Goal: Task Accomplishment & Management: Use online tool/utility

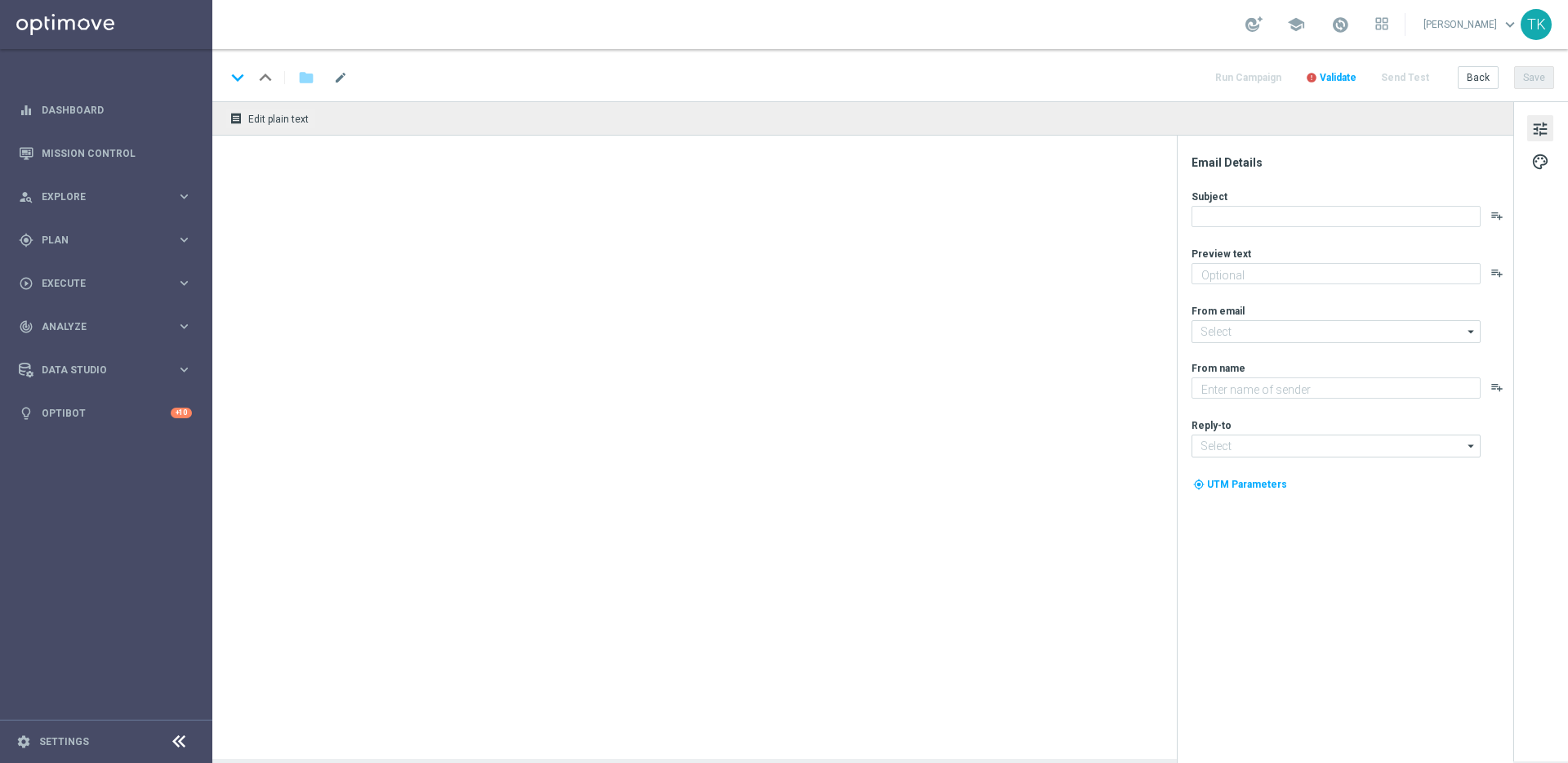
type textarea "Your cart is waiting!"
type textarea "Lottoland"
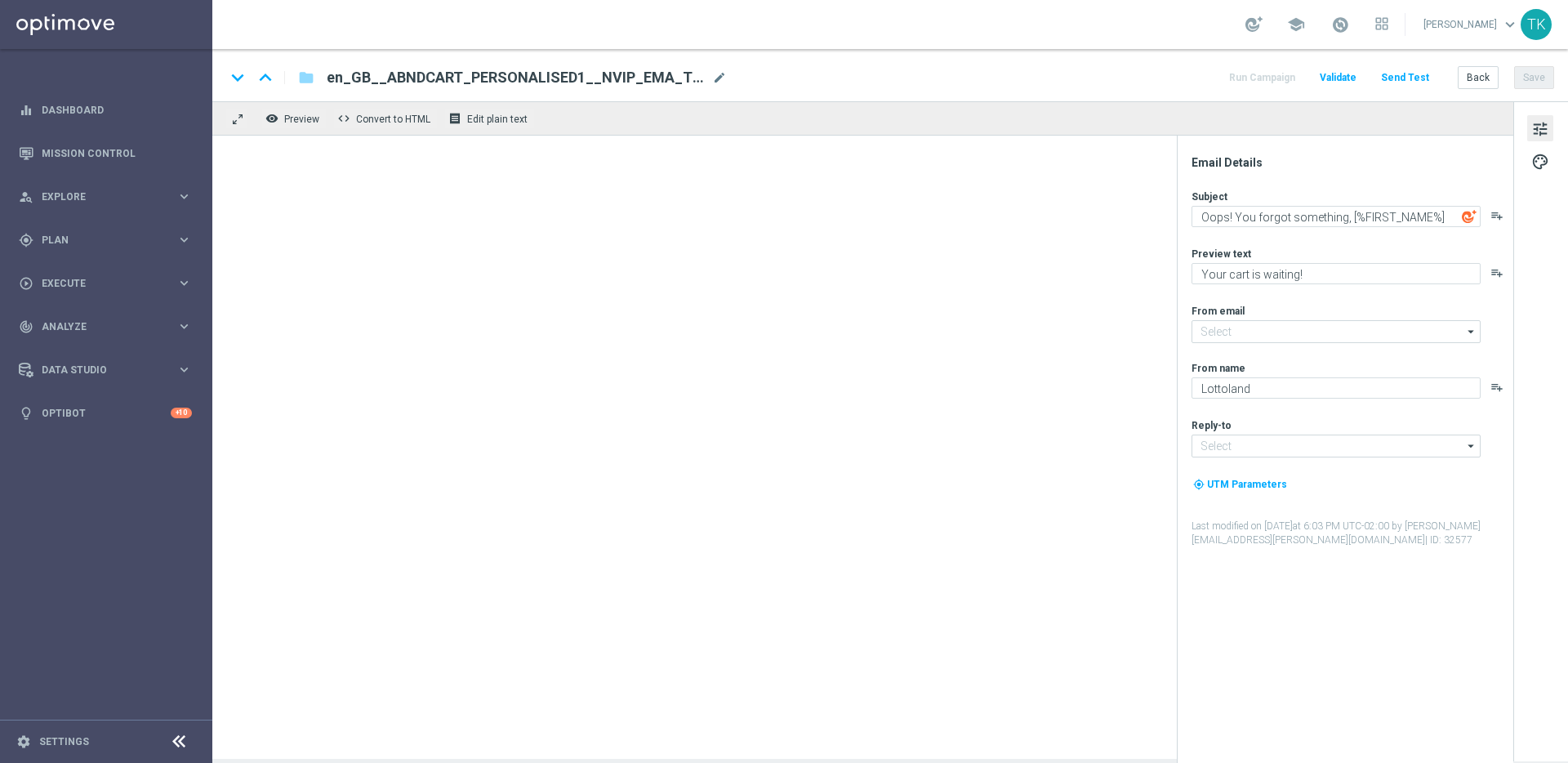
type input "[EMAIL_ADDRESS][DOMAIN_NAME]"
type input "support@lottoland.co.uk"
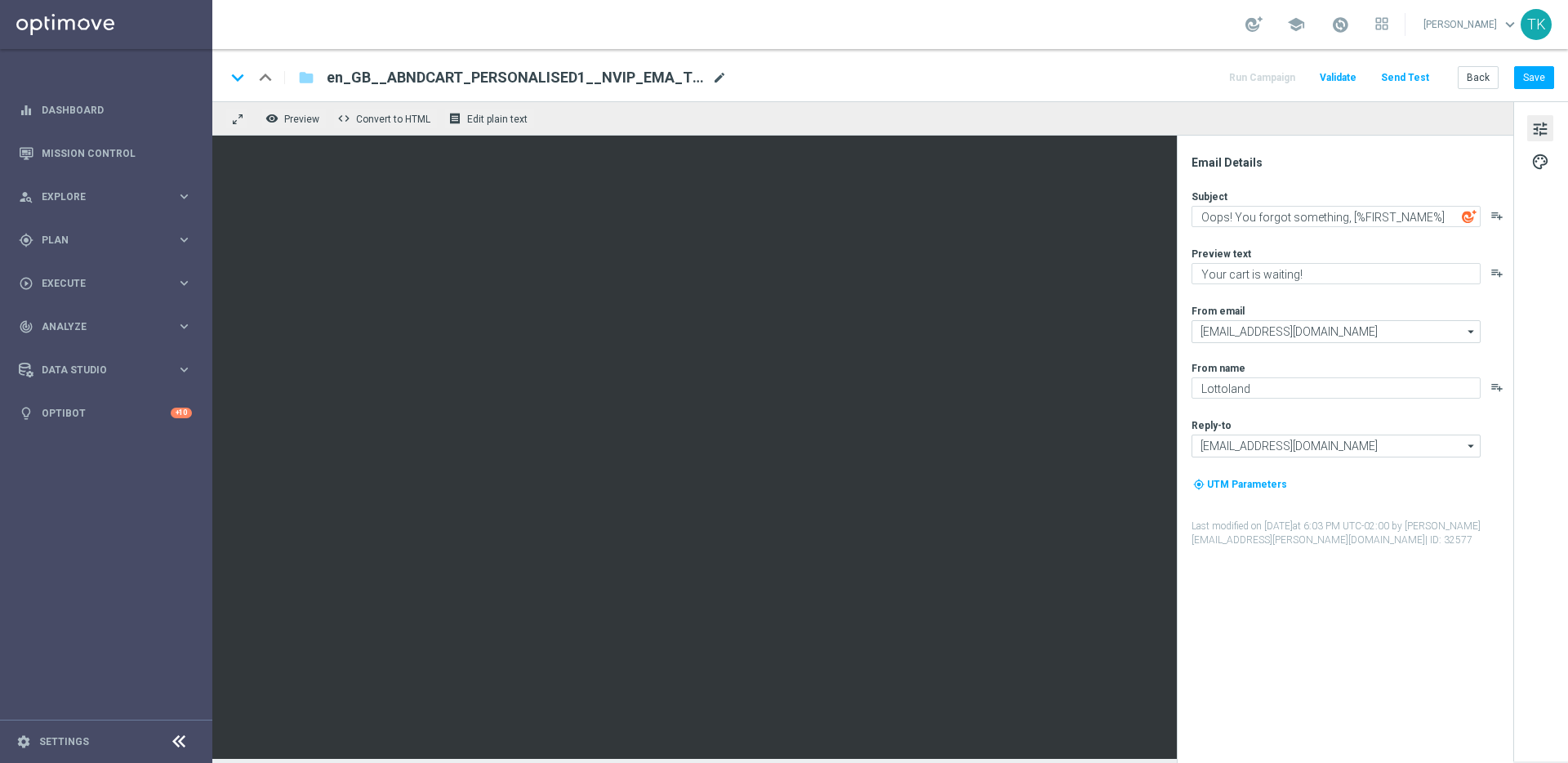
click at [723, 76] on span "mode_edit" at bounding box center [719, 77] width 15 height 15
click at [785, 73] on div "keyboard_arrow_down keyboard_arrow_up folder en_GB__ABNDCART_PERSONALISED1__NVI…" at bounding box center [890, 77] width 1328 height 21
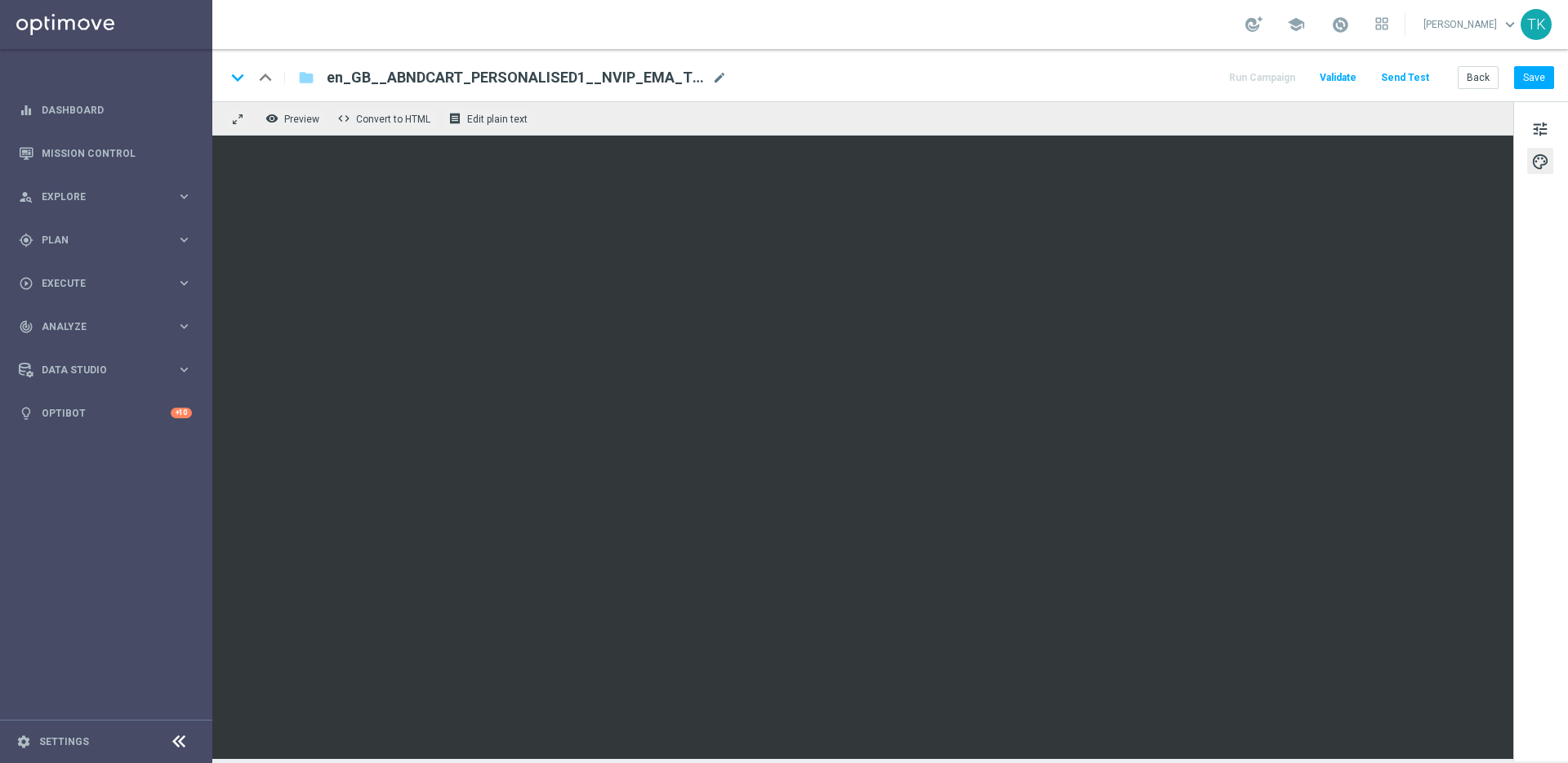
click at [724, 77] on span "mode_edit" at bounding box center [719, 77] width 15 height 15
click at [675, 80] on input "en_GB__ABNDCART_PERSONALISED1__NVIP_EMA_T&T_LT" at bounding box center [529, 77] width 405 height 21
type input "en_GB__ABNDCART_PERSONALISED1__NVIP_EMA_T&T_LT (html)"
click at [664, 110] on div "remove_red_eye Preview code Convert to HTML receipt Edit plain text" at bounding box center [863, 119] width 1301 height 35
click at [664, 80] on input "en_GB__ABNDCART_PERSONALISED1__NVIP_EMA_T&T_LT (html)" at bounding box center [529, 77] width 405 height 21
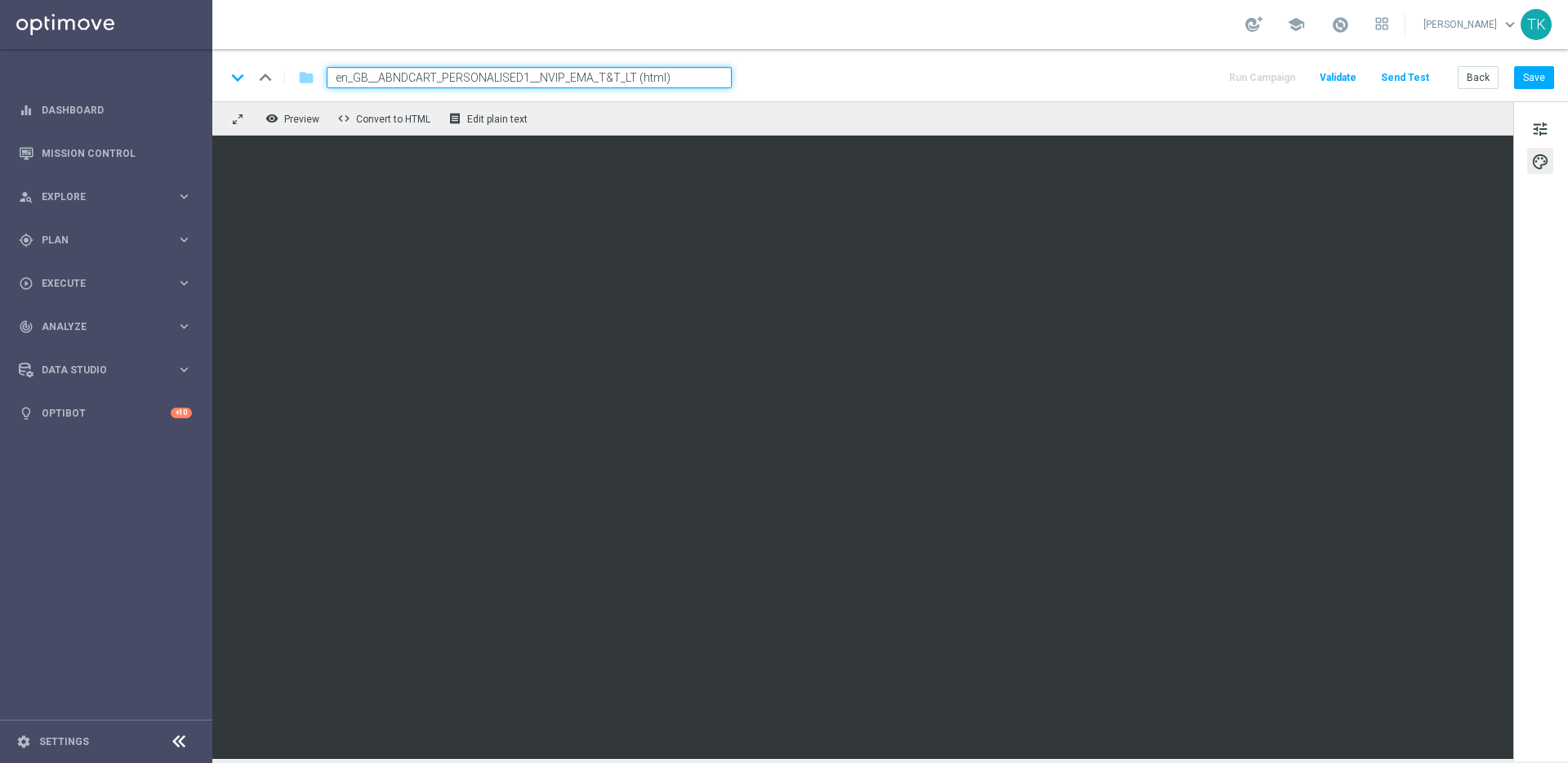
click at [658, 110] on div "remove_red_eye Preview code Convert to HTML receipt Edit plain text" at bounding box center [863, 119] width 1301 height 35
click at [545, 74] on input "en_GB__ABNDCART_PERSONALISED1__NVIP_EMA_T&T_LT (html)" at bounding box center [529, 77] width 405 height 21
click at [589, 114] on div "remove_red_eye Preview code Convert to HTML receipt Edit plain text" at bounding box center [863, 119] width 1301 height 35
click at [719, 78] on span "mode_edit" at bounding box center [719, 77] width 15 height 15
click at [641, 85] on input "en_GB__ABNDCART_PERSONALISED1__NVIP_EMA_T&T_LT (html)" at bounding box center [529, 77] width 405 height 21
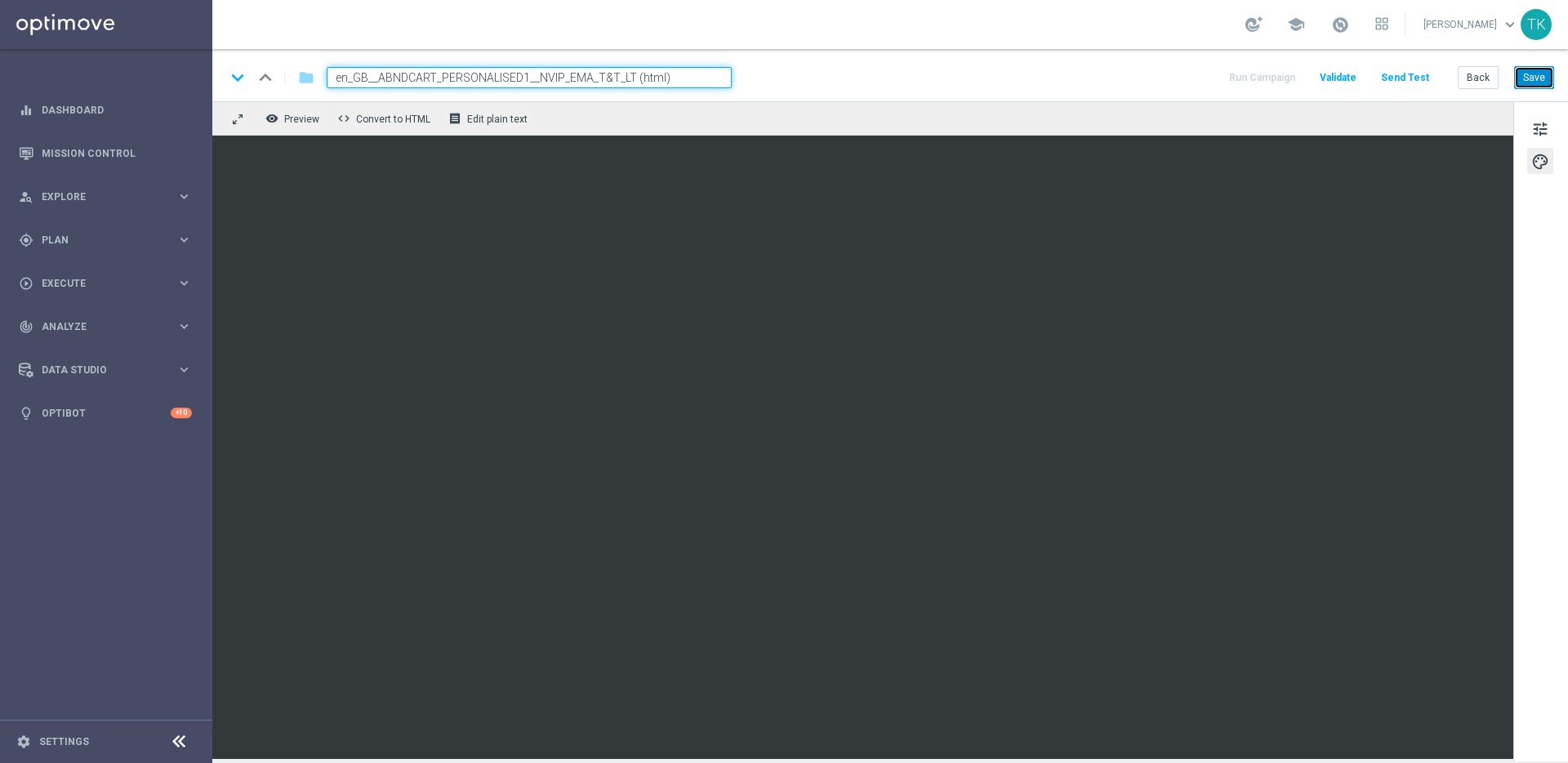
click at [1539, 84] on button "Save" at bounding box center [1534, 77] width 40 height 23
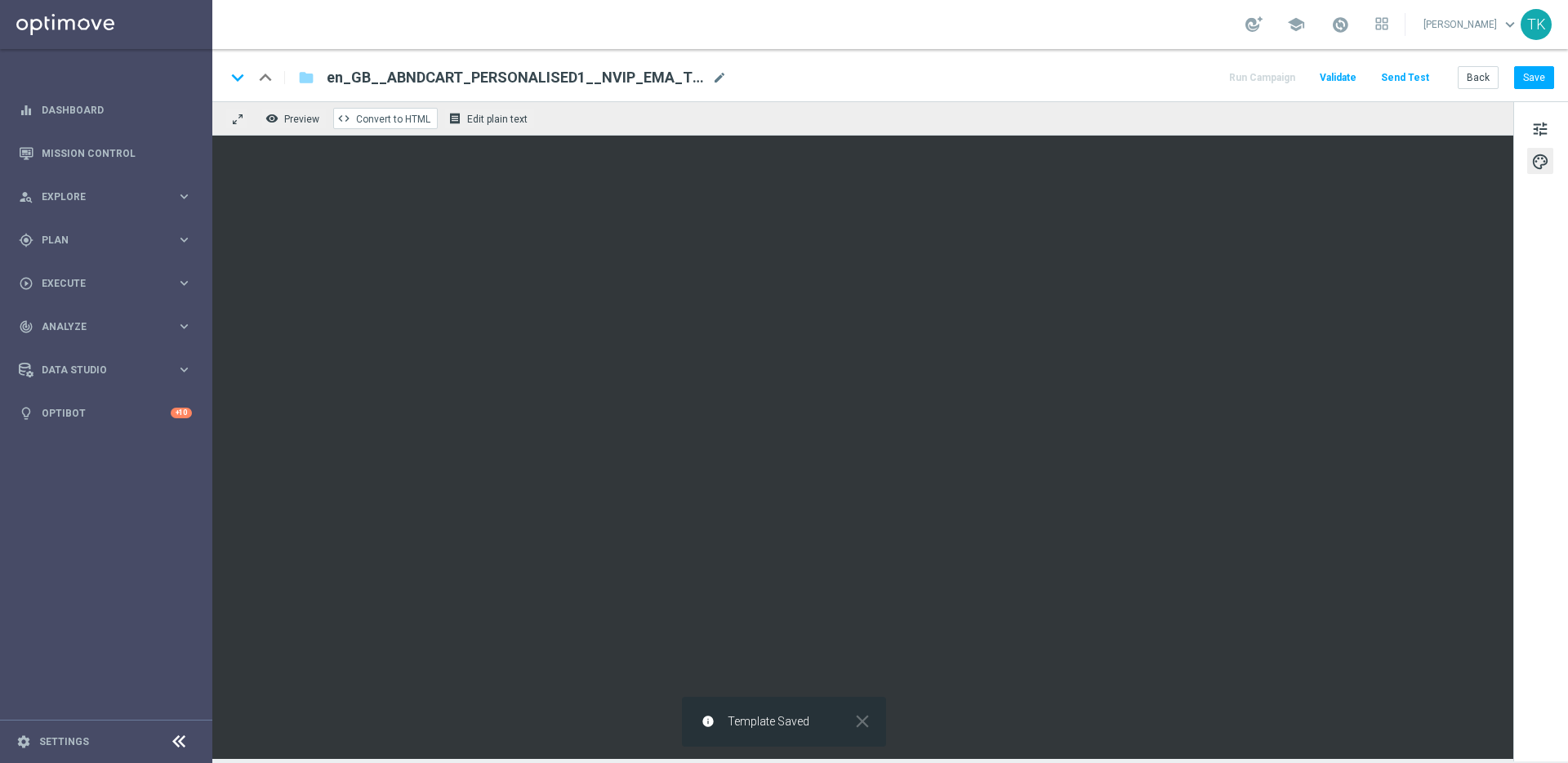
click at [384, 122] on span "Convert to HTML" at bounding box center [393, 119] width 74 height 12
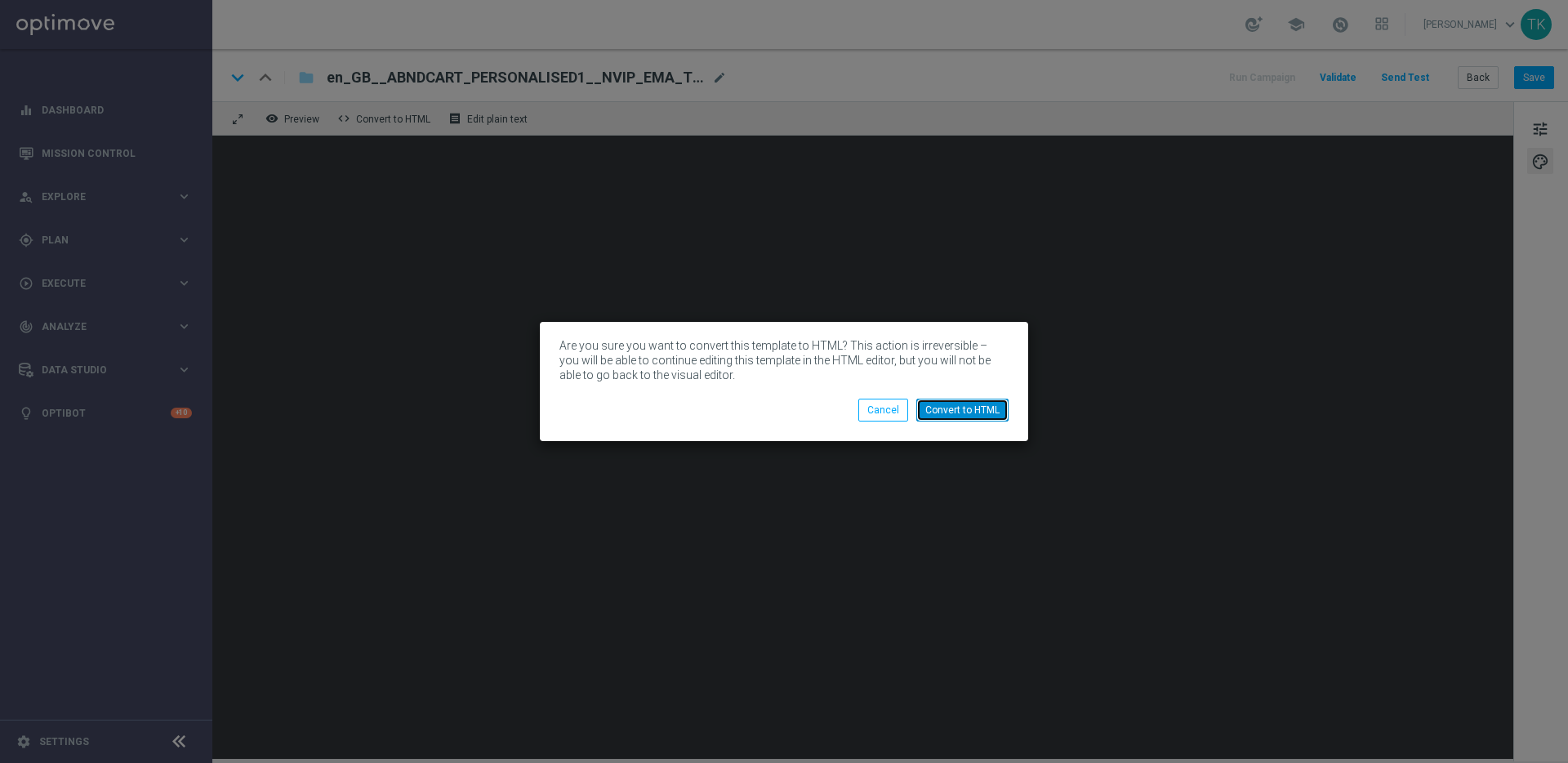
click at [971, 408] on button "Convert to HTML" at bounding box center [962, 410] width 92 height 23
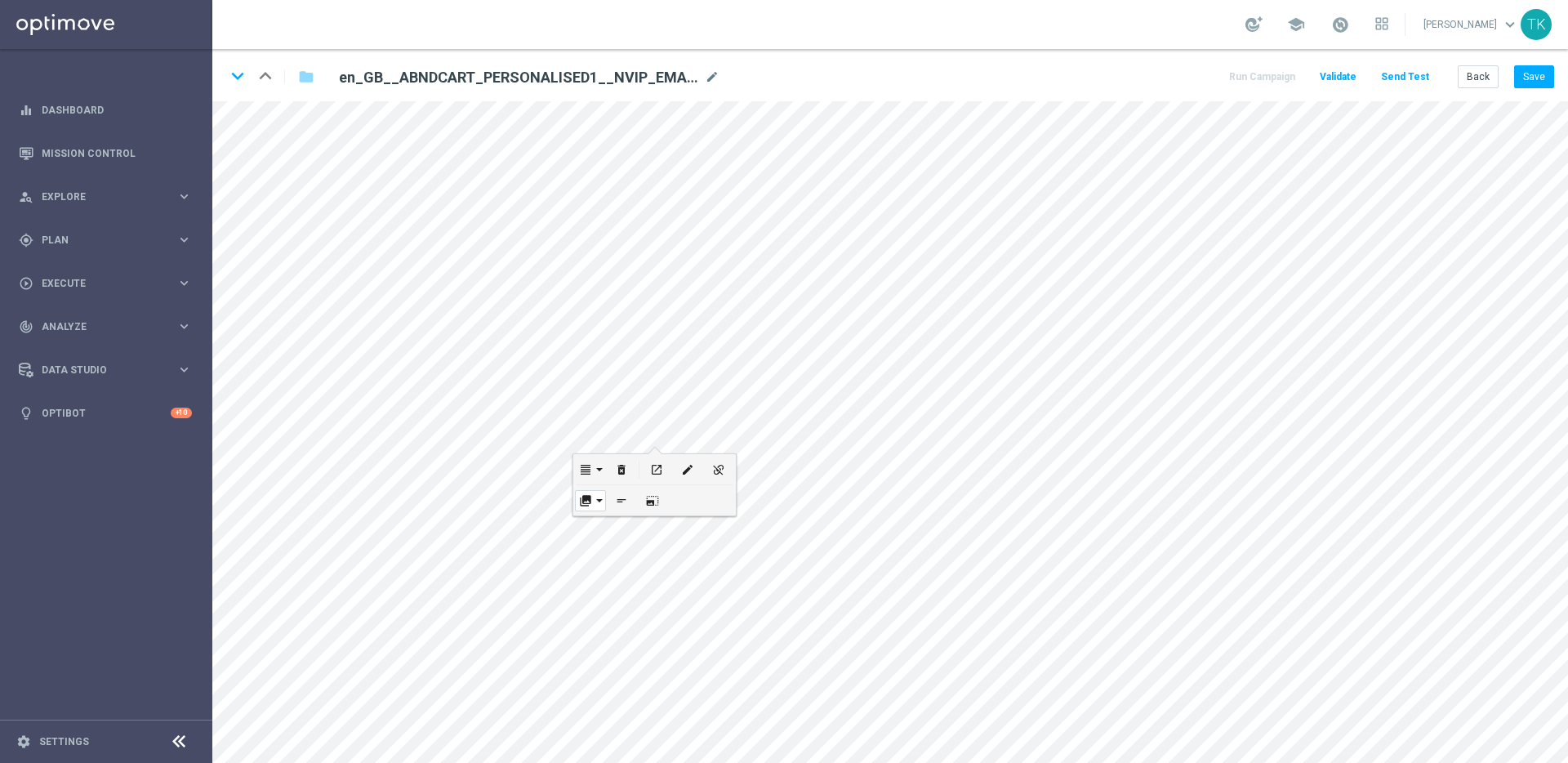
click at [591, 501] on icon "collections" at bounding box center [585, 500] width 12 height 13
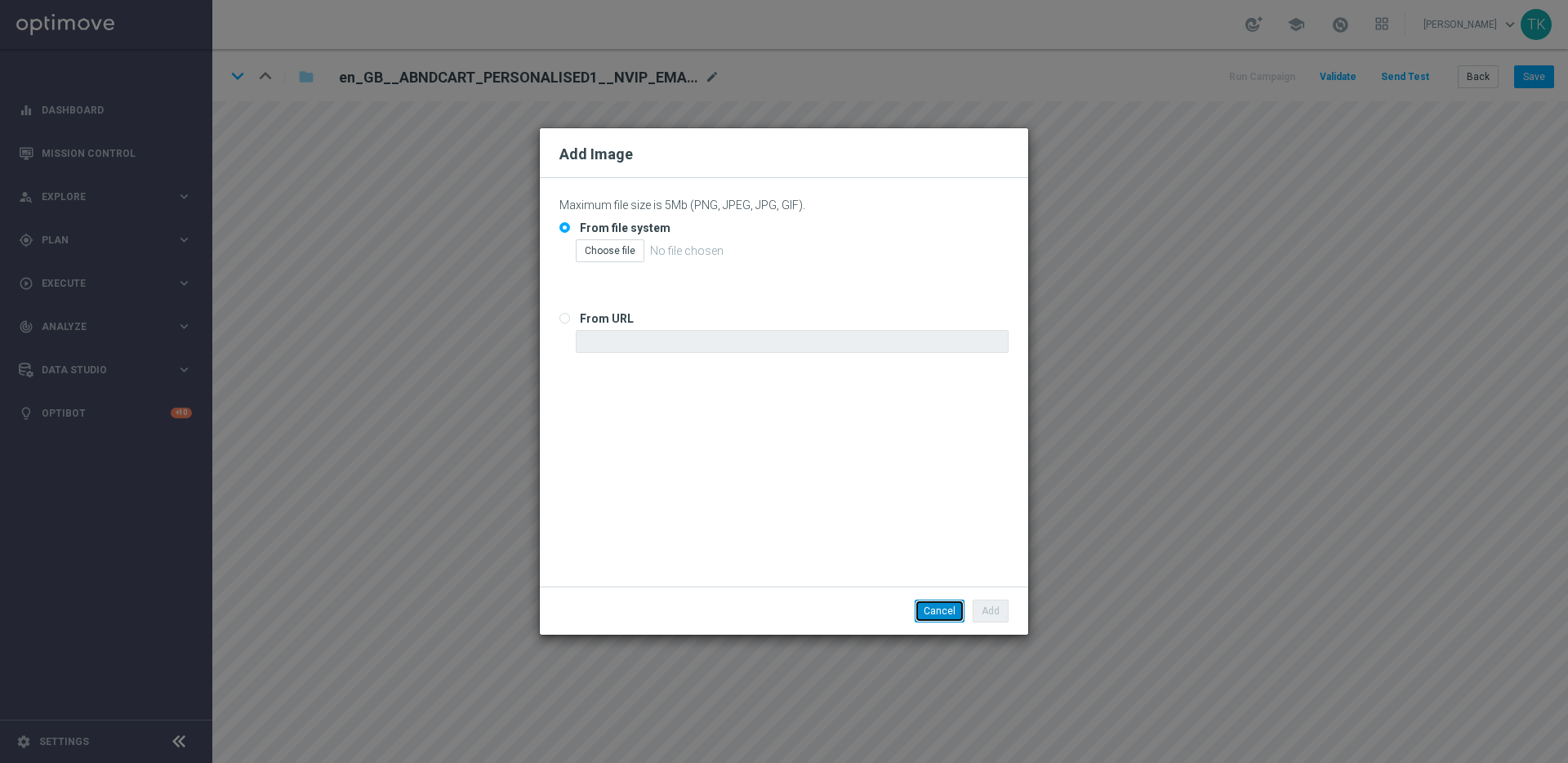
click at [940, 616] on button "Cancel" at bounding box center [939, 611] width 50 height 23
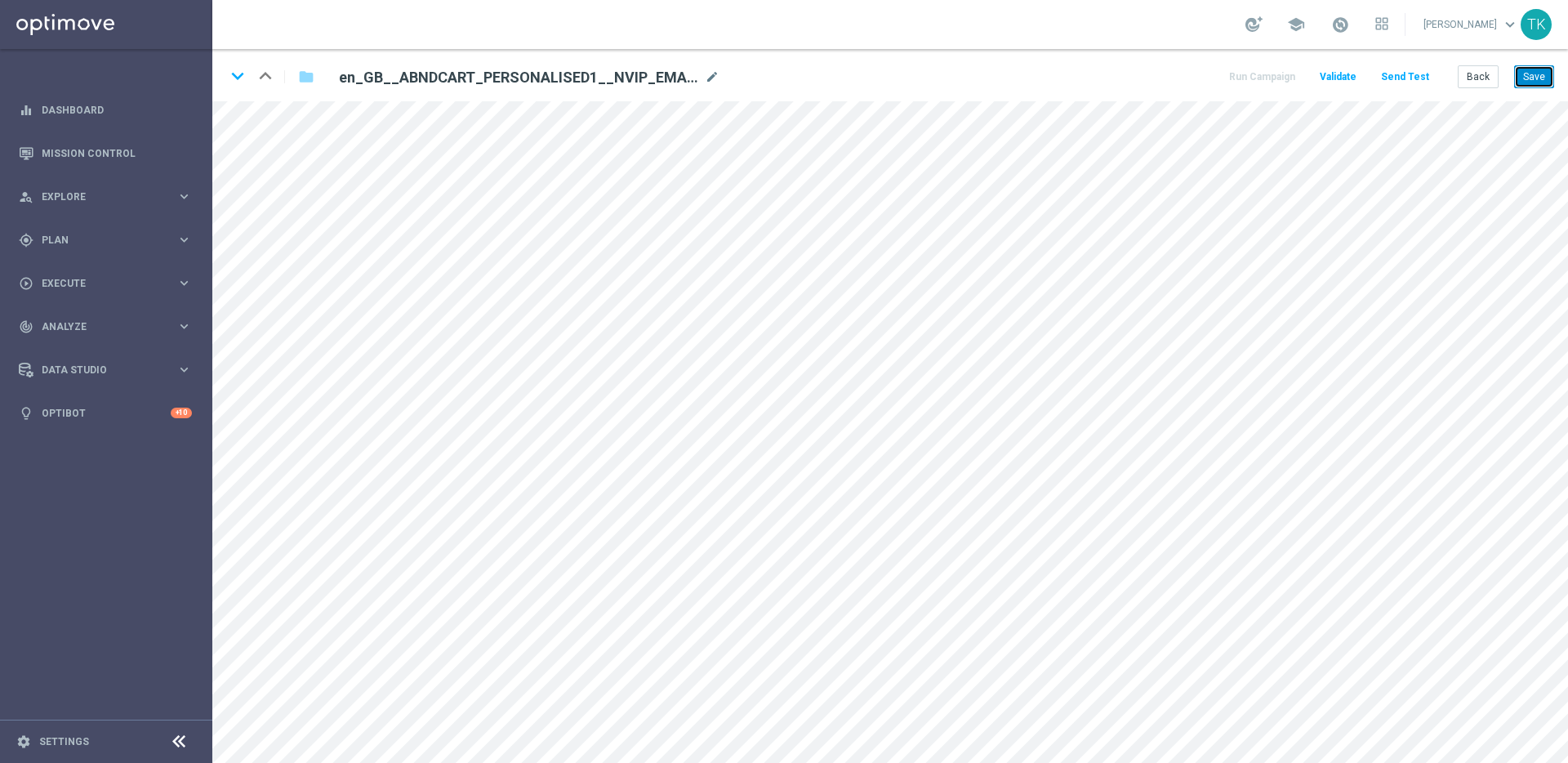
click at [1535, 67] on button "Save" at bounding box center [1534, 77] width 40 height 23
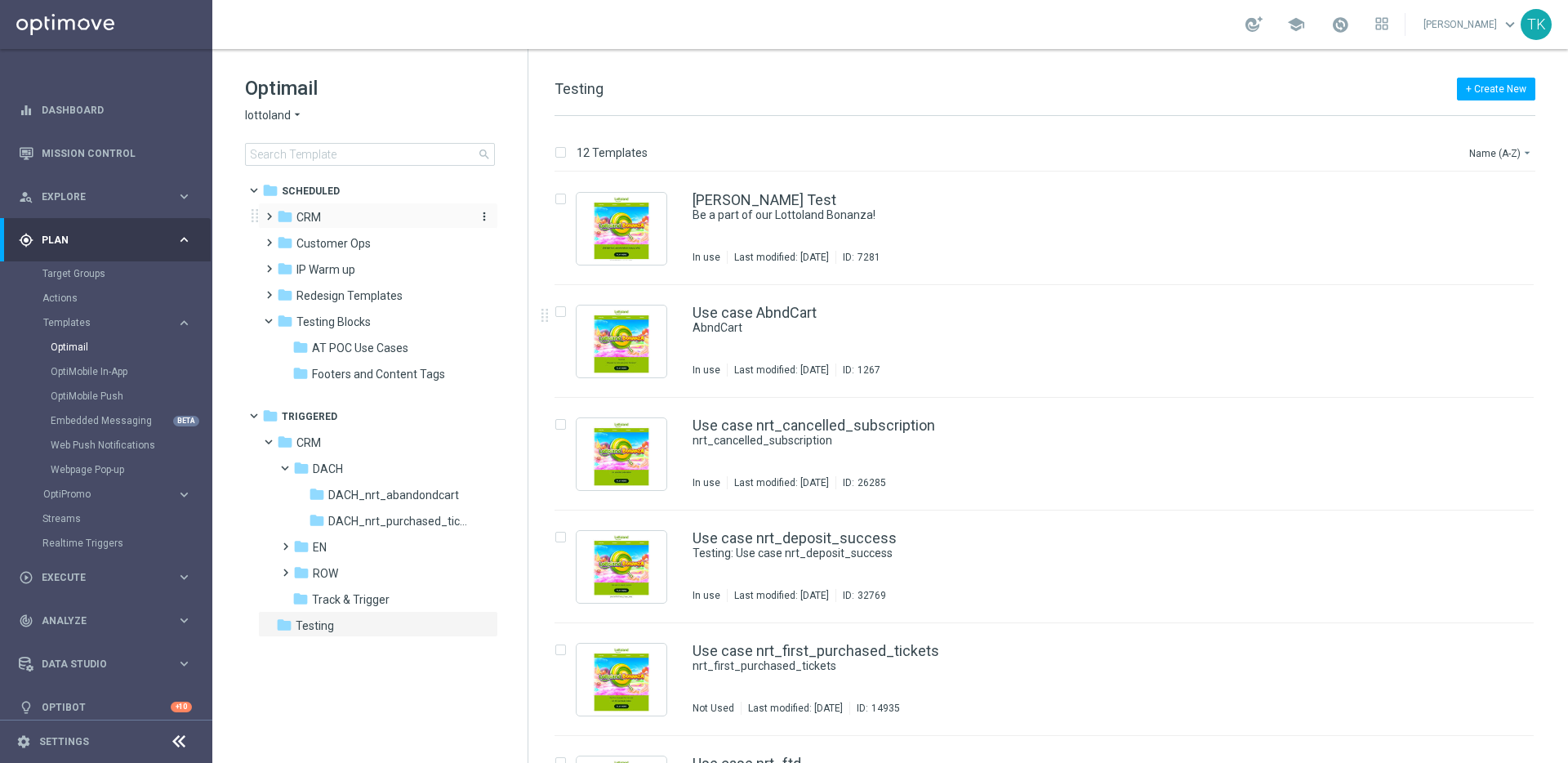
click at [311, 217] on span "CRM" at bounding box center [309, 217] width 25 height 15
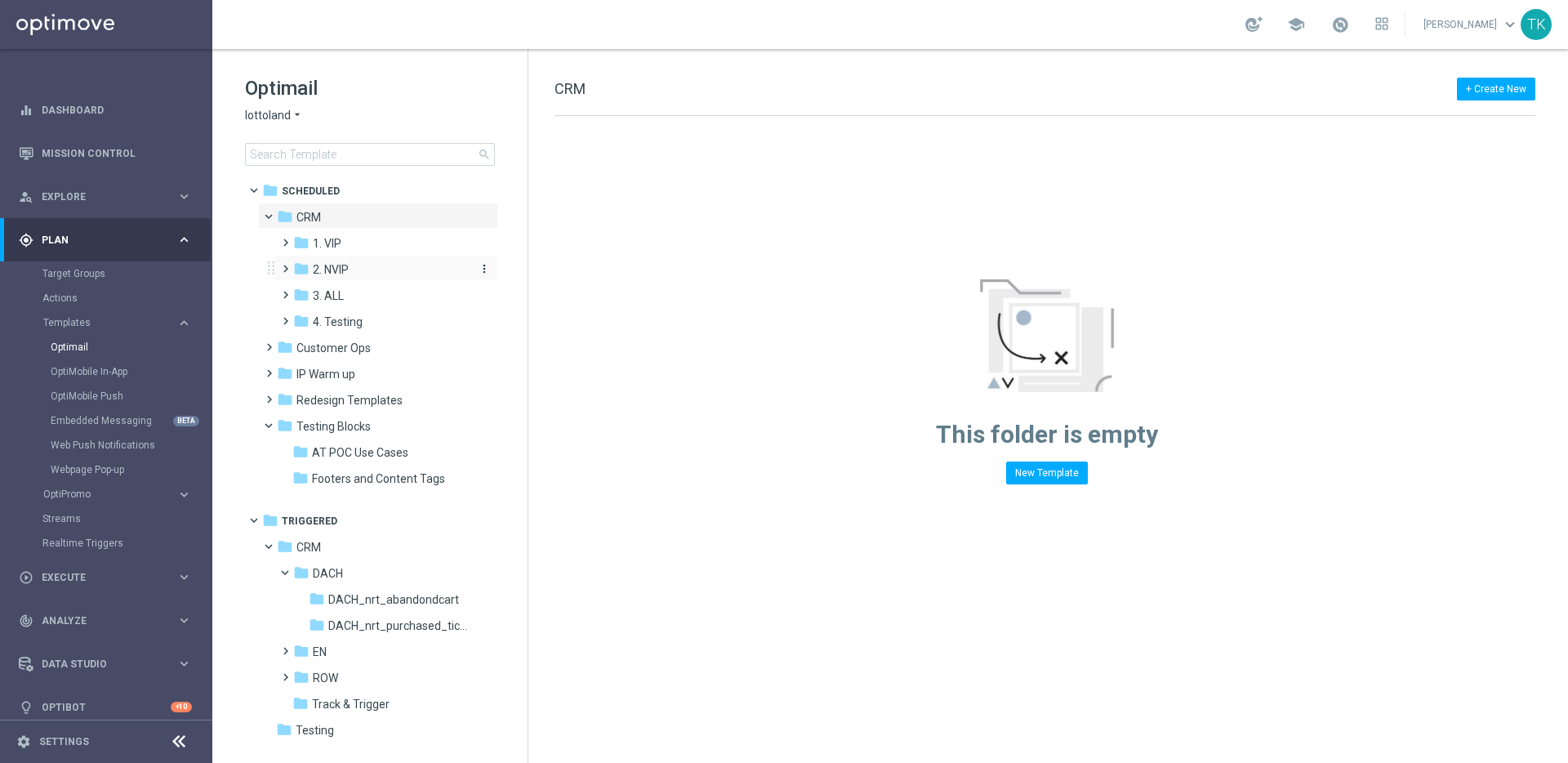
click at [328, 268] on span "2. NVIP" at bounding box center [331, 270] width 36 height 15
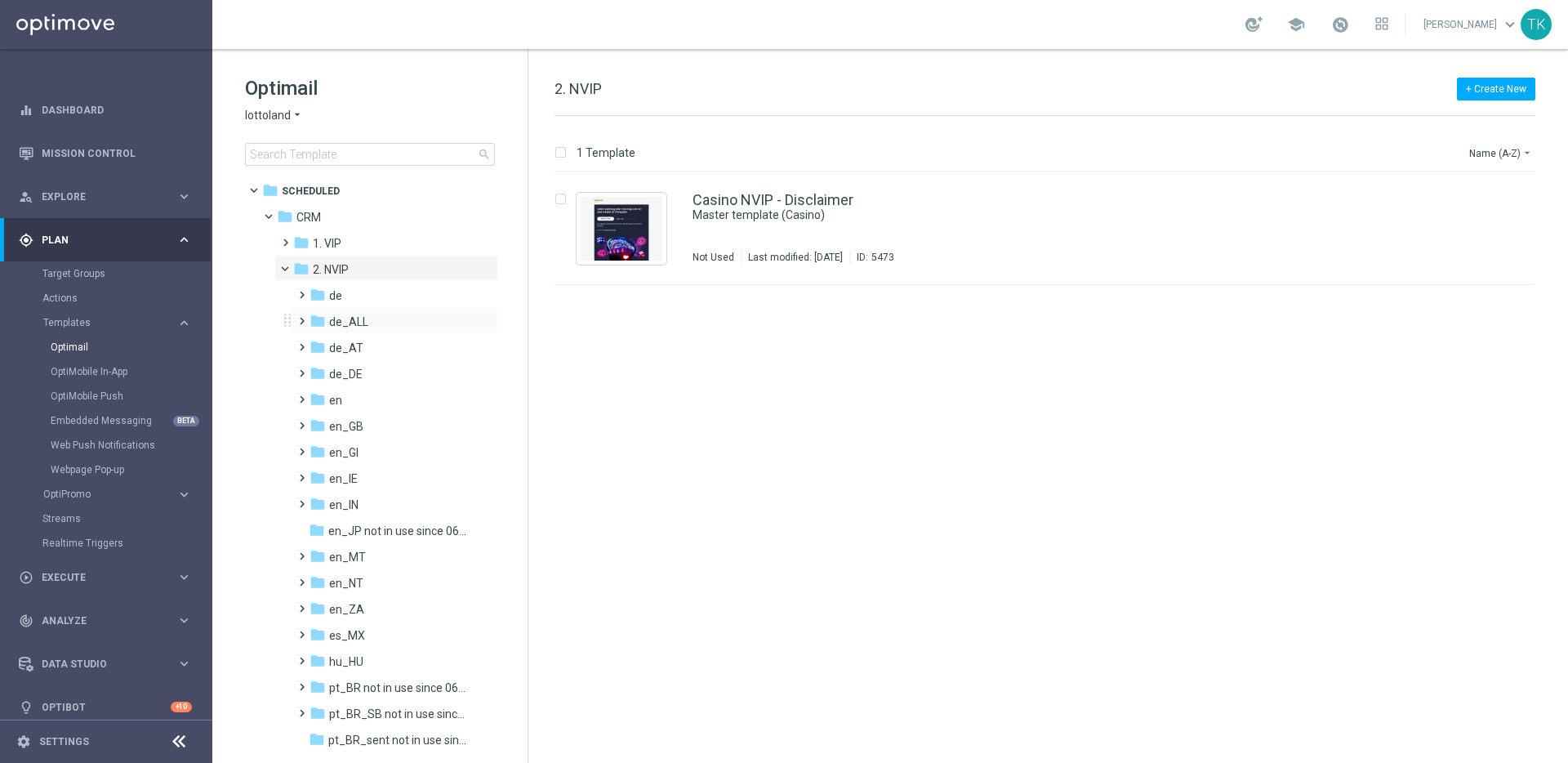
click at [298, 317] on span at bounding box center [298, 314] width 7 height 7
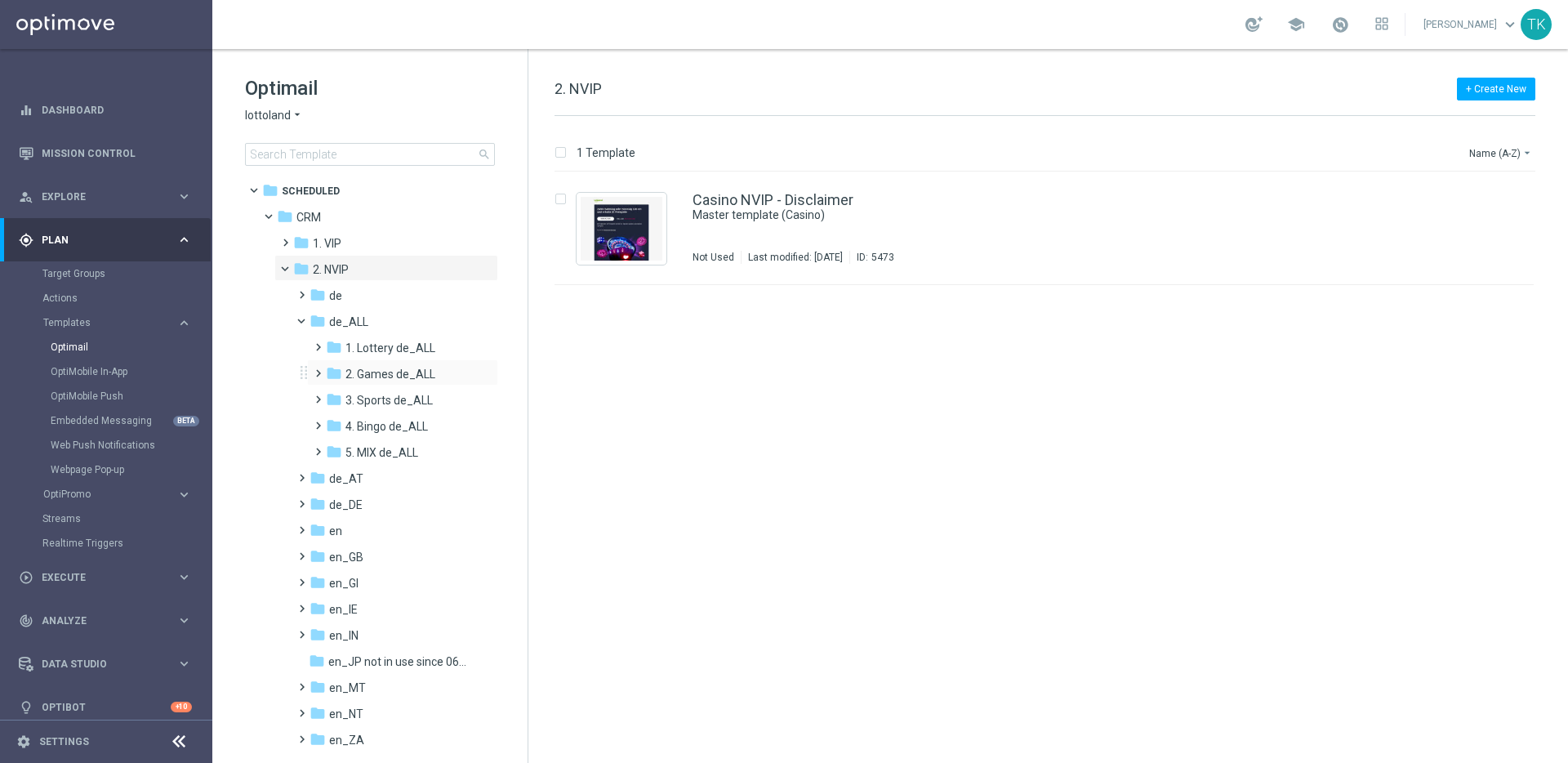
click at [319, 370] on span at bounding box center [314, 366] width 7 height 7
click at [398, 425] on span "TAC GM de_ALL" at bounding box center [402, 426] width 83 height 15
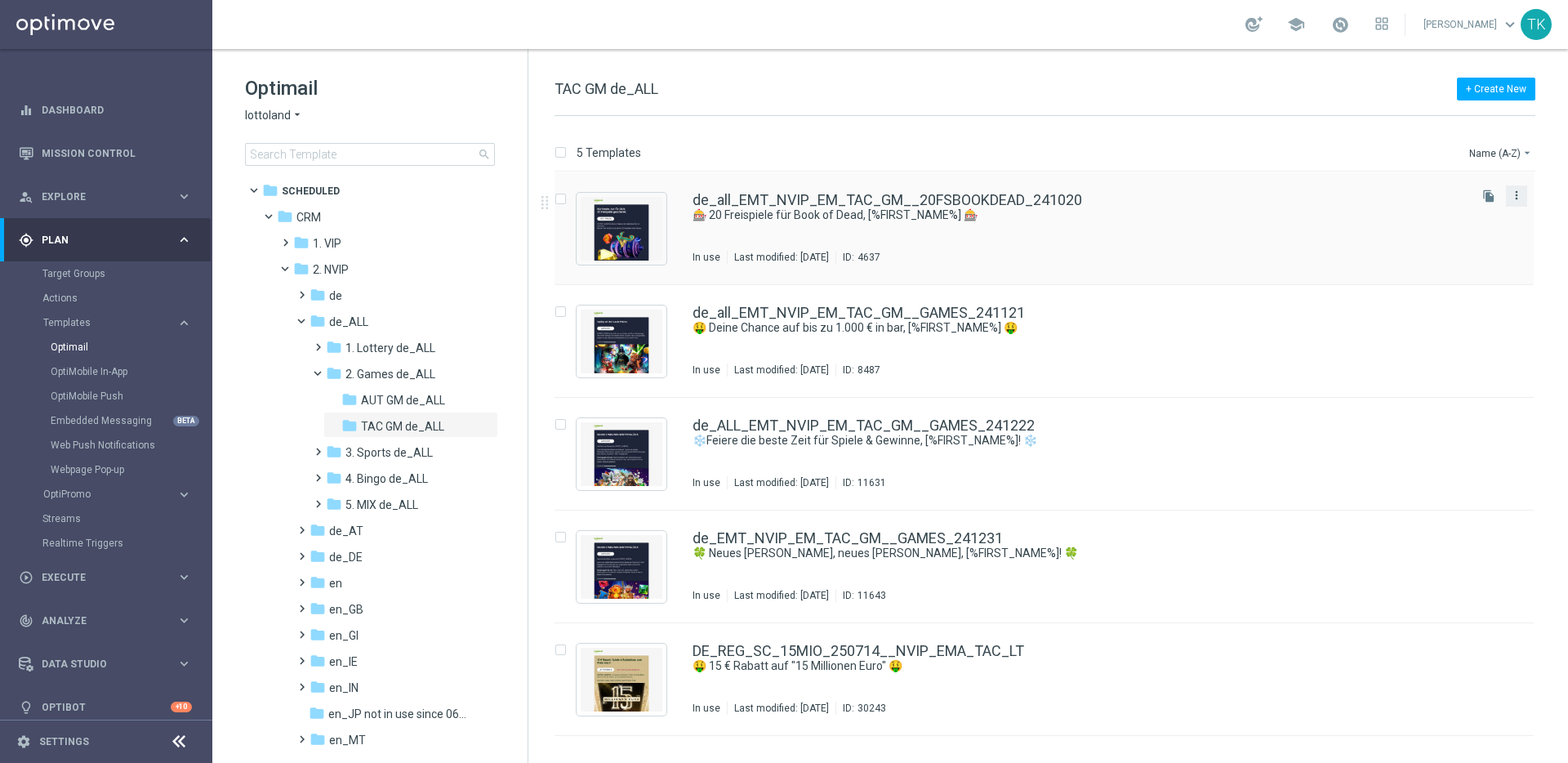
click at [1519, 195] on icon "more_vert" at bounding box center [1517, 195] width 13 height 13
click at [1455, 234] on div "Copy To" at bounding box center [1452, 236] width 99 height 12
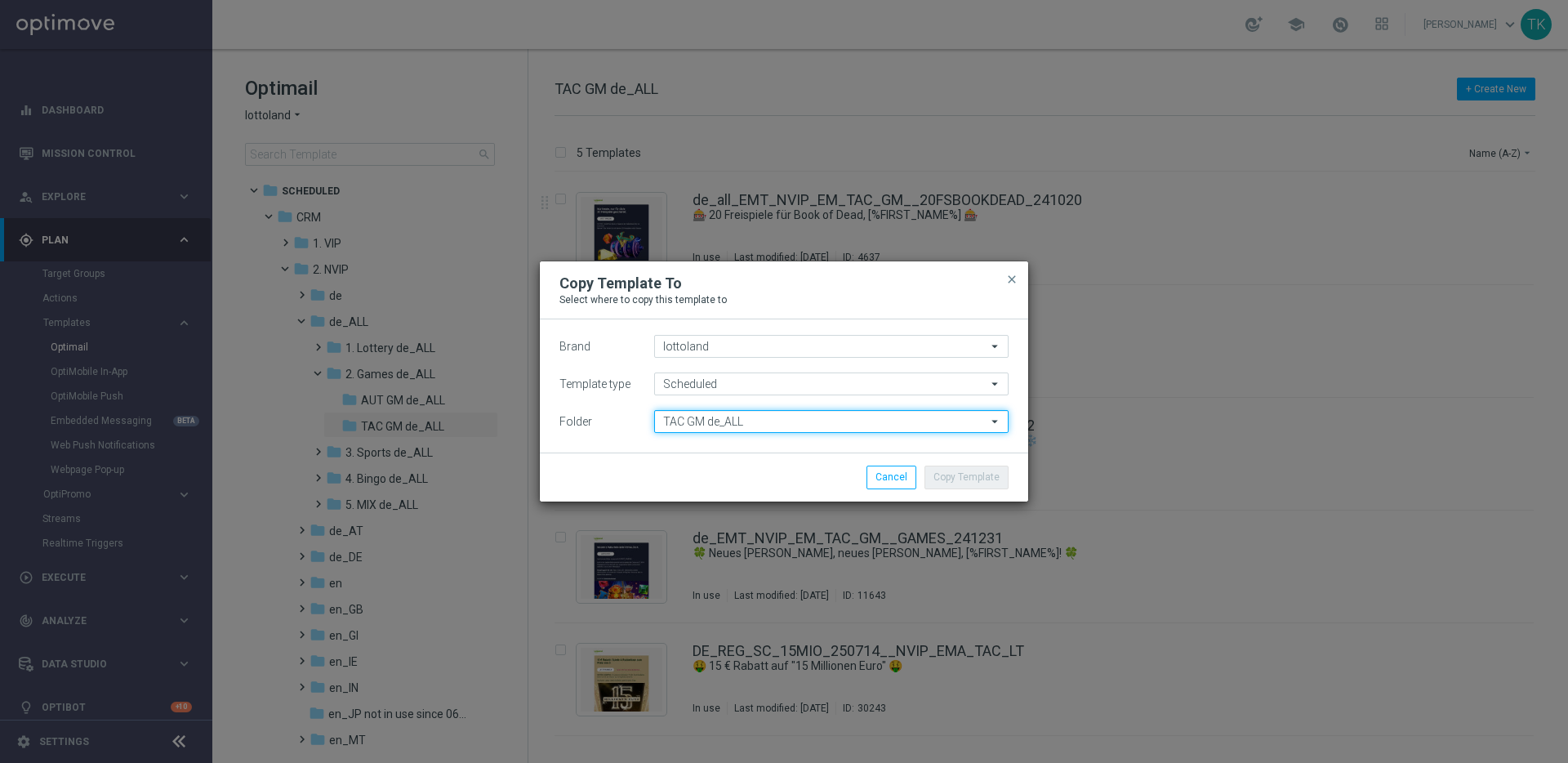
click at [765, 416] on input "TAC GM de_ALL" at bounding box center [831, 421] width 355 height 23
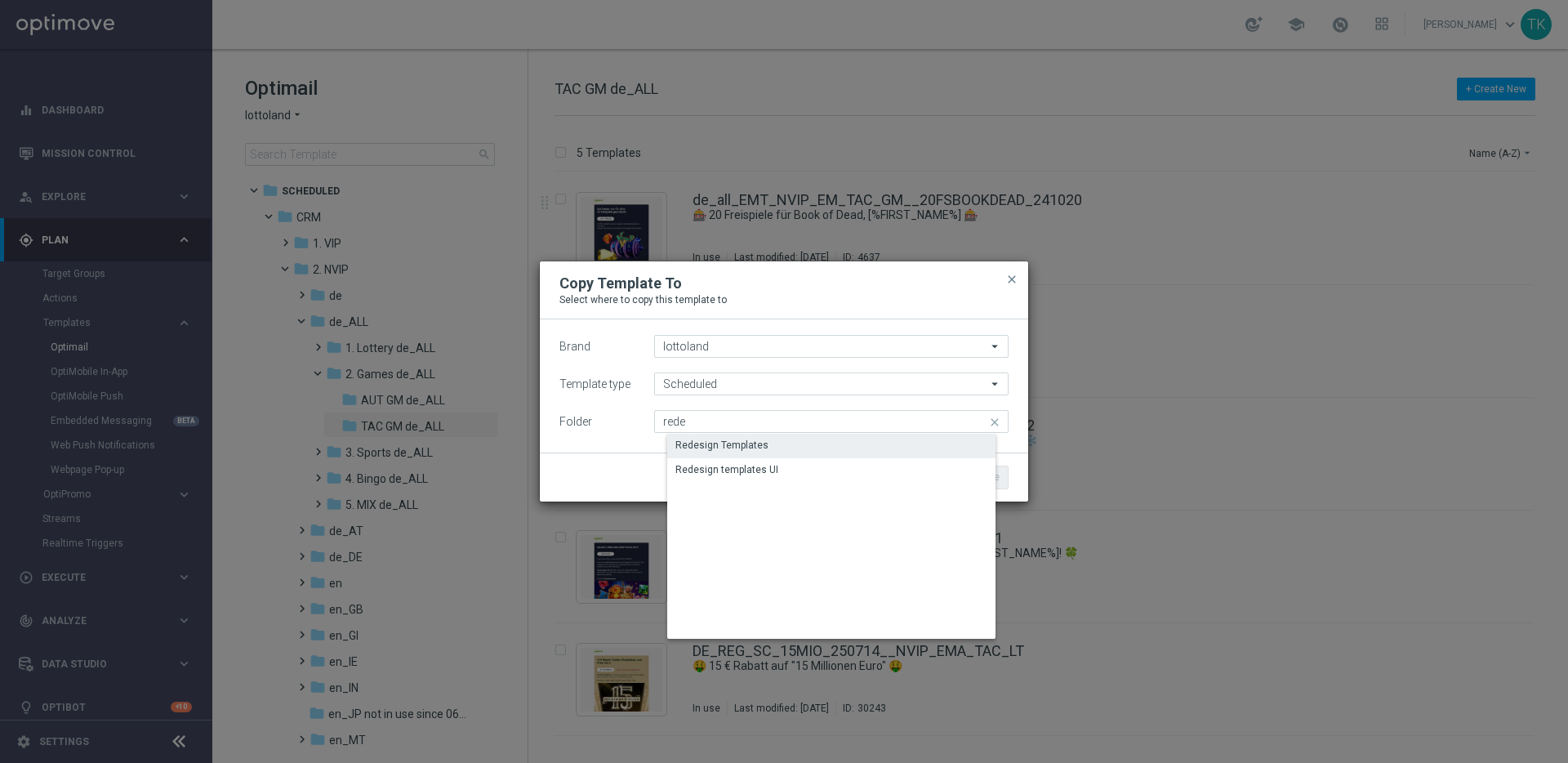
click at [764, 448] on div "Redesign Templates" at bounding box center [844, 445] width 355 height 23
type input "Redesign Templates"
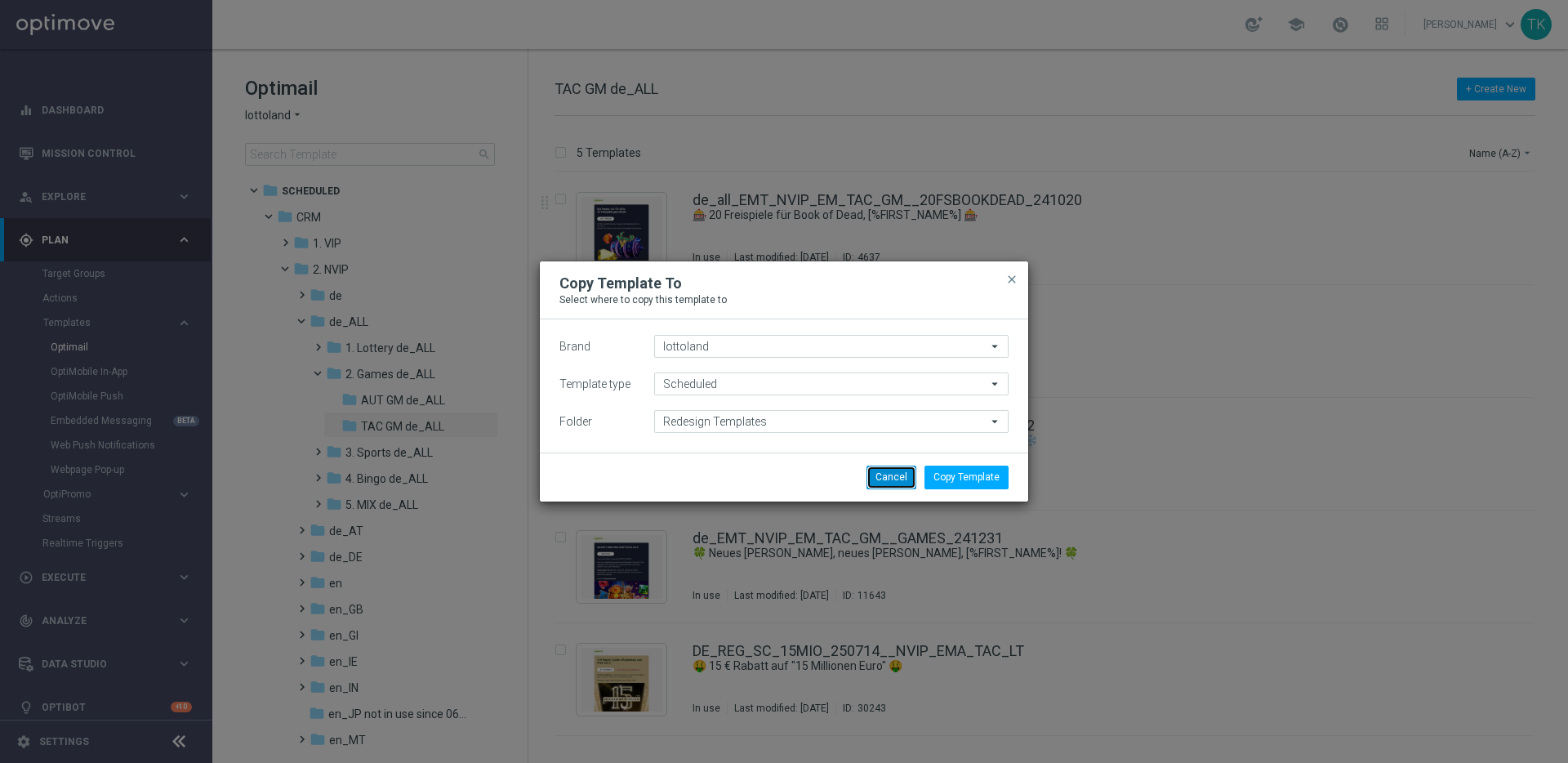
click at [900, 477] on button "Cancel" at bounding box center [891, 477] width 50 height 23
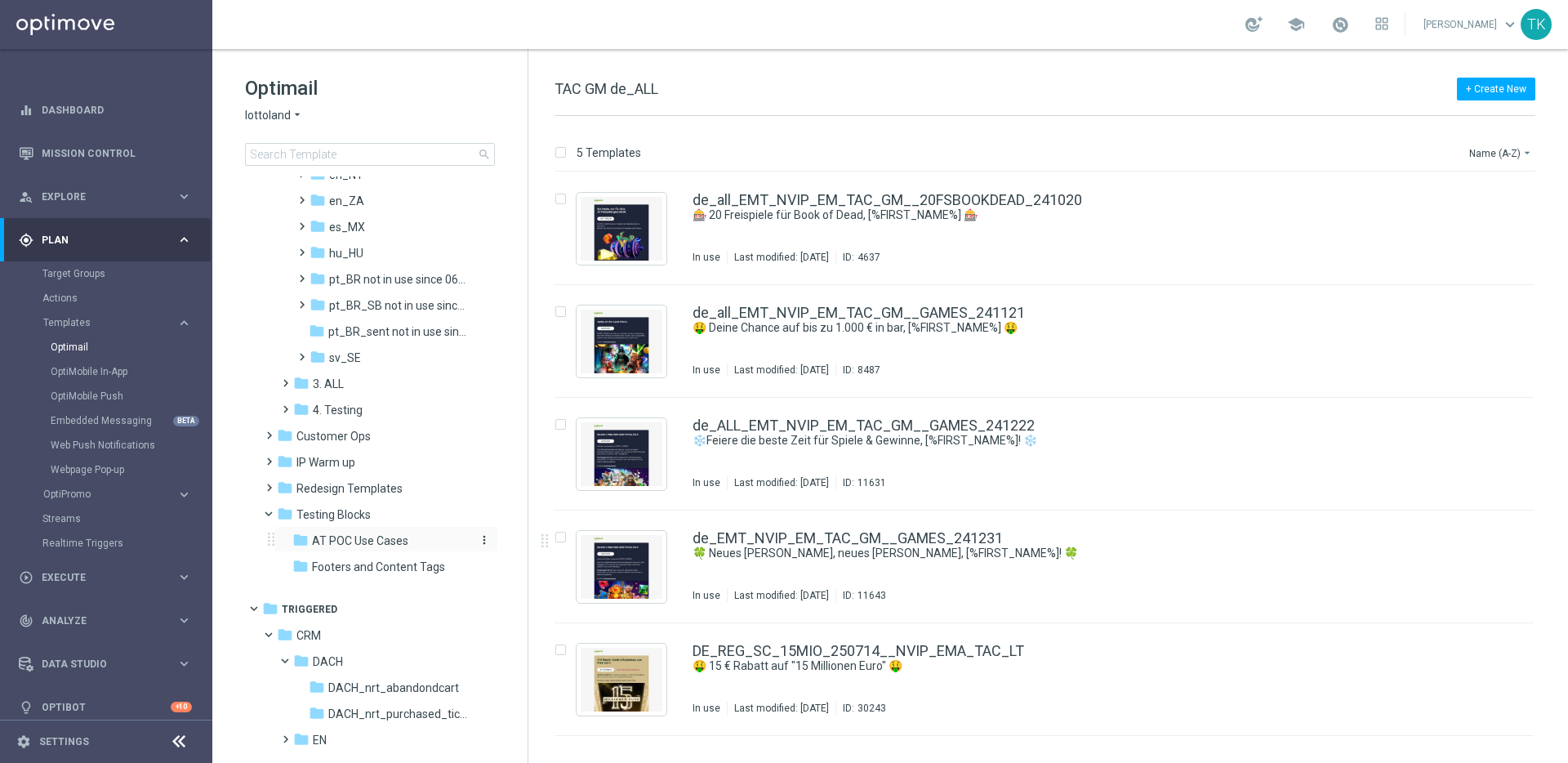
scroll to position [665, 0]
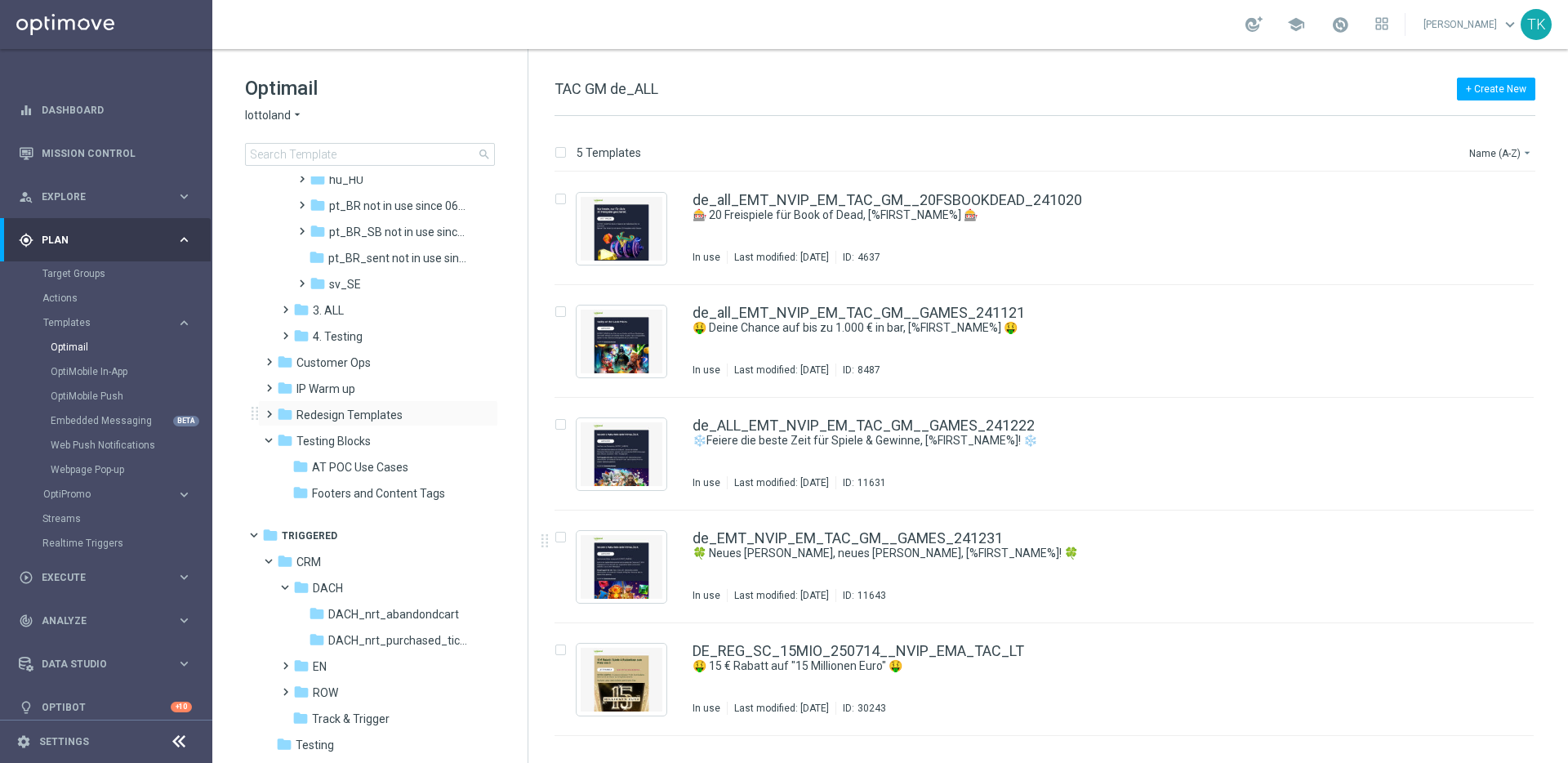
click at [268, 410] on span at bounding box center [266, 407] width 7 height 7
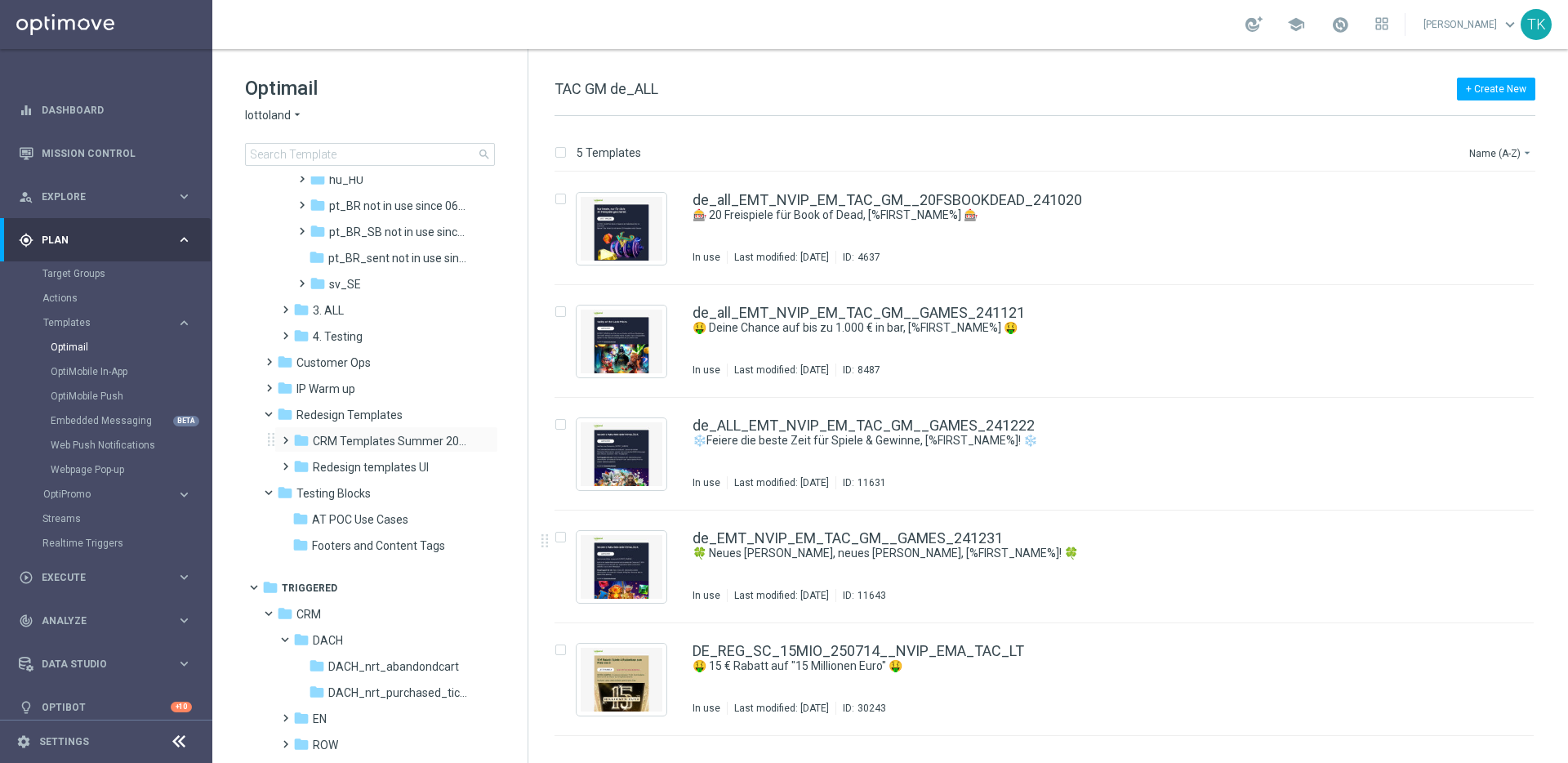
click at [286, 436] on span at bounding box center [281, 433] width 7 height 7
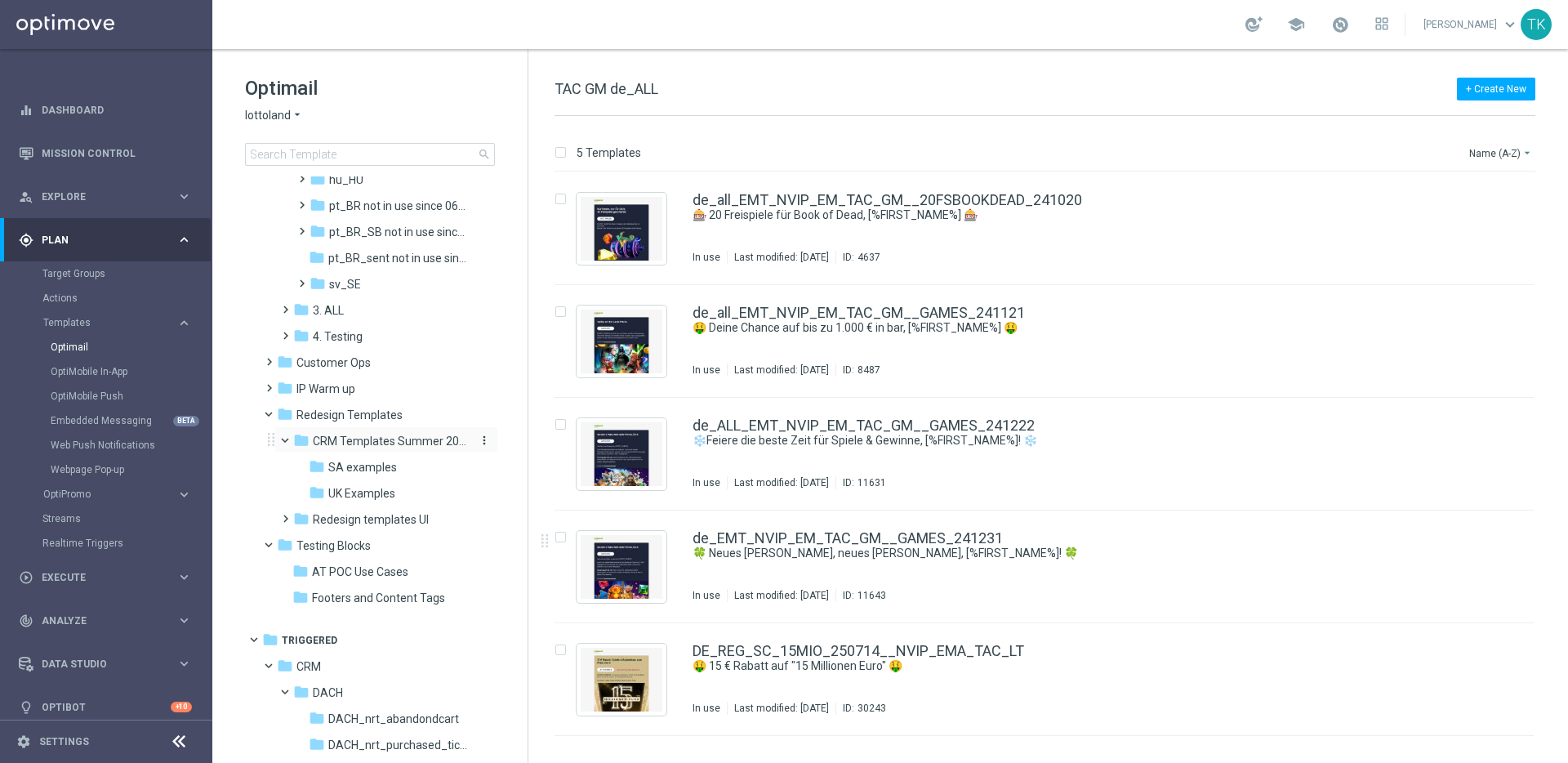
click at [480, 442] on icon "more_vert" at bounding box center [484, 440] width 13 height 13
click at [532, 442] on span "New Folder" at bounding box center [548, 444] width 50 height 13
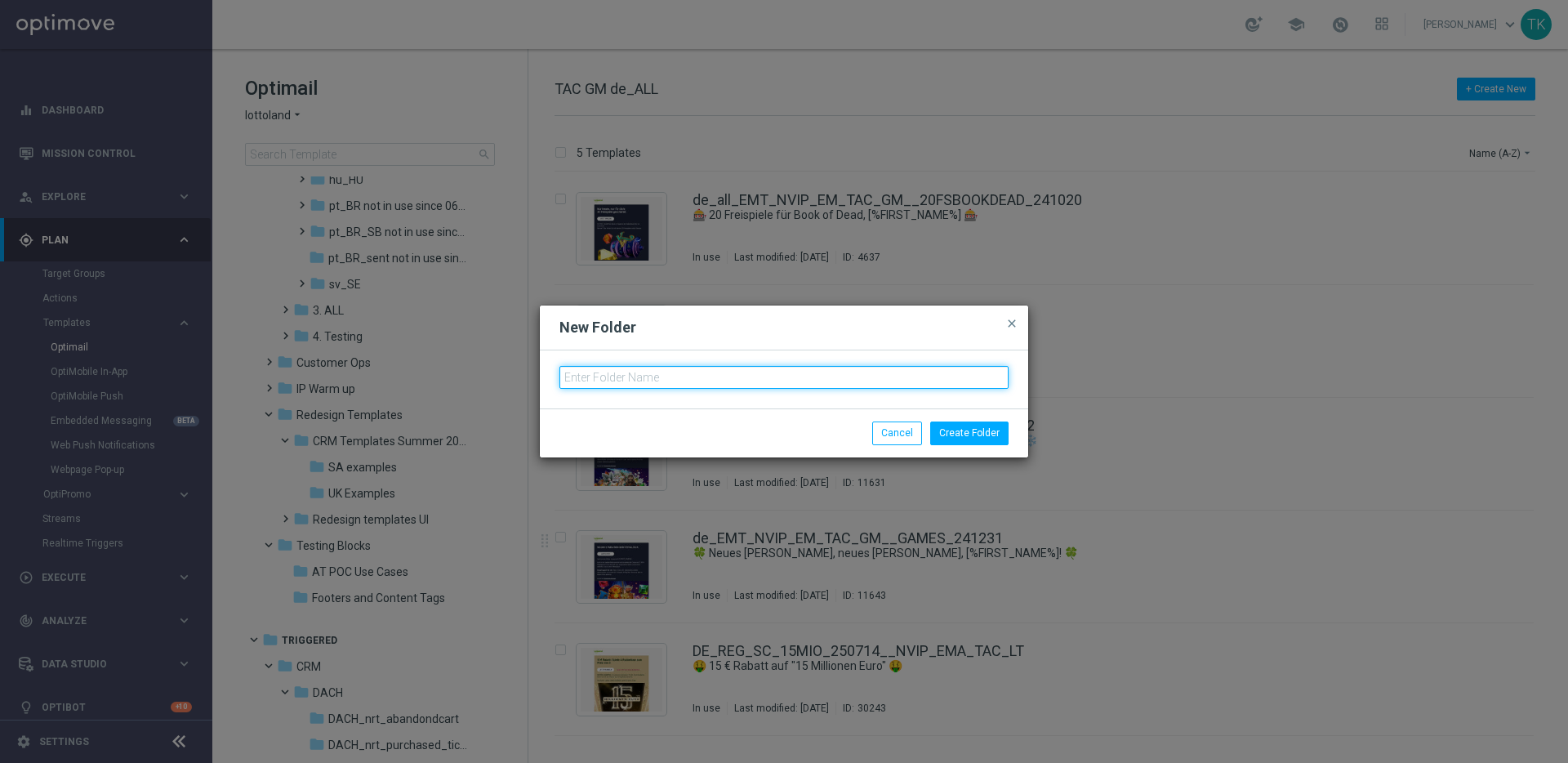
click at [617, 377] on input "text" at bounding box center [784, 378] width 449 height 23
type input "DE Examples"
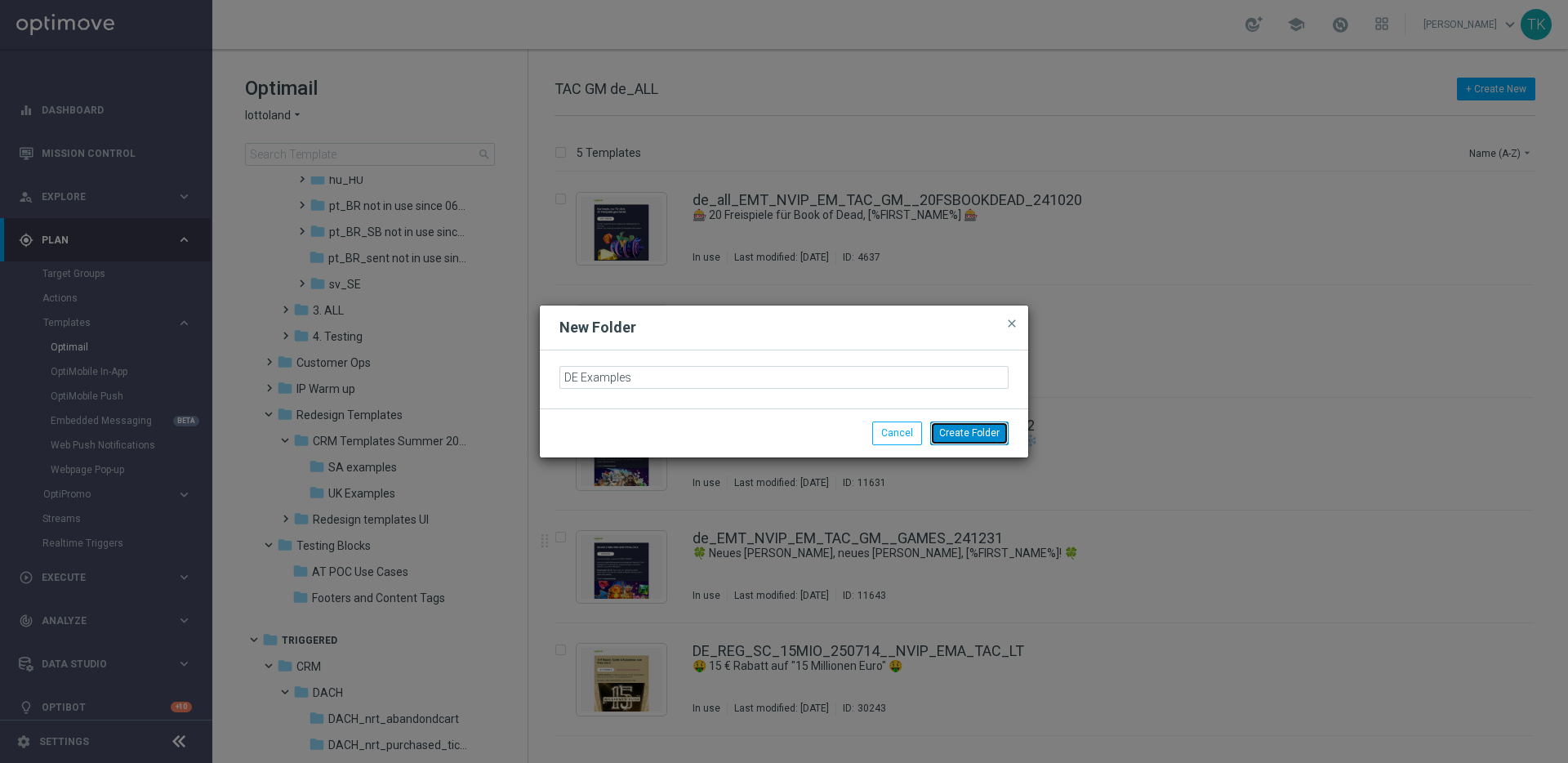
click at [985, 431] on button "Create Folder" at bounding box center [969, 433] width 78 height 23
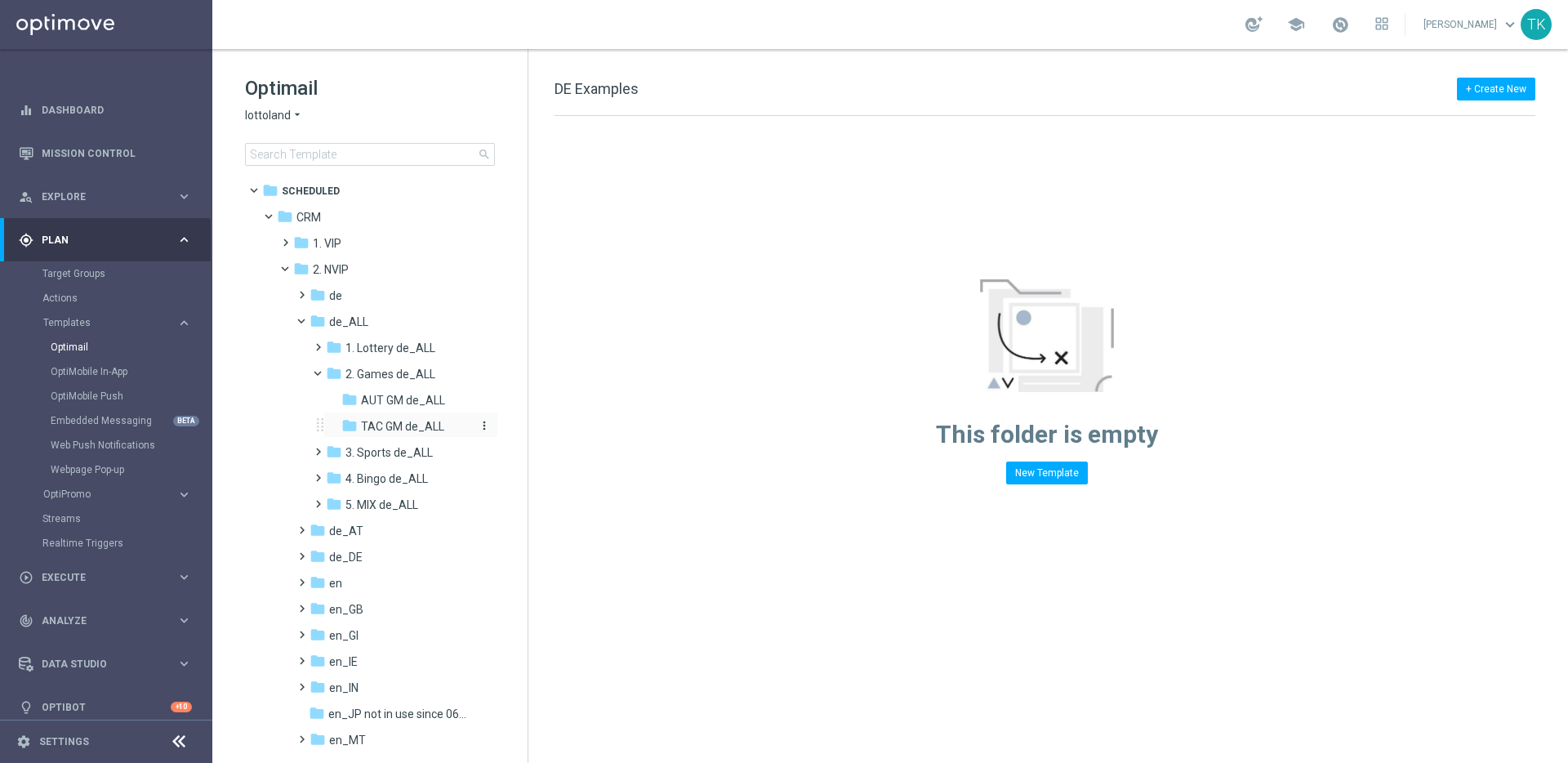
click at [421, 426] on span "TAC GM de_ALL" at bounding box center [402, 426] width 83 height 15
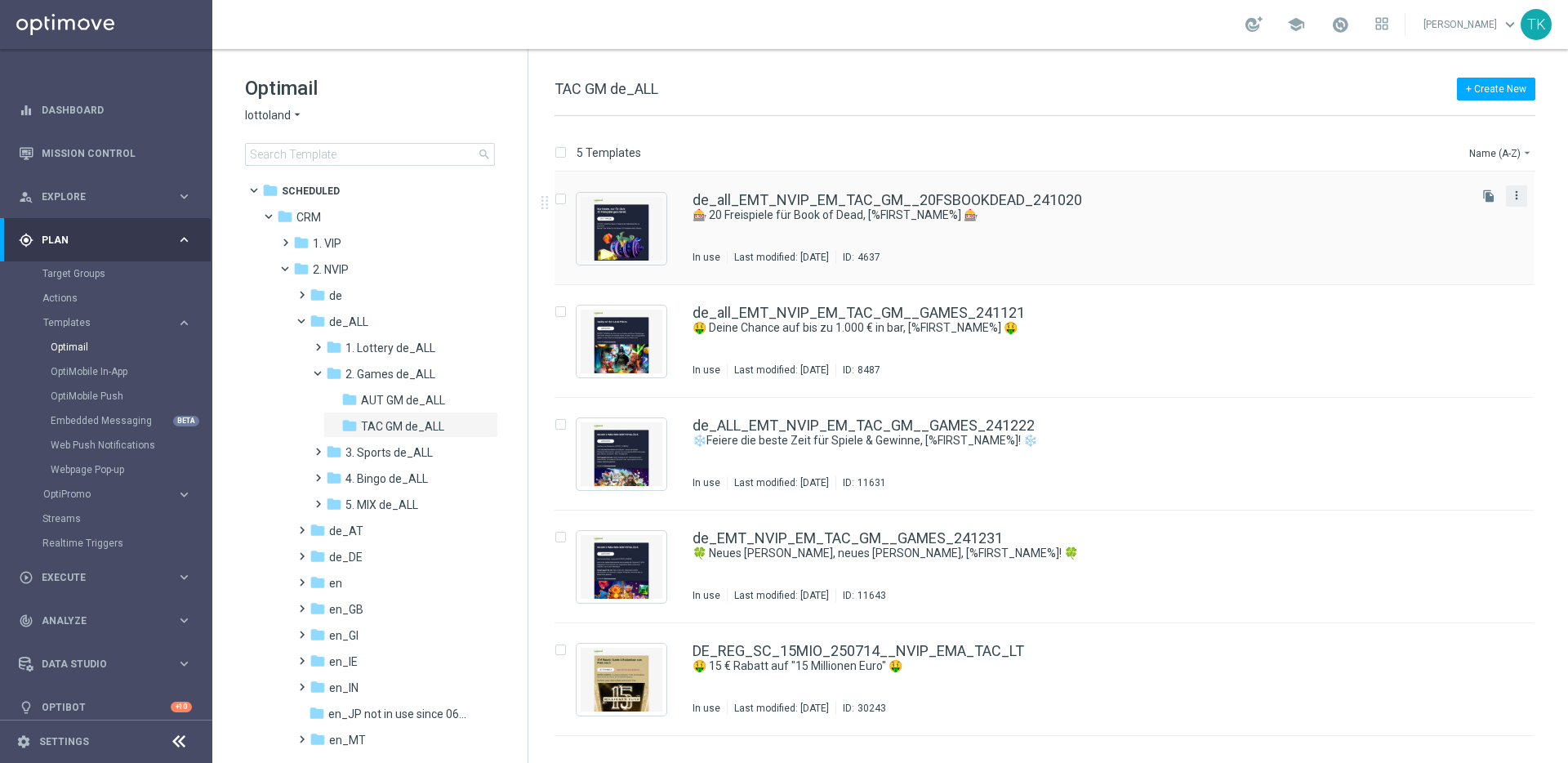
click at [1519, 197] on icon "more_vert" at bounding box center [1517, 195] width 13 height 13
click at [1468, 230] on div "Copy To" at bounding box center [1452, 236] width 99 height 12
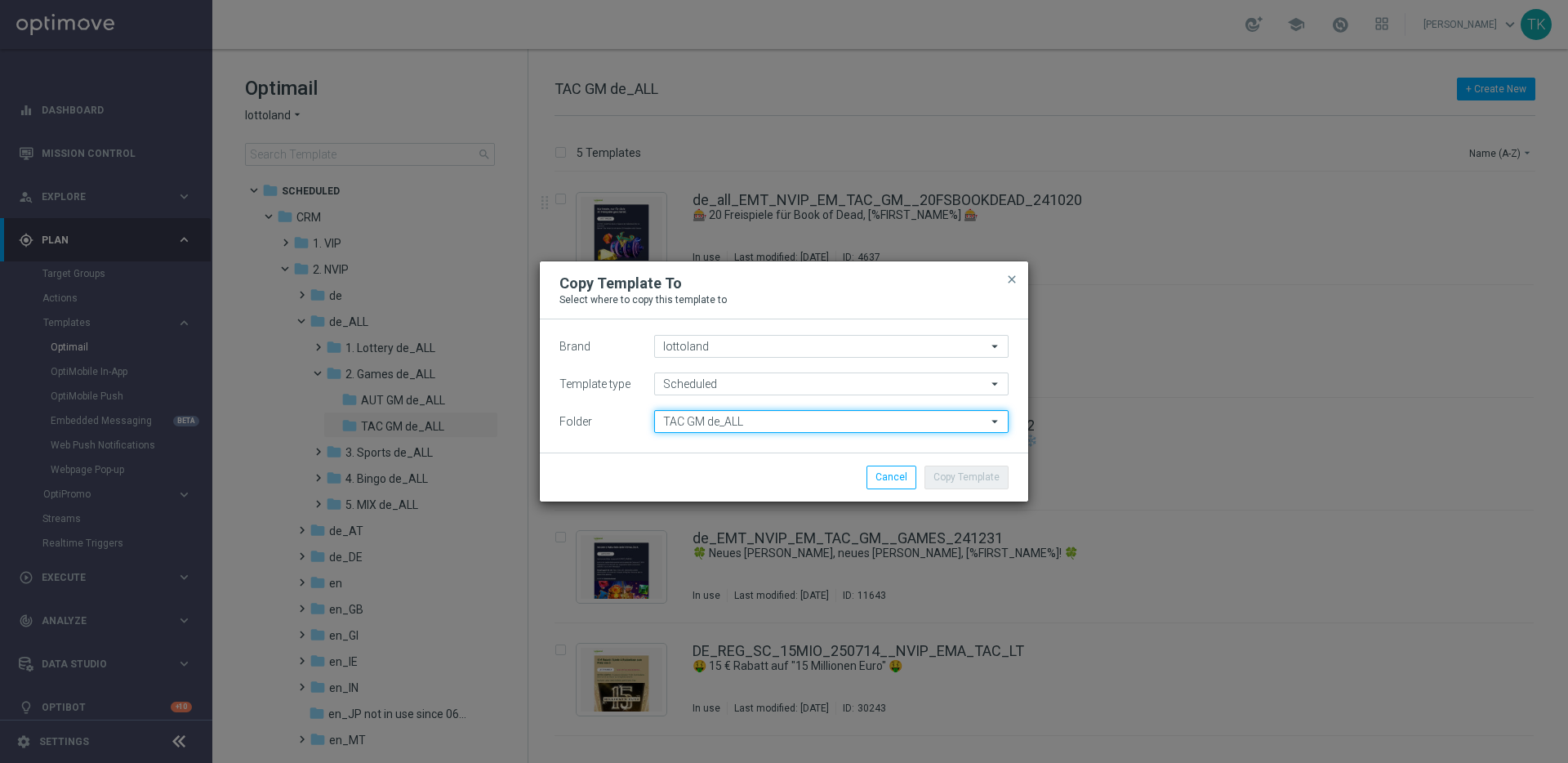
click at [782, 425] on input "TAC GM de_ALL" at bounding box center [831, 421] width 355 height 23
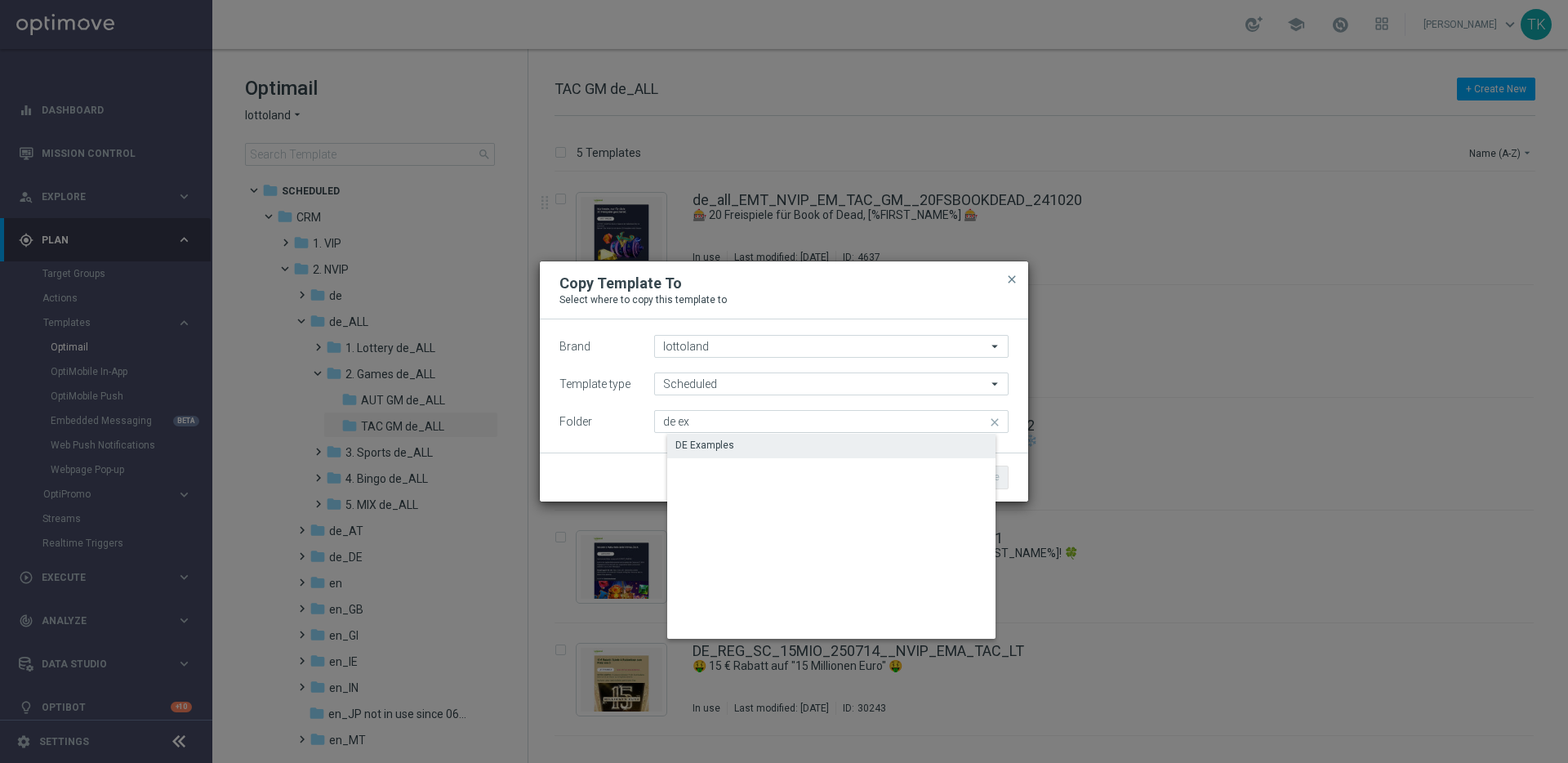
click at [790, 442] on div "DE Examples" at bounding box center [844, 445] width 355 height 23
type input "DE Examples"
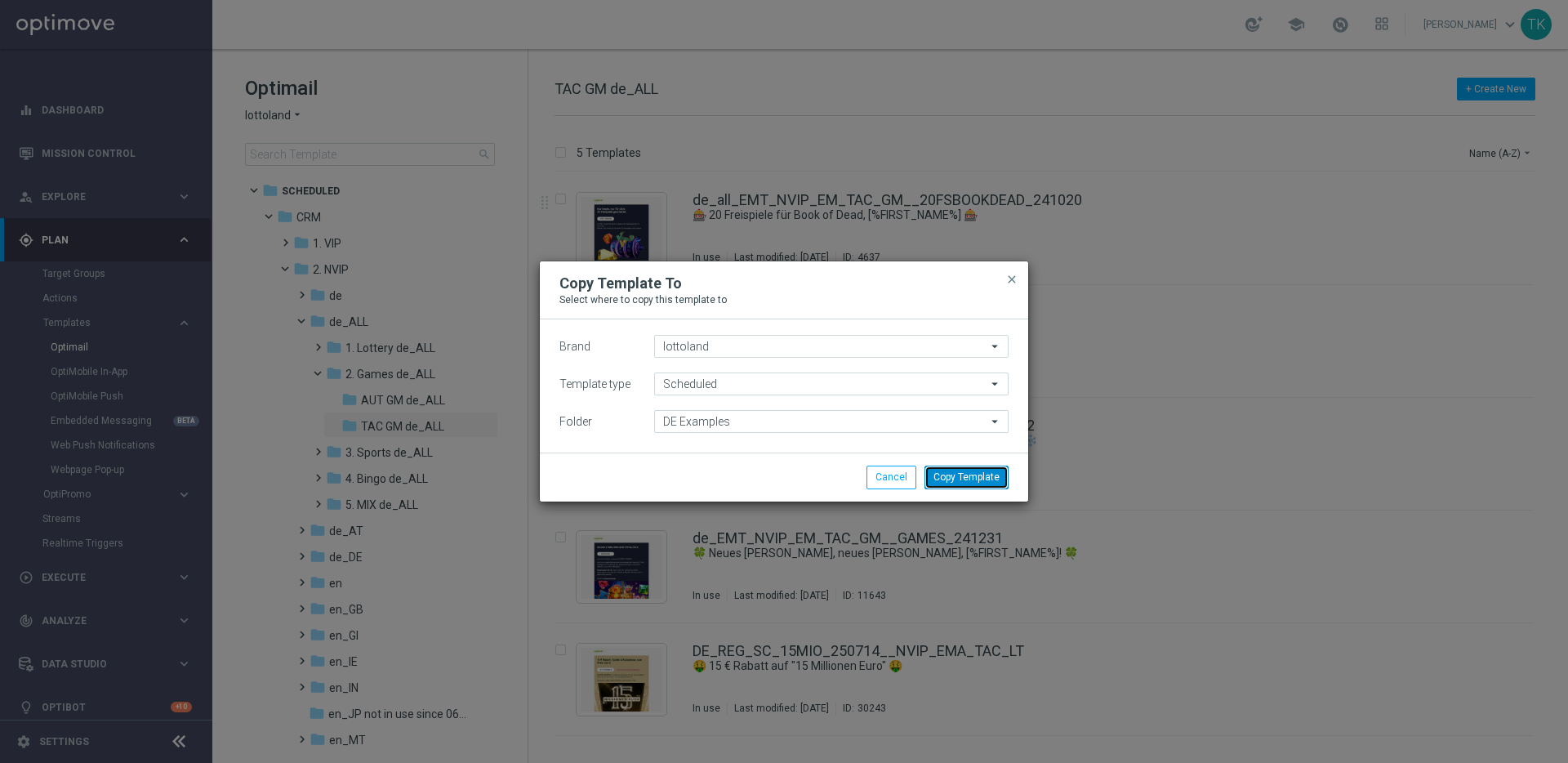
click at [983, 478] on button "Copy Template" at bounding box center [966, 477] width 84 height 23
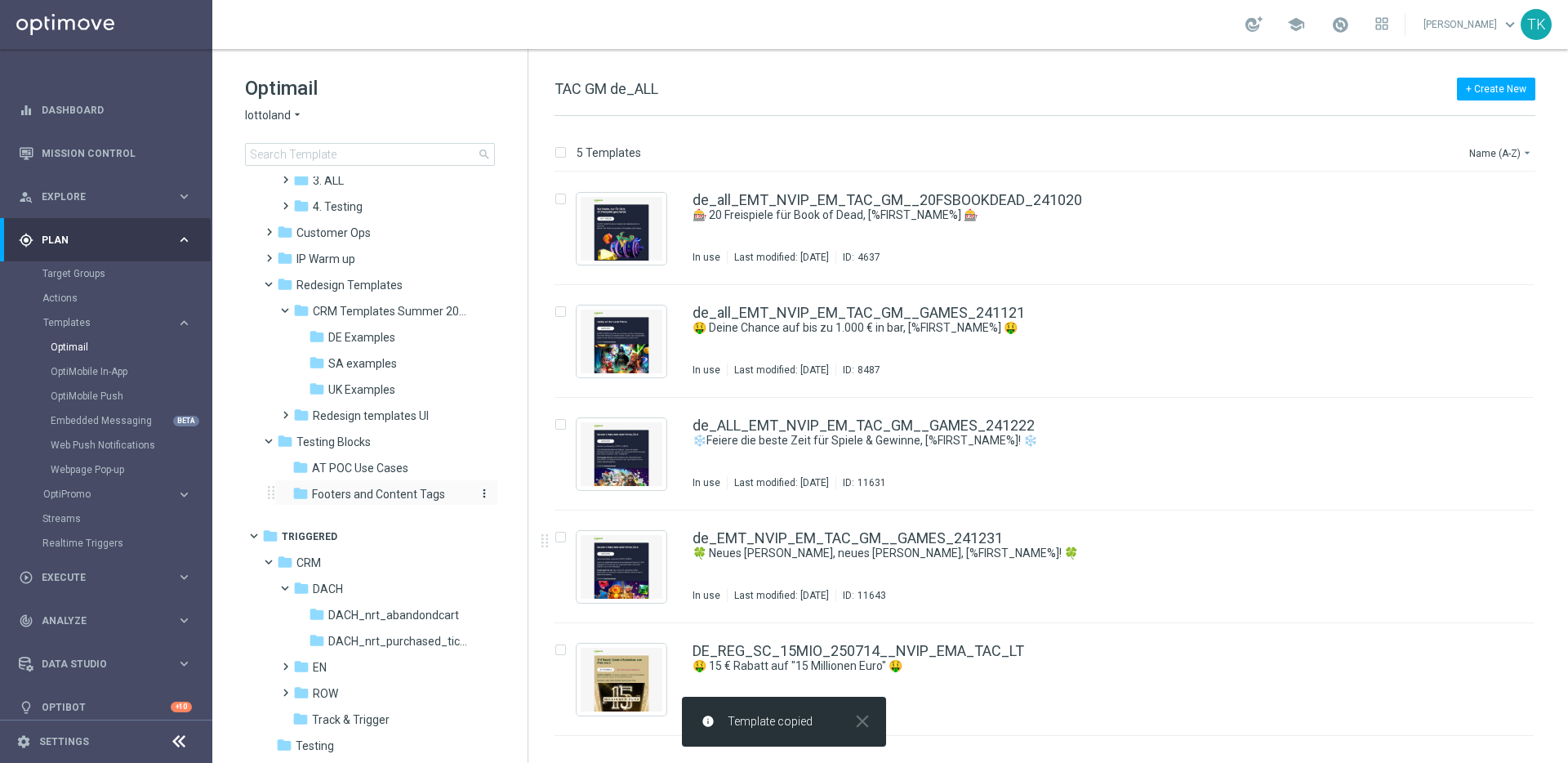
scroll to position [795, 0]
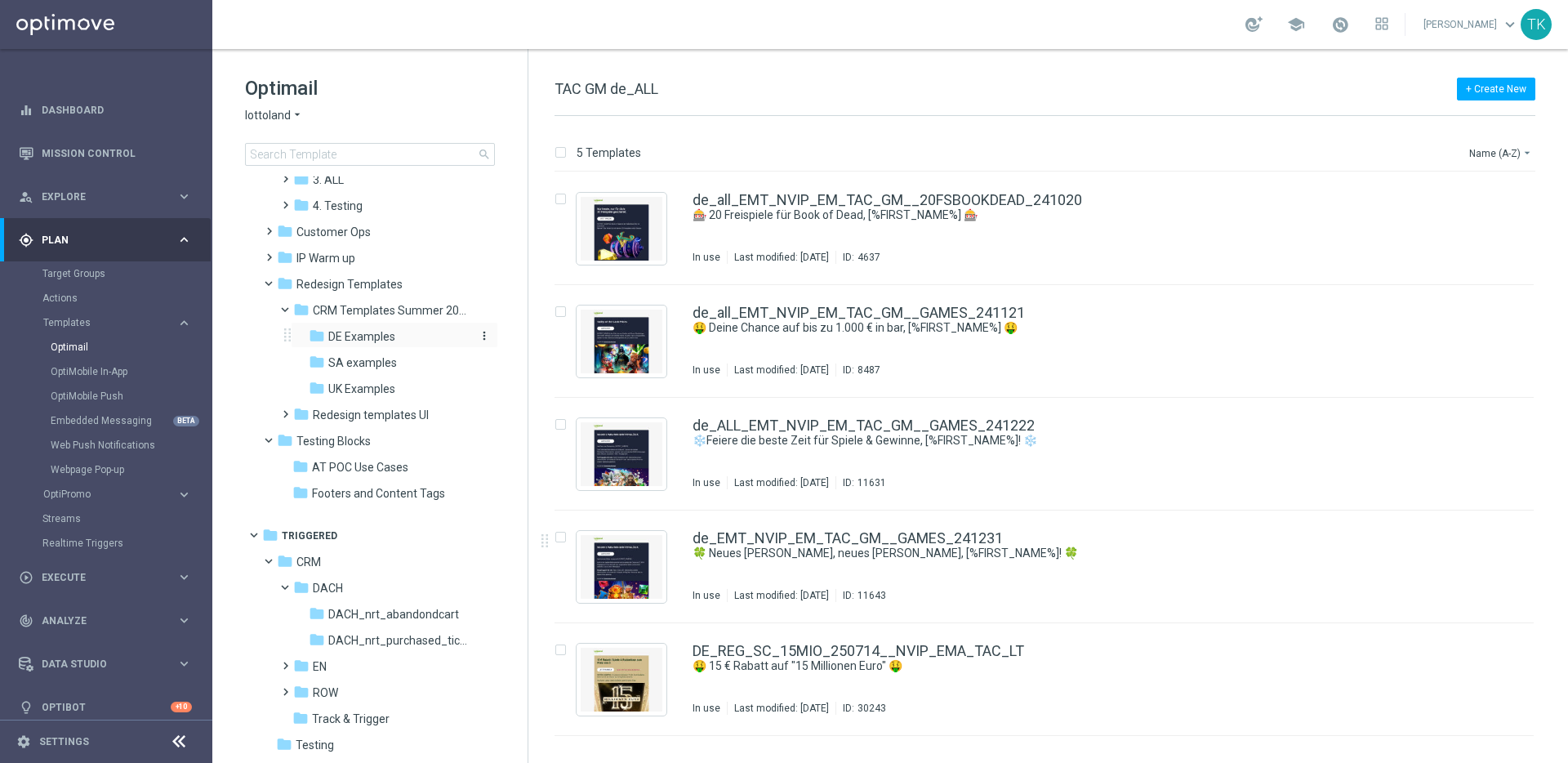
click at [379, 333] on span "DE Examples" at bounding box center [361, 337] width 67 height 15
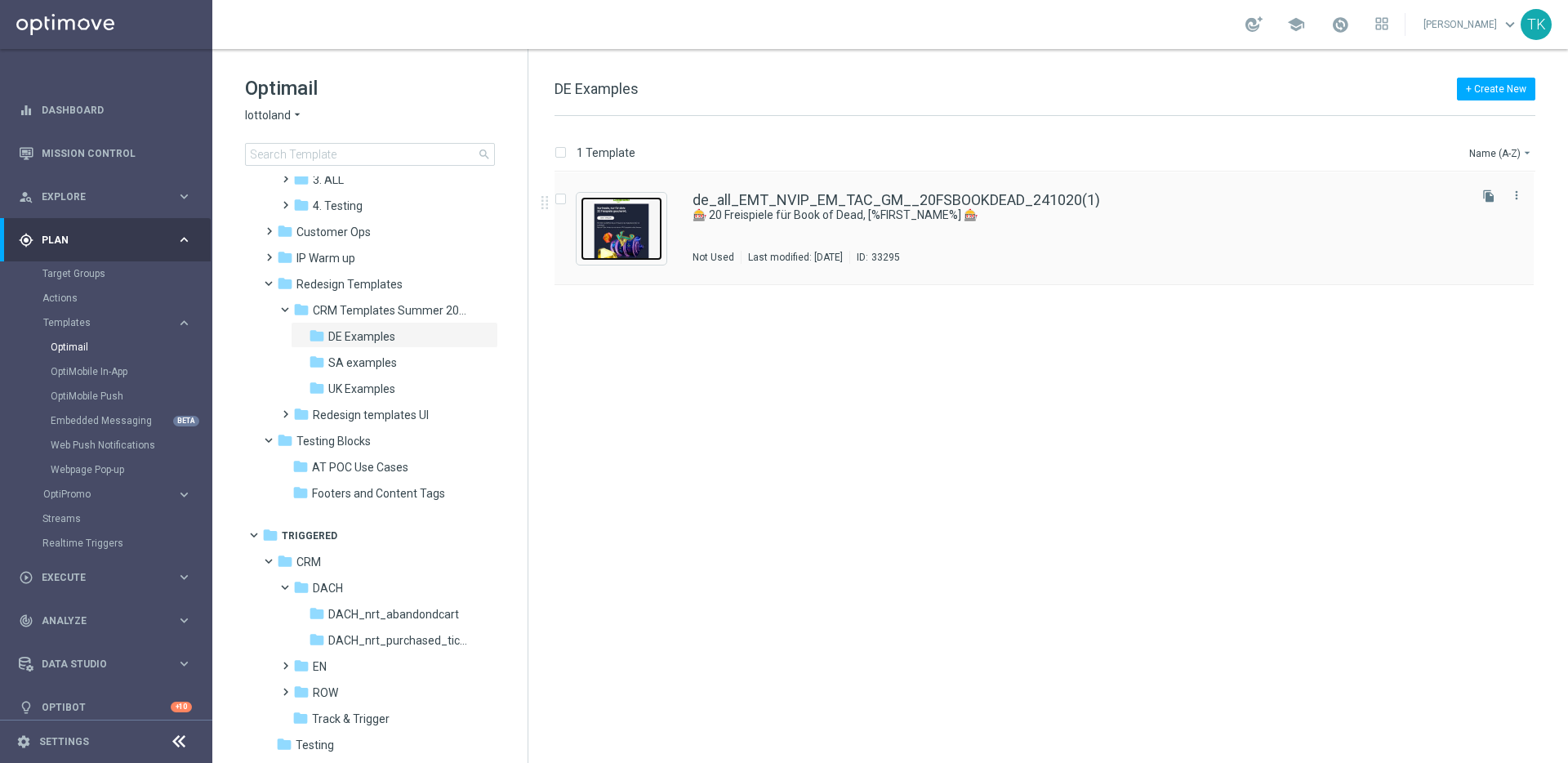
click at [633, 228] on img "Press SPACE to select this row." at bounding box center [621, 228] width 81 height 63
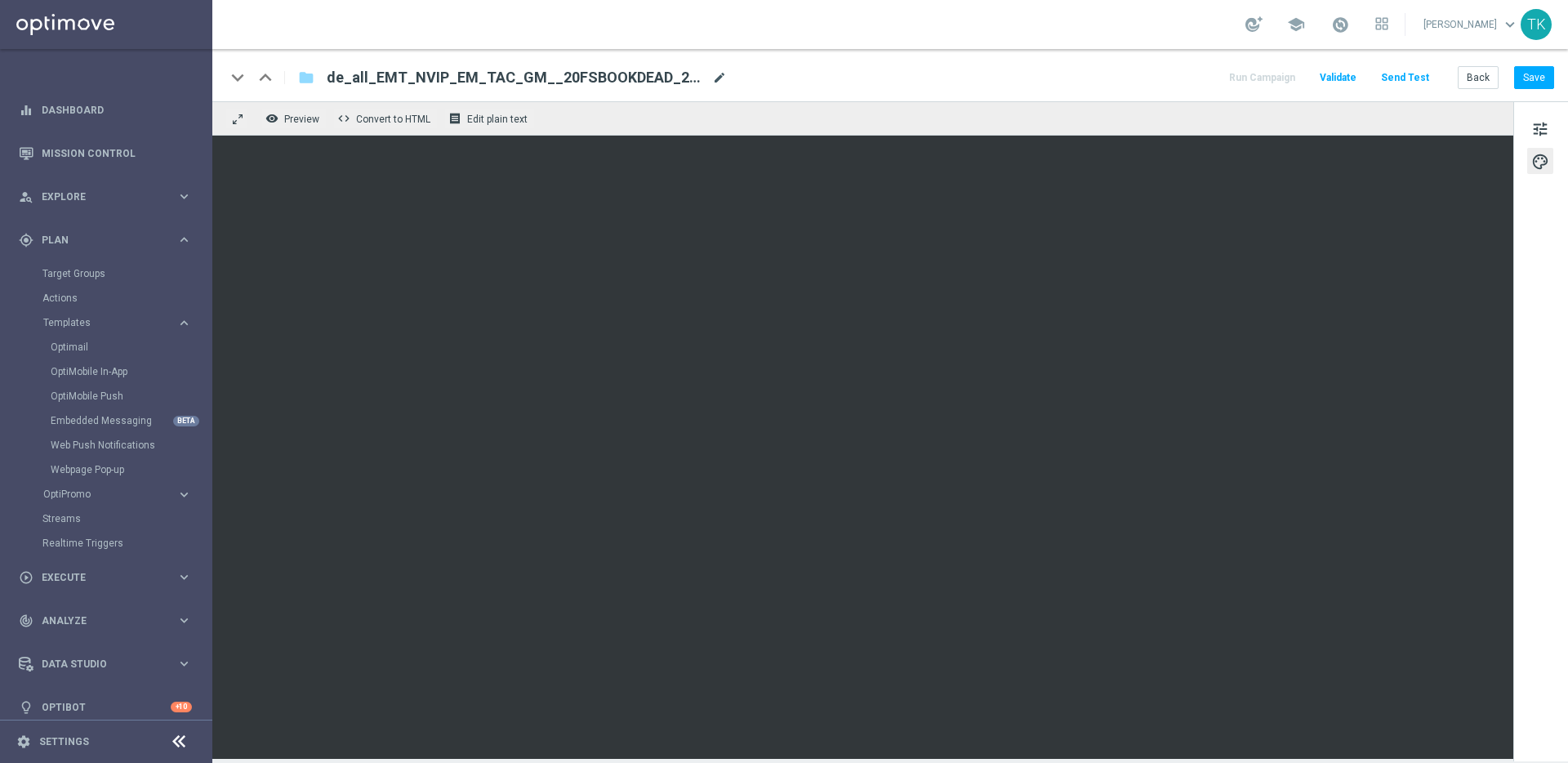
click at [718, 80] on span "mode_edit" at bounding box center [719, 77] width 15 height 15
click at [546, 77] on input "de_all_EMT_NVIP_EM_TAC_GM__20FSBOOKDEAD_241020(1)" at bounding box center [529, 77] width 405 height 21
type input "DE New Logo Template"
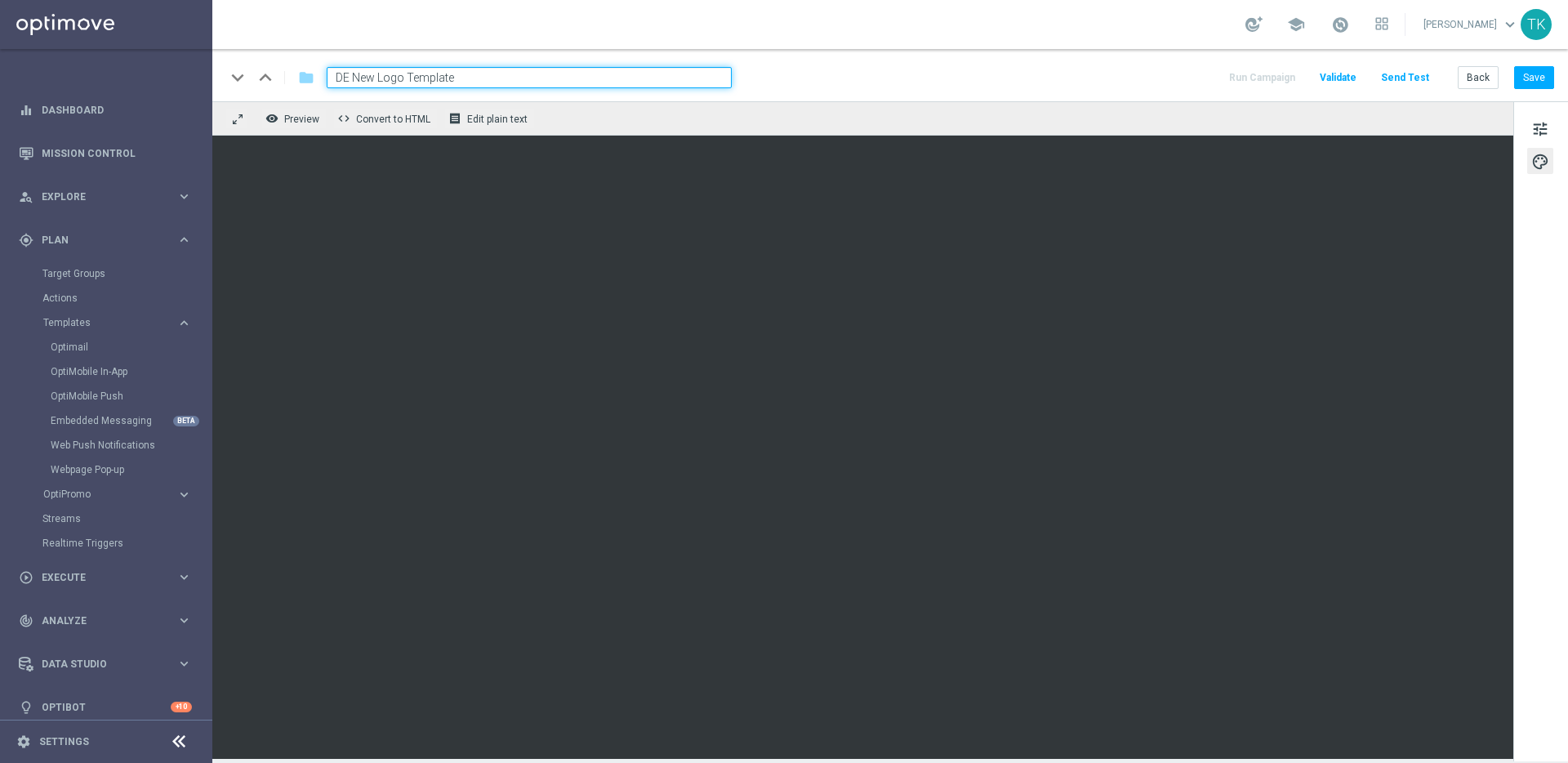
click at [593, 119] on div "remove_red_eye Preview code Convert to HTML receipt Edit plain text" at bounding box center [863, 119] width 1301 height 35
click at [557, 76] on input "DE New Logo Template" at bounding box center [529, 77] width 405 height 21
click at [563, 110] on div "remove_red_eye Preview code Convert to HTML receipt Edit plain text" at bounding box center [863, 119] width 1301 height 35
click at [552, 80] on input "DE New Logo Template" at bounding box center [529, 77] width 405 height 21
click at [1538, 78] on button "Save" at bounding box center [1534, 77] width 40 height 23
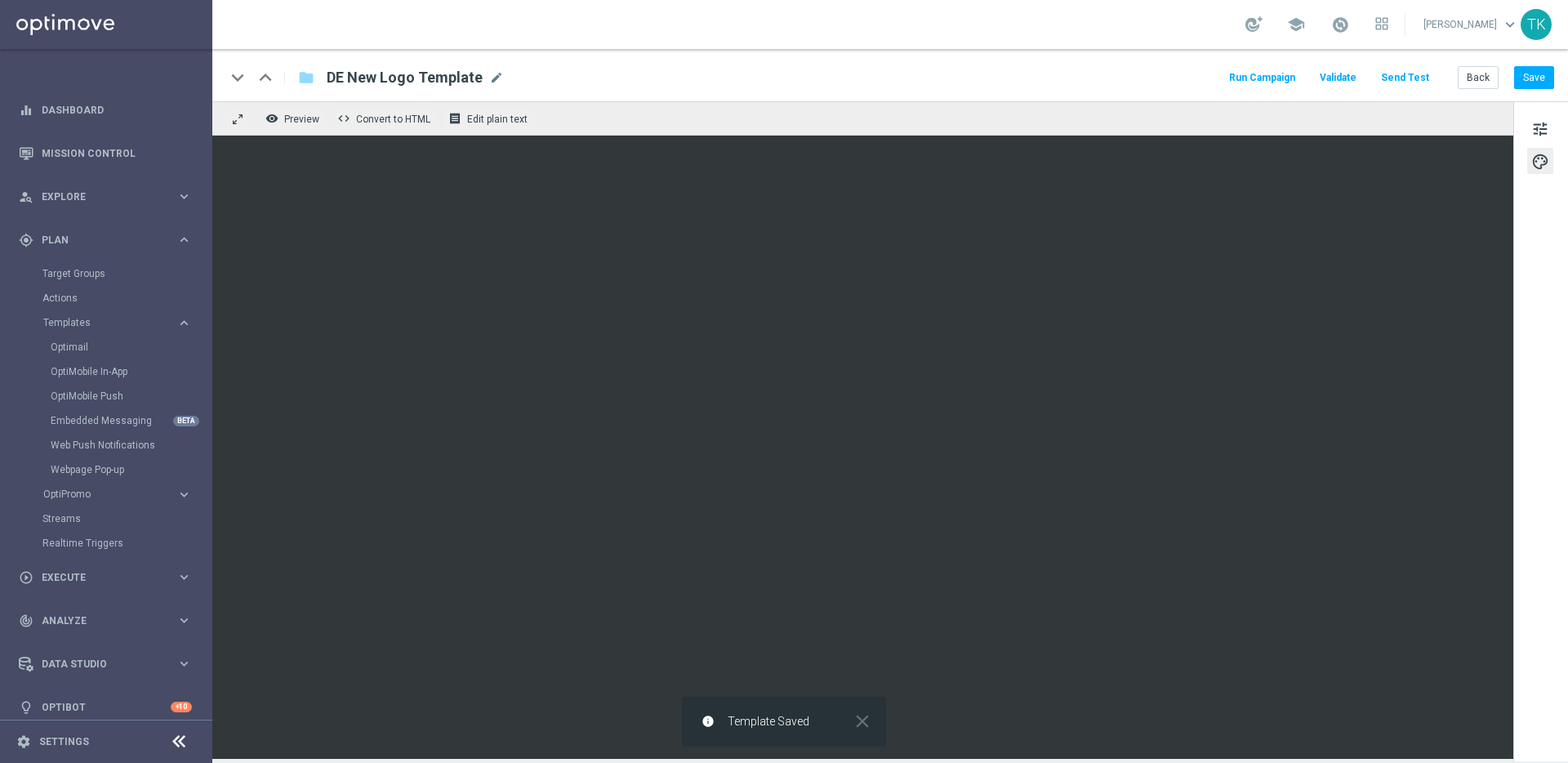
click at [1420, 79] on button "Send Test" at bounding box center [1405, 77] width 53 height 22
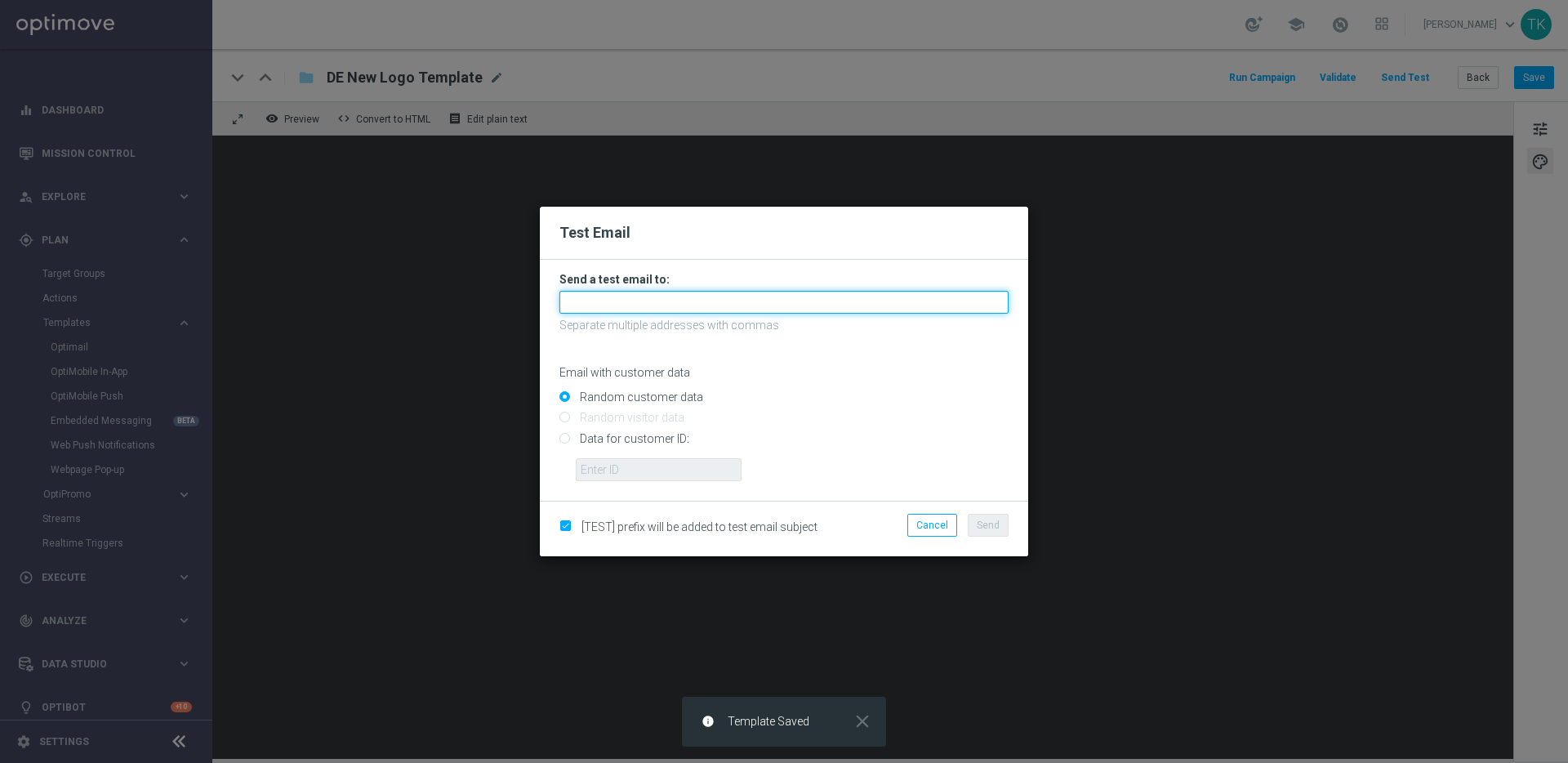
click at [706, 304] on input "text" at bounding box center [784, 302] width 449 height 23
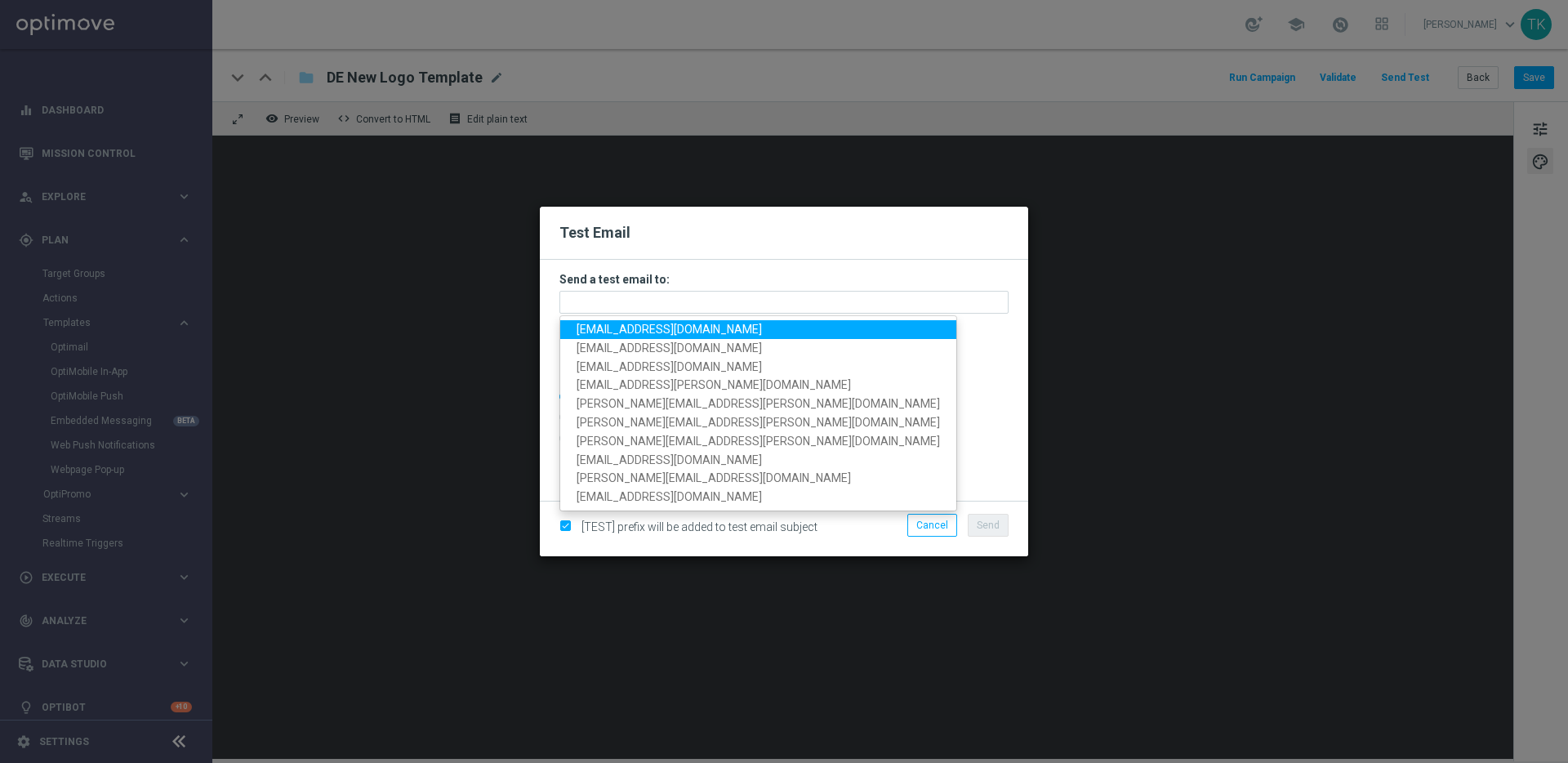
click at [717, 328] on span "thanos.lottoland@gmail.com" at bounding box center [669, 329] width 185 height 13
type input "thanos.lottoland@gmail.com"
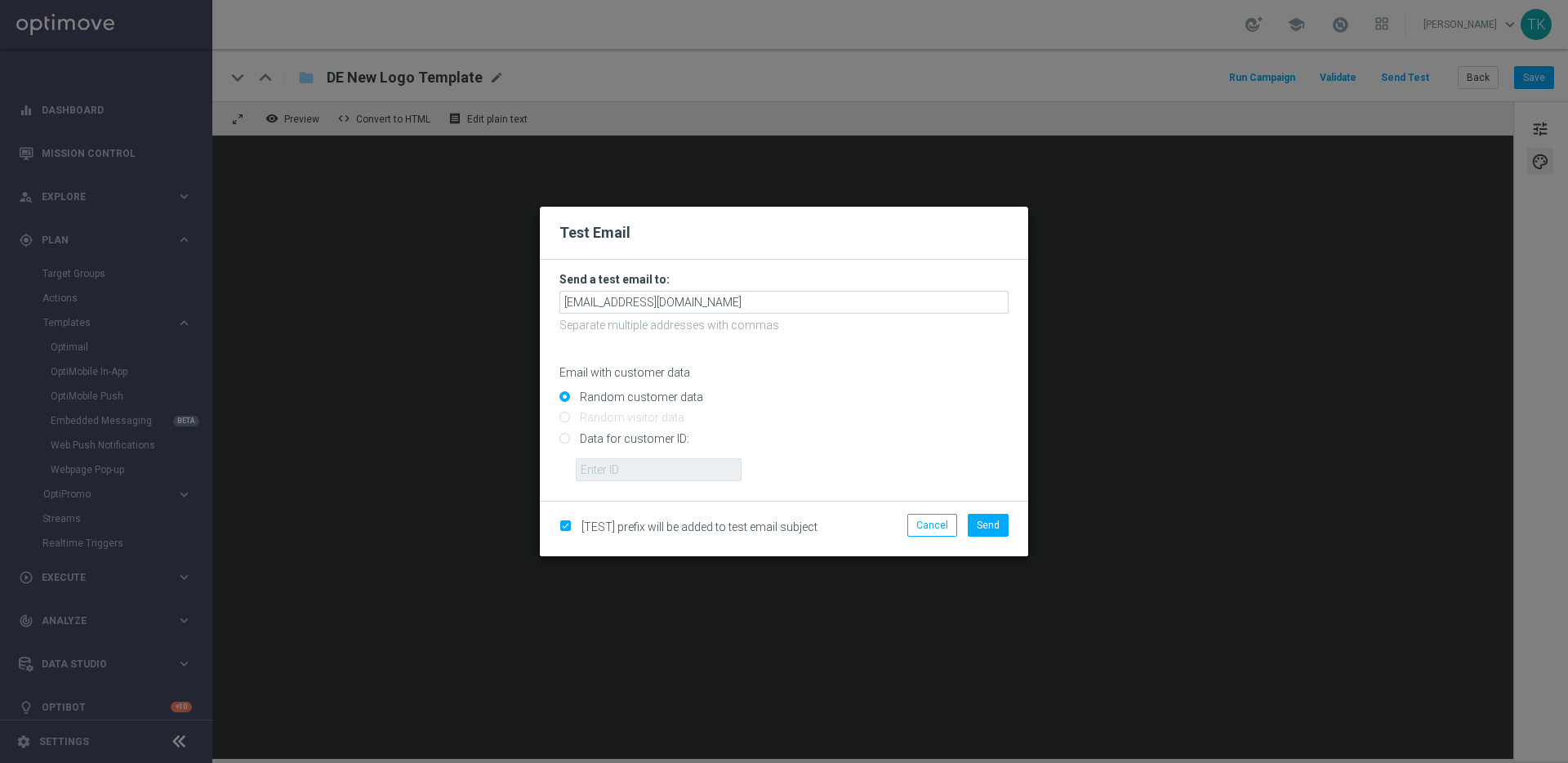
click at [691, 530] on span "[TEST] prefix will be added to test email subject" at bounding box center [700, 527] width 236 height 13
click at [570, 523] on input "checkbox" at bounding box center [565, 528] width 11 height 11
checkbox input "false"
click at [999, 526] on span "Send" at bounding box center [989, 525] width 23 height 12
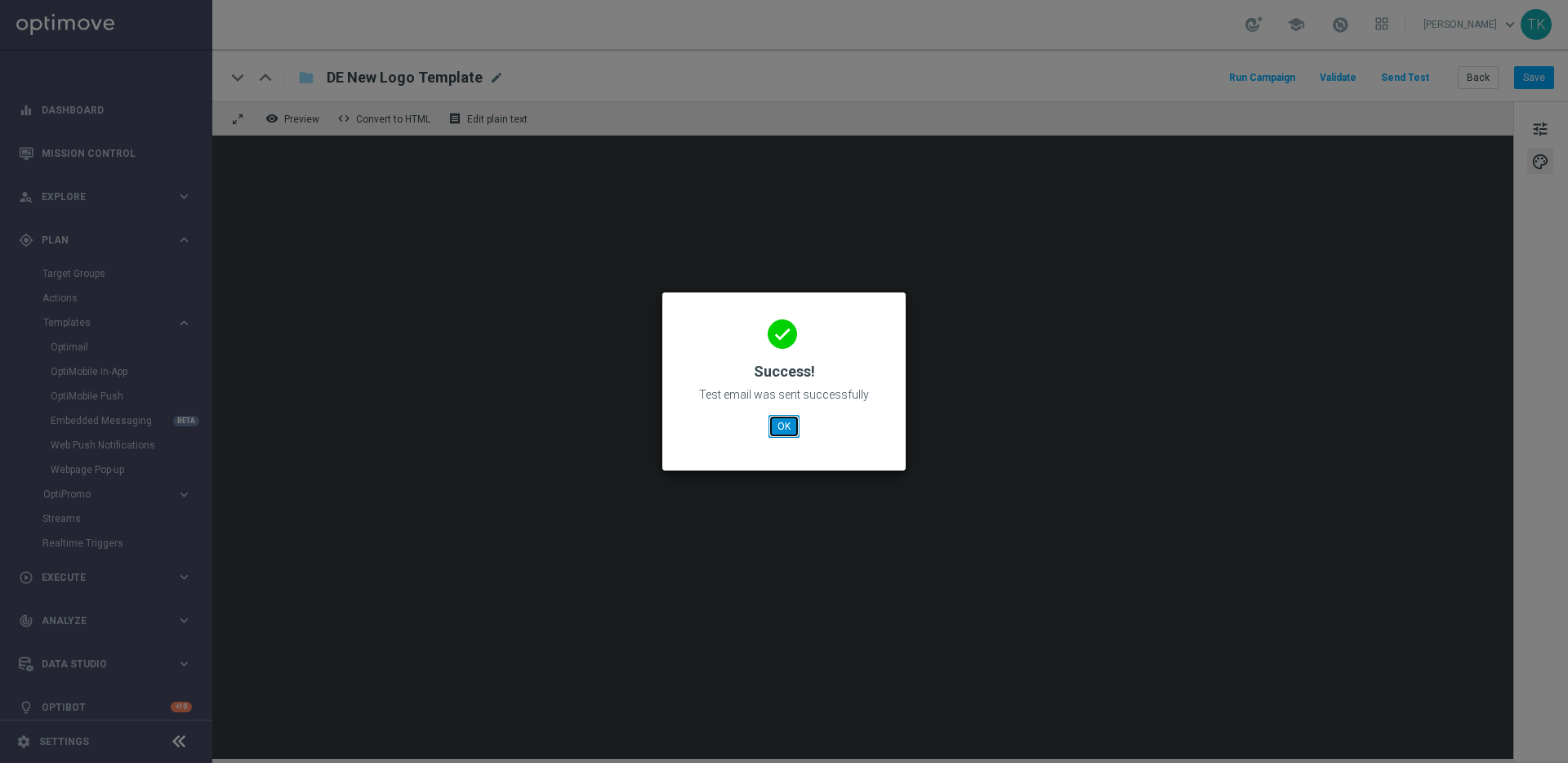
click at [792, 425] on button "OK" at bounding box center [784, 426] width 31 height 23
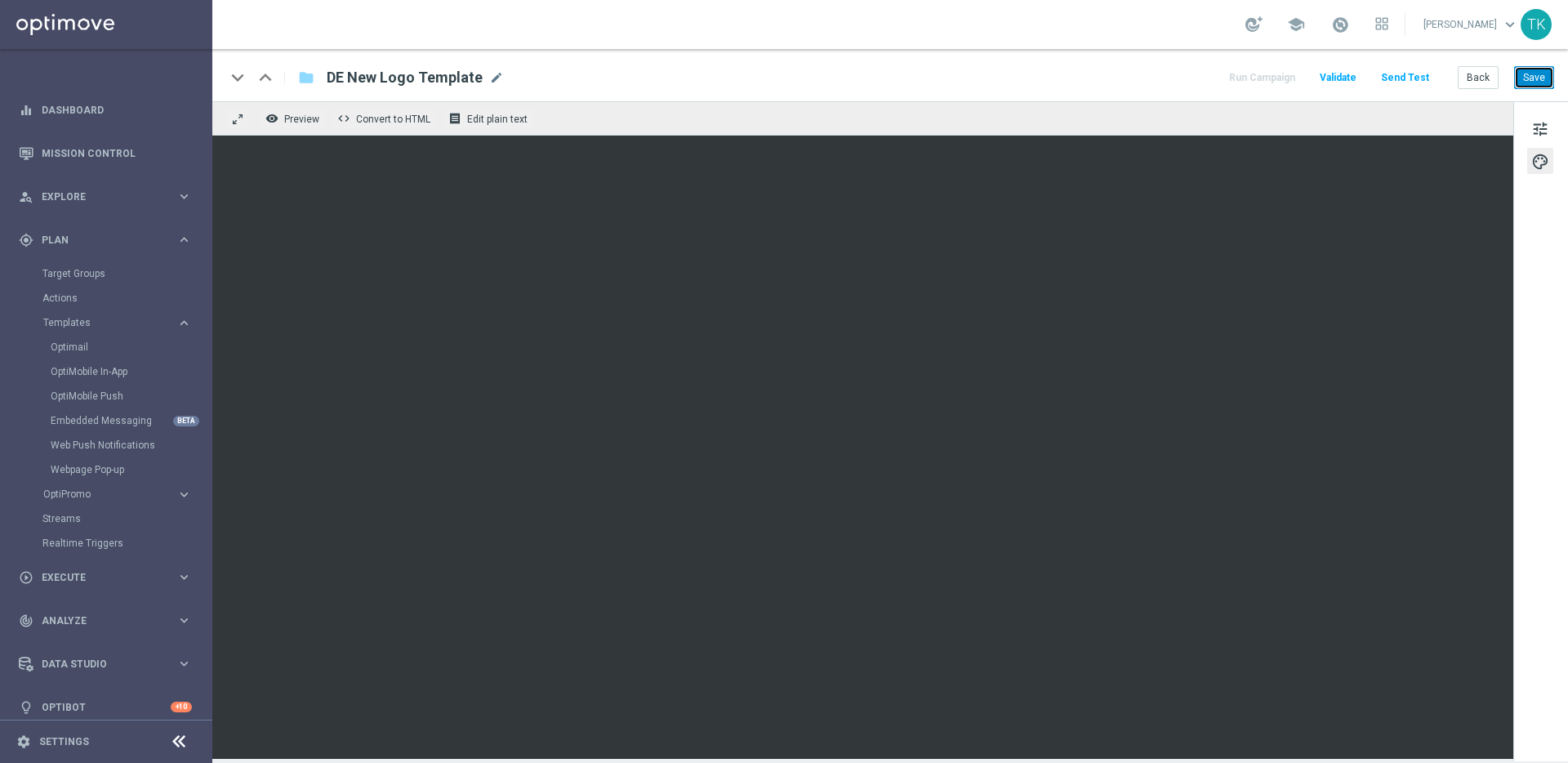
click at [1544, 81] on button "Save" at bounding box center [1534, 77] width 40 height 23
click at [1536, 75] on button "Save" at bounding box center [1534, 77] width 40 height 23
click at [1537, 84] on button "Save" at bounding box center [1534, 77] width 40 height 23
click at [1531, 81] on button "Save" at bounding box center [1534, 77] width 40 height 23
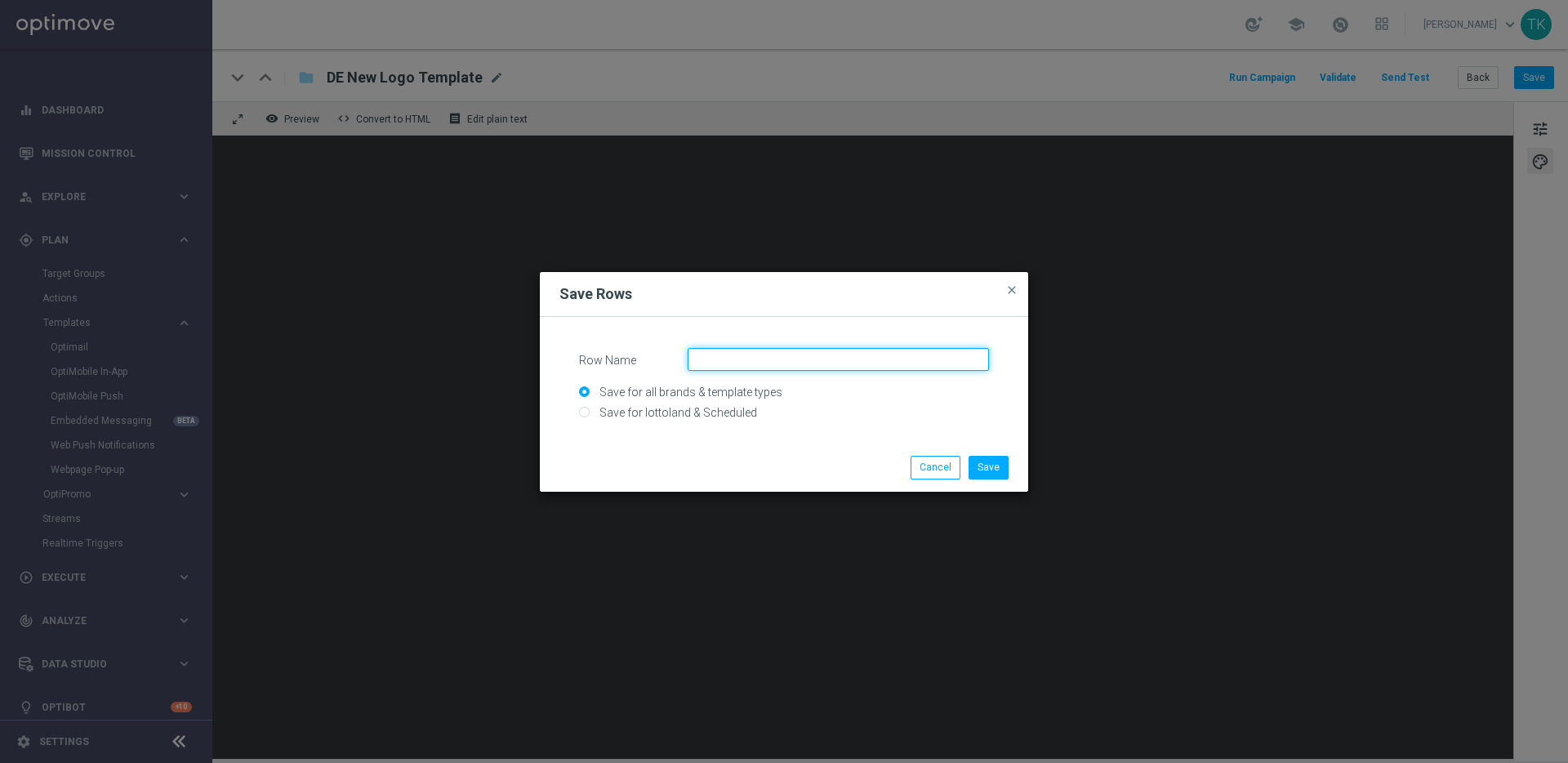
click at [772, 366] on input "Row Name" at bounding box center [839, 360] width 301 height 23
type input "DACH New Logo"
click at [723, 410] on input "Save for lottoland & Scheduled" at bounding box center [784, 420] width 410 height 23
radio input "true"
click at [986, 470] on button "Save" at bounding box center [989, 468] width 40 height 23
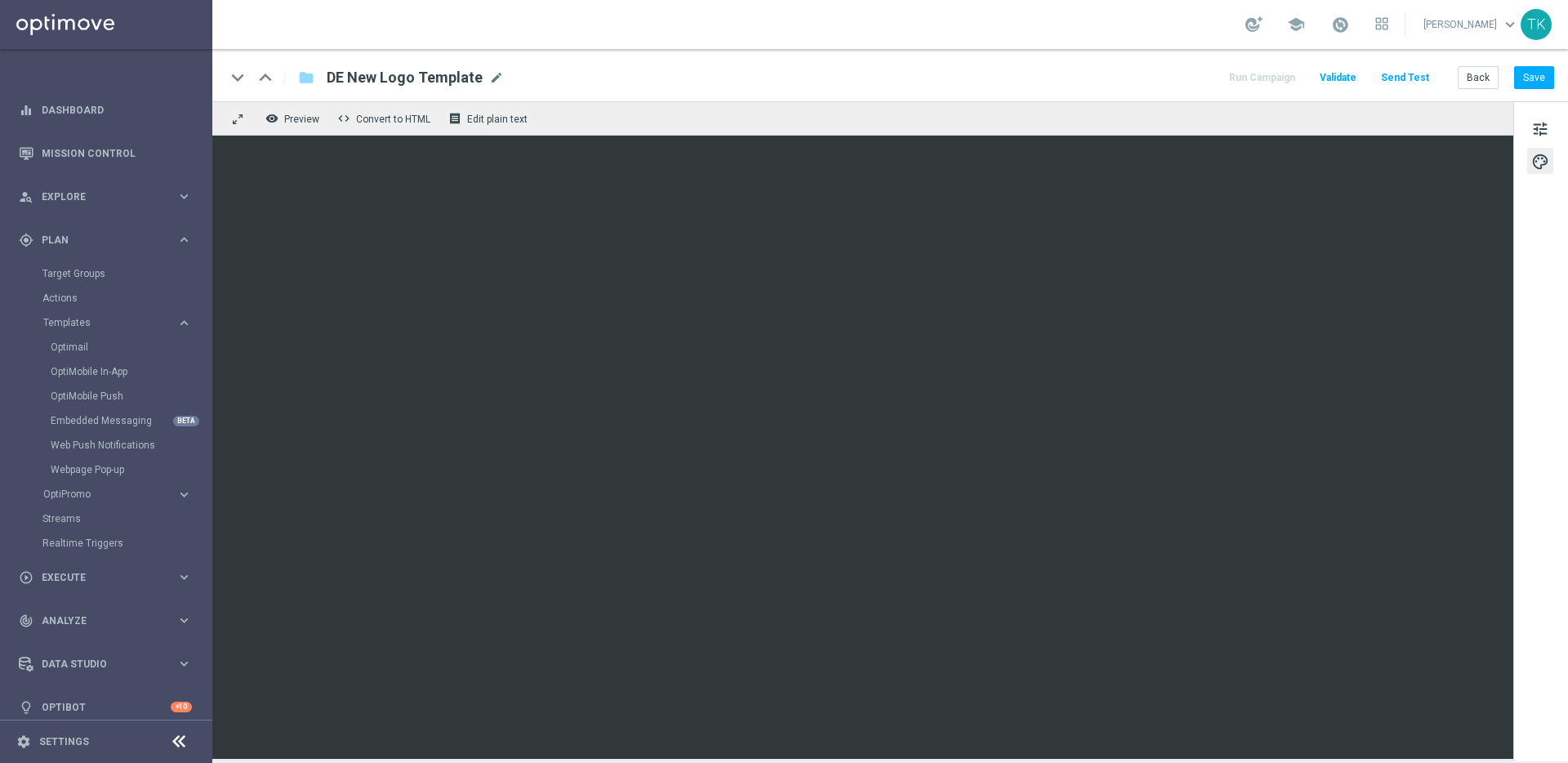
click at [427, 81] on span "DE New Logo Template" at bounding box center [405, 77] width 156 height 20
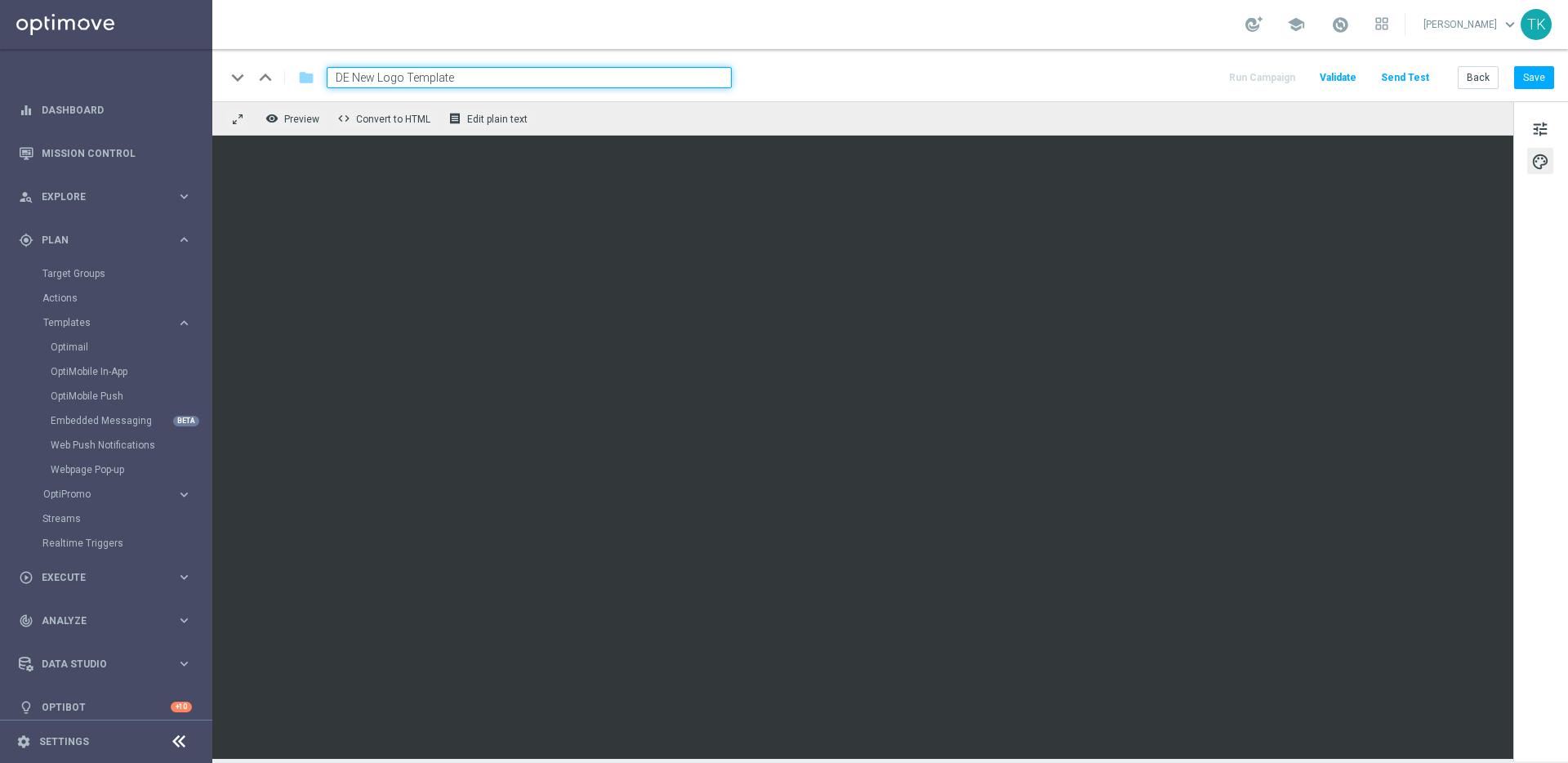
click at [469, 78] on input "DE New Logo Template" at bounding box center [529, 77] width 405 height 21
type input "DE New Logo Template Casino"
click at [561, 70] on input "DE New Logo Template Casino" at bounding box center [529, 77] width 405 height 21
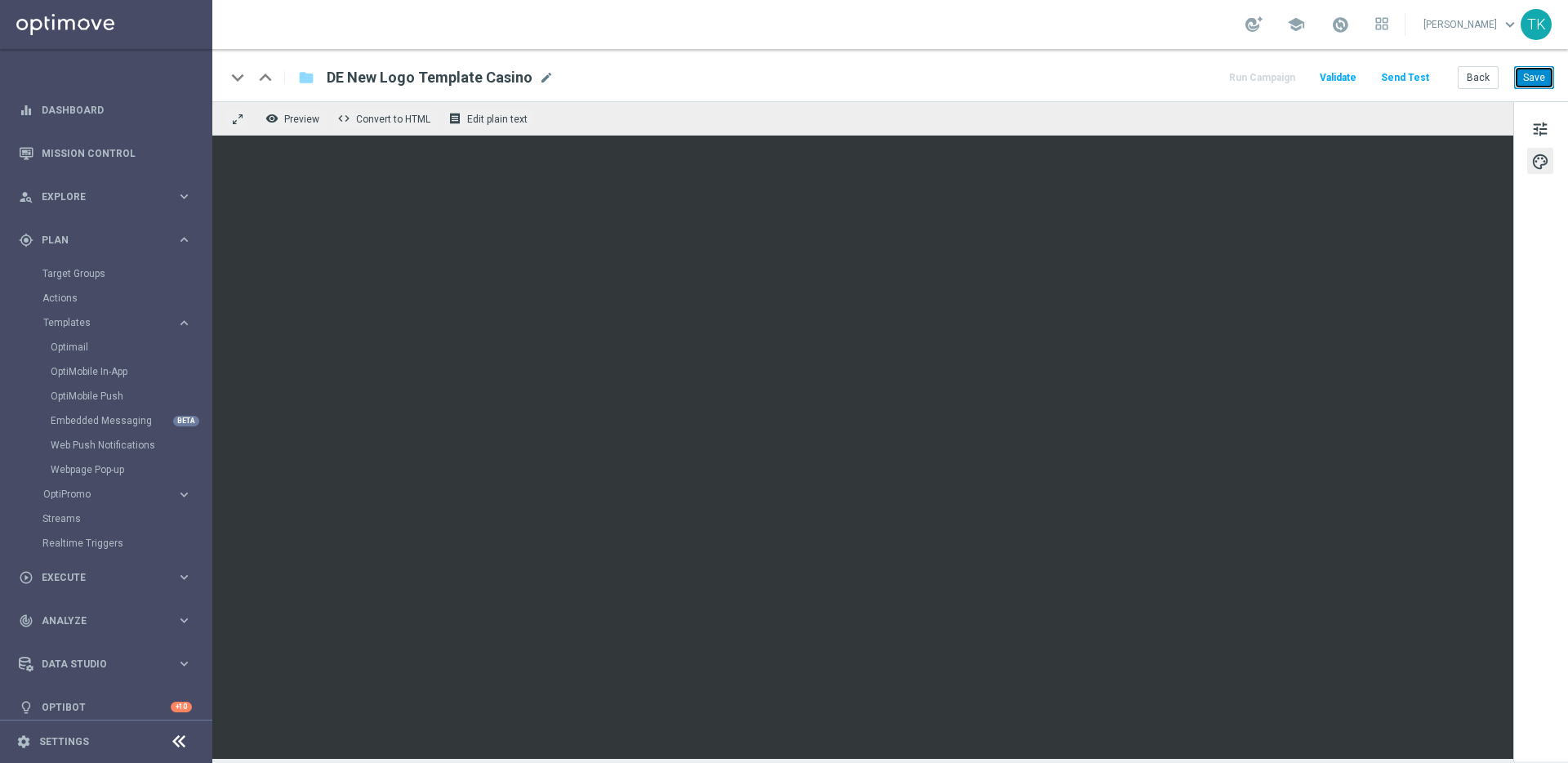
click at [1538, 77] on button "Save" at bounding box center [1534, 77] width 40 height 23
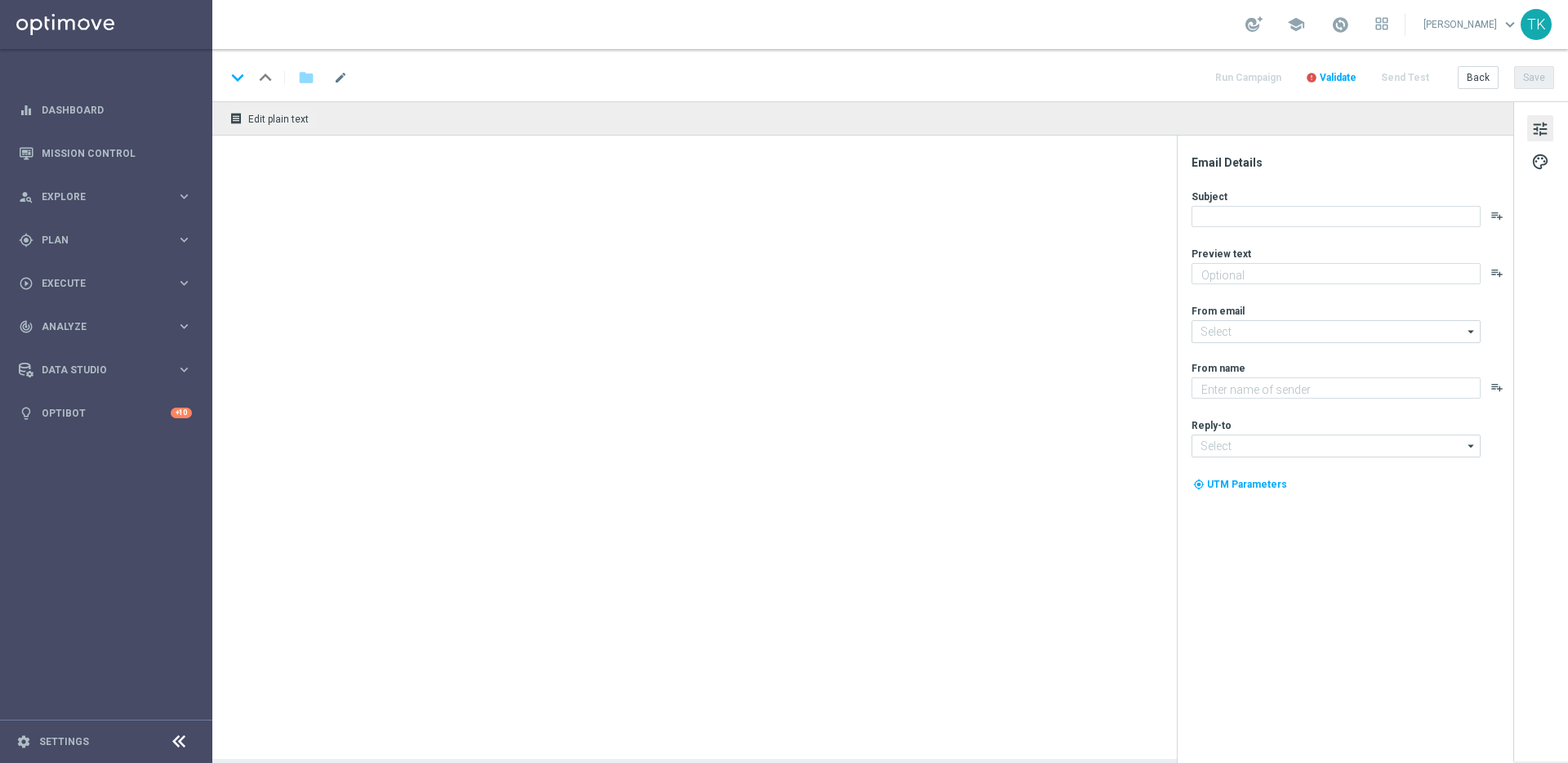
type textarea "3 Richtige und 15 Millionen Euro können SOFORT dir gehören"
type textarea "Lottoland"
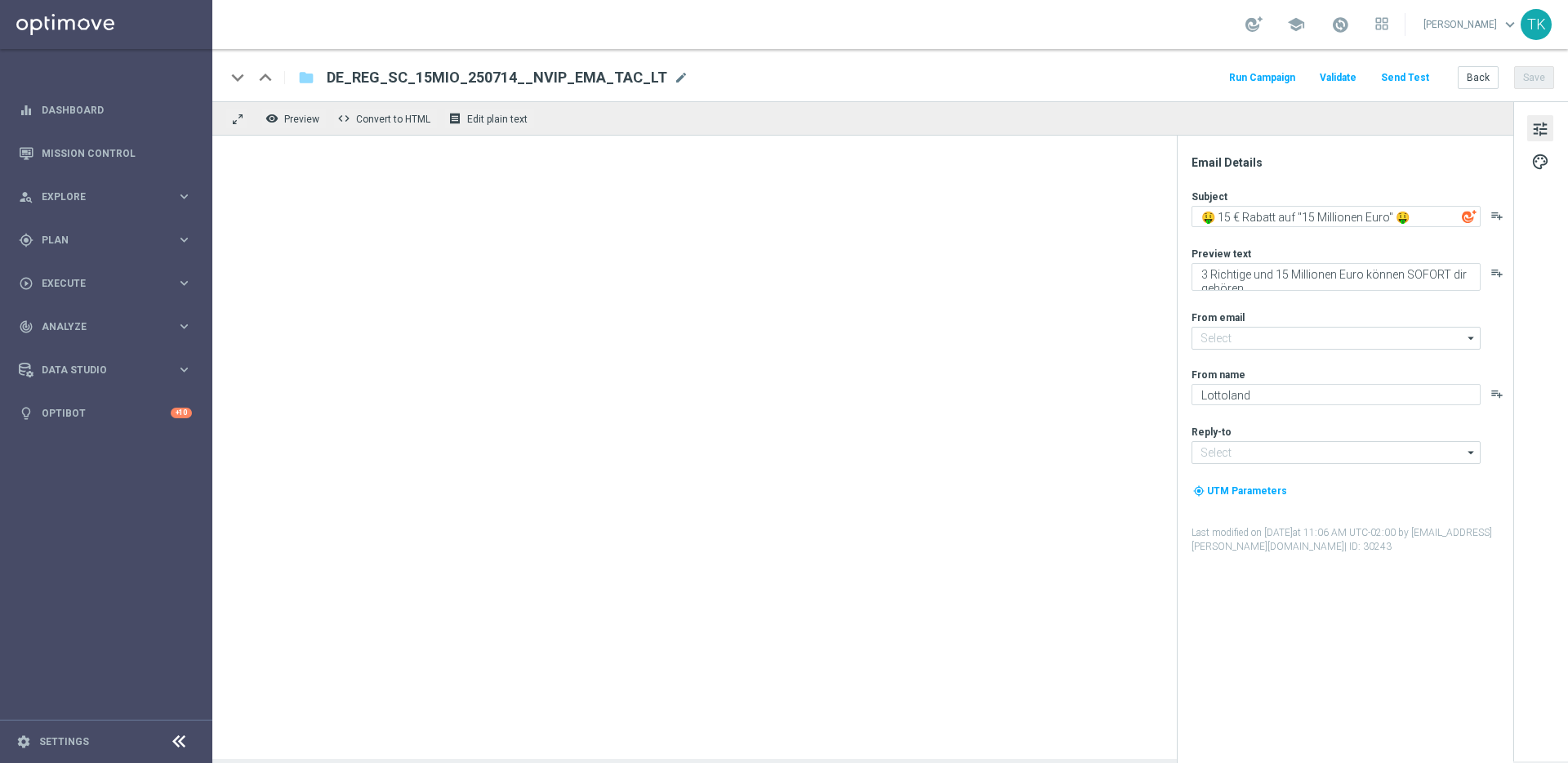
type input "[EMAIL_ADDRESS][DOMAIN_NAME]"
type input "service@lottoland.com"
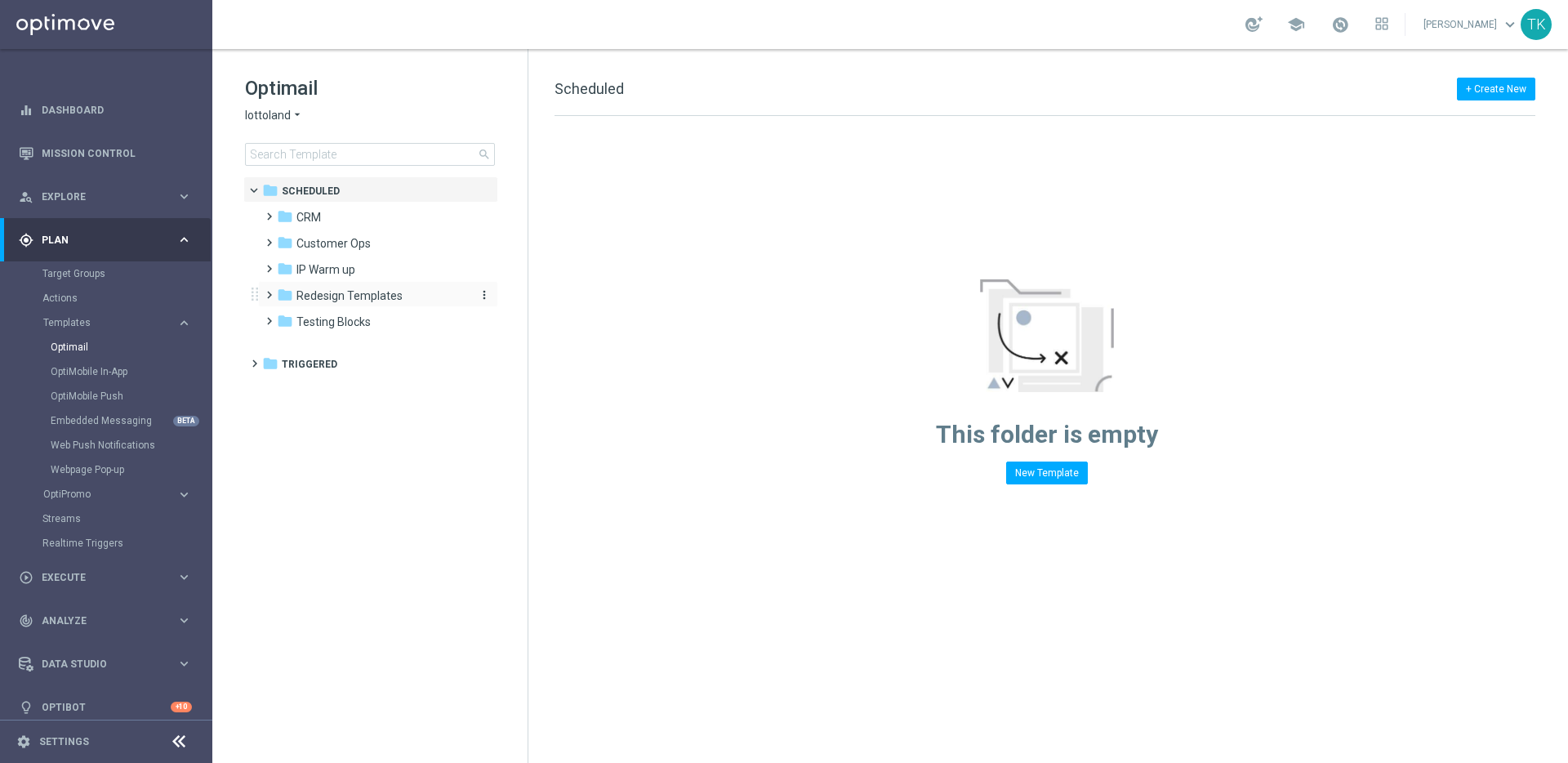
click at [342, 295] on span "Redesign Templates" at bounding box center [349, 295] width 106 height 15
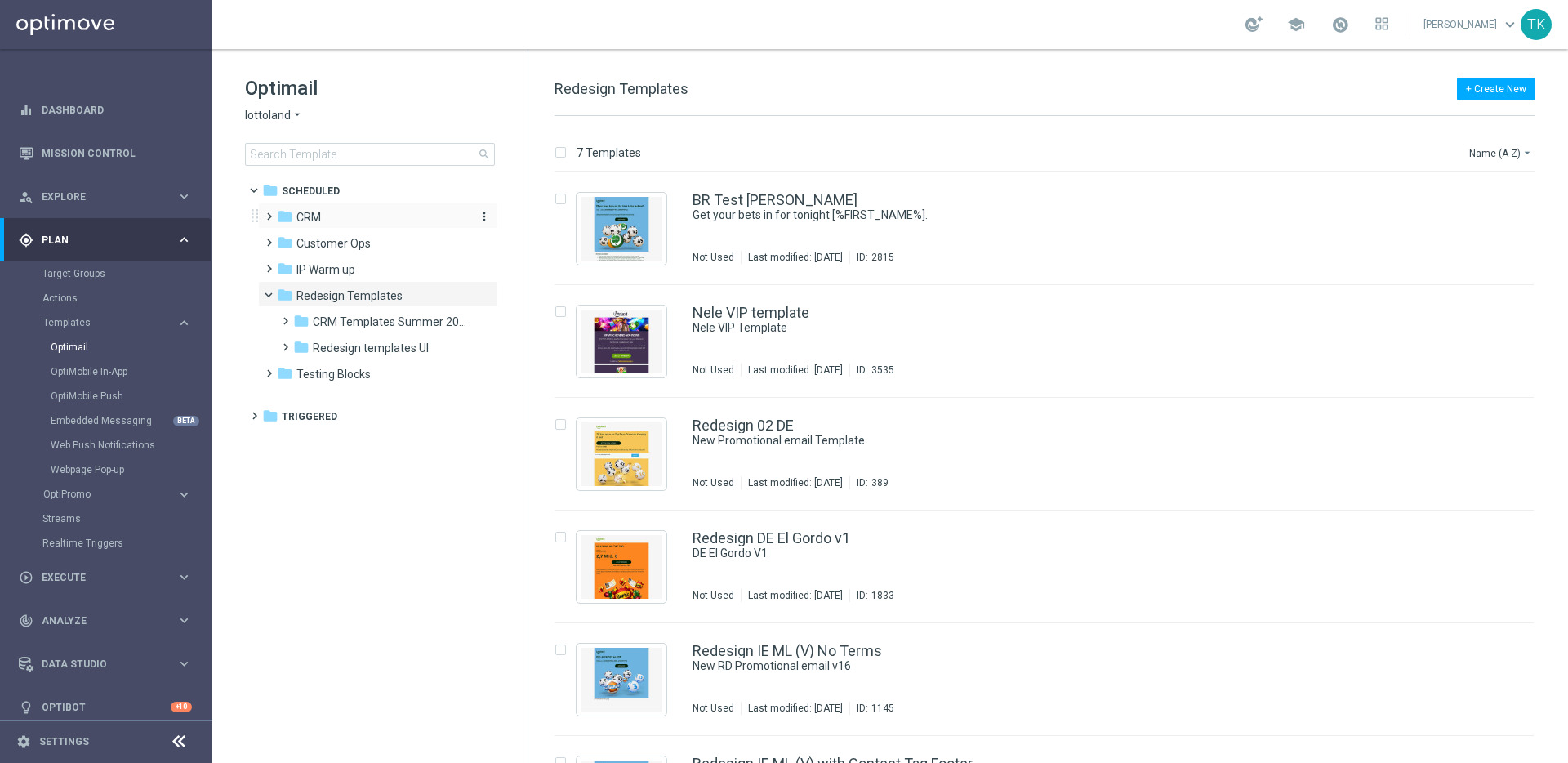
click at [316, 217] on span "CRM" at bounding box center [309, 217] width 25 height 15
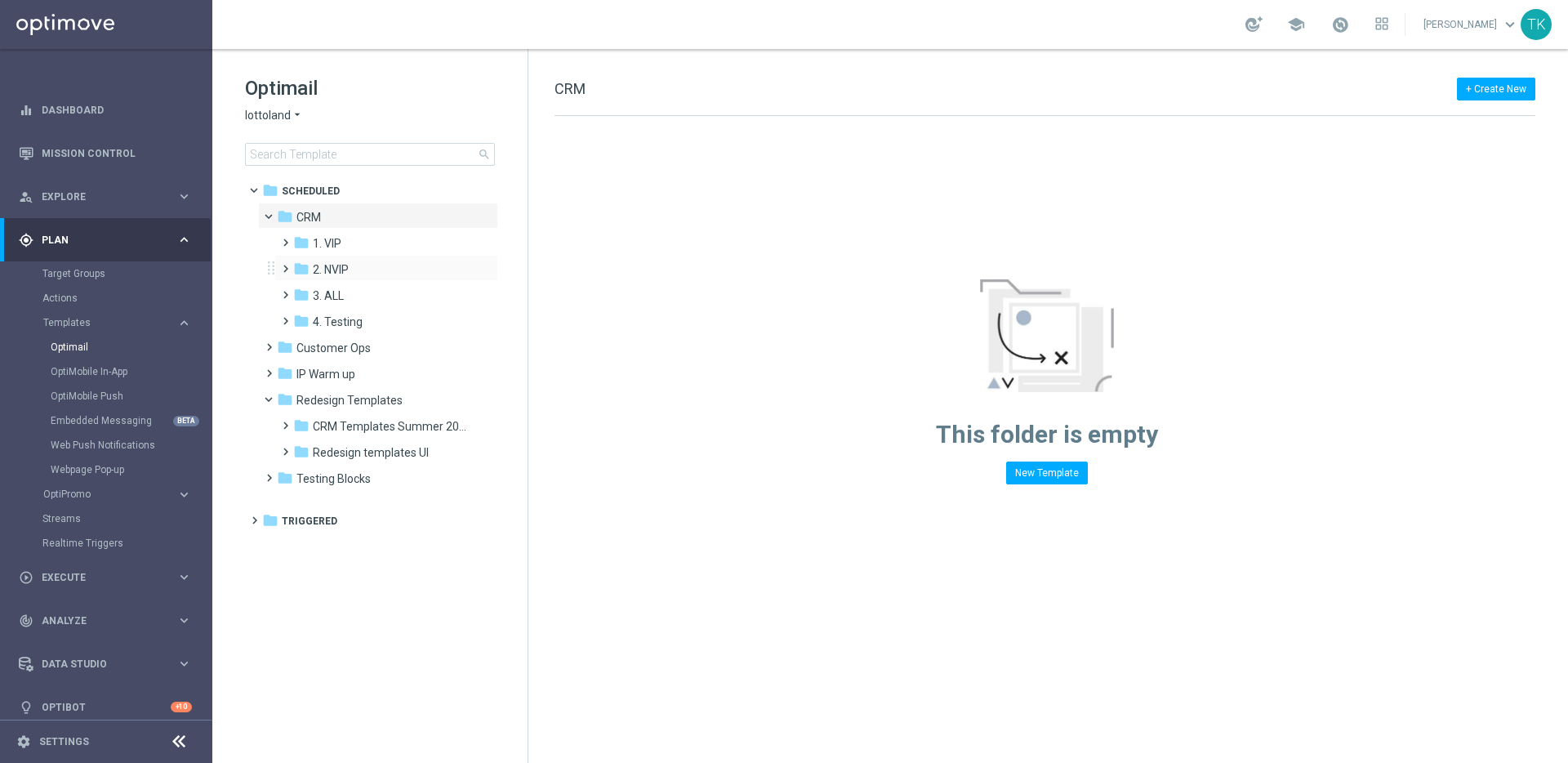
click at [284, 265] on span at bounding box center [281, 262] width 7 height 7
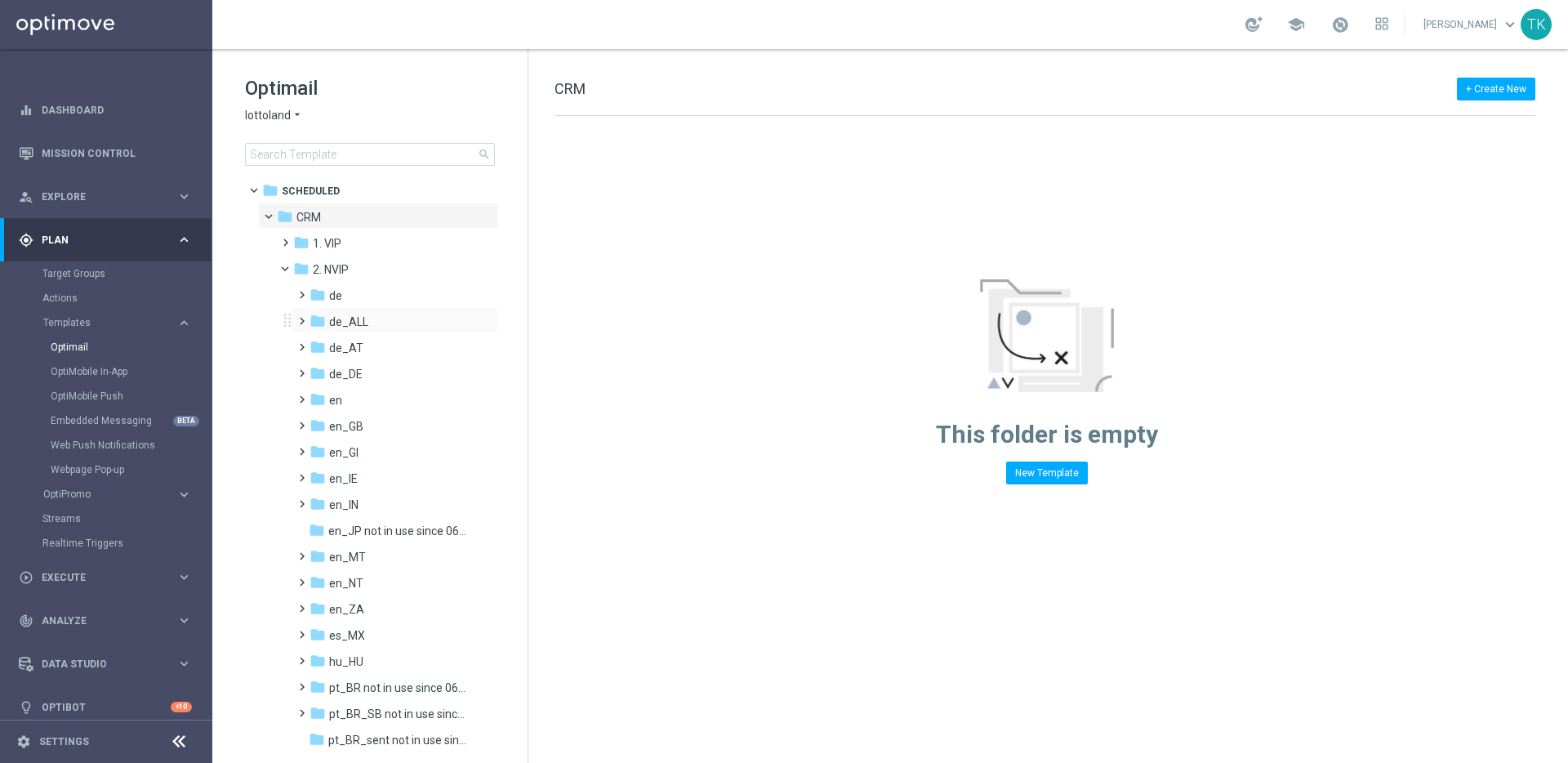
click at [302, 317] on span at bounding box center [298, 314] width 7 height 7
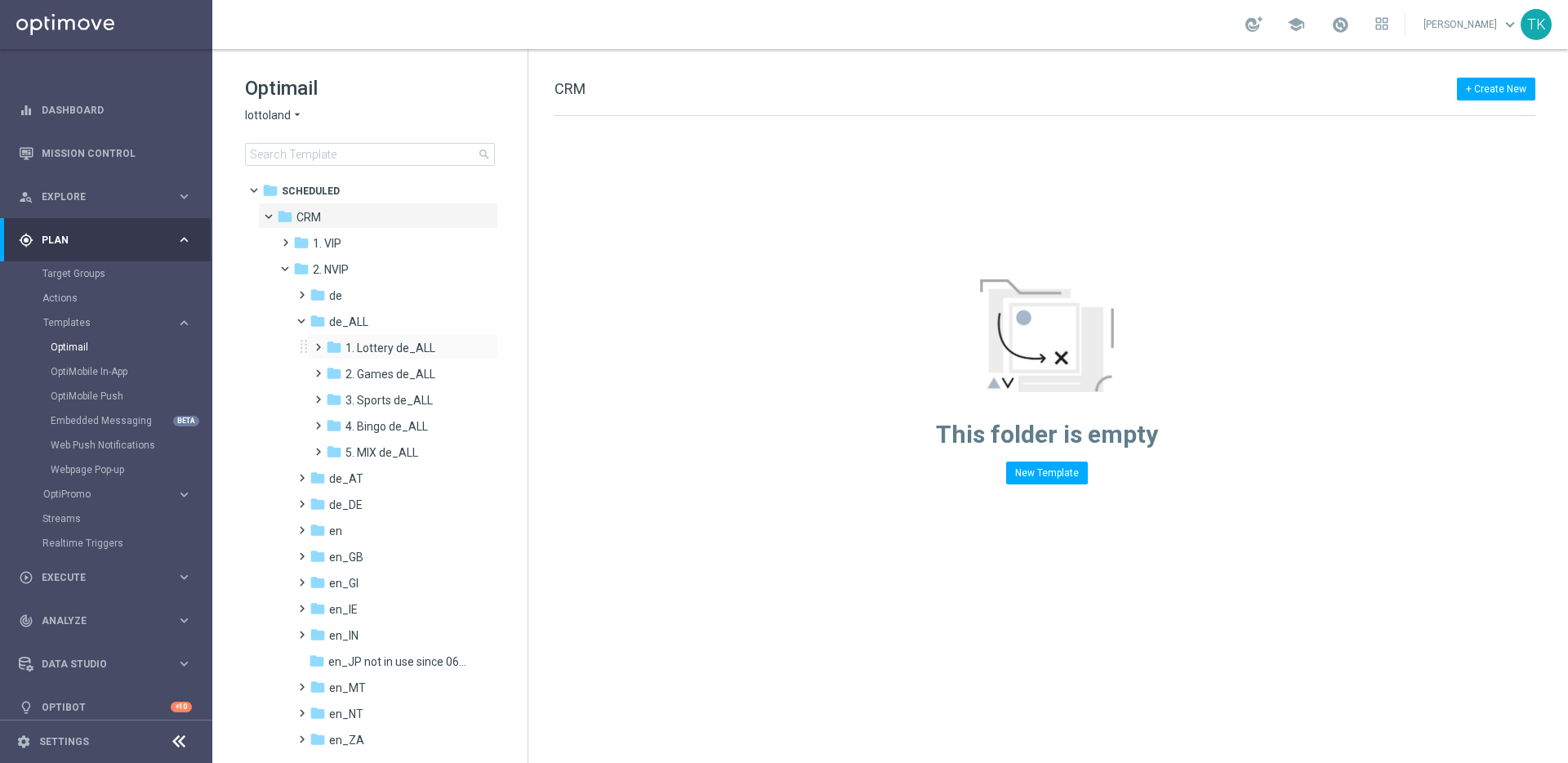
click at [316, 343] on span at bounding box center [314, 340] width 7 height 7
click at [335, 395] on span at bounding box center [331, 392] width 7 height 7
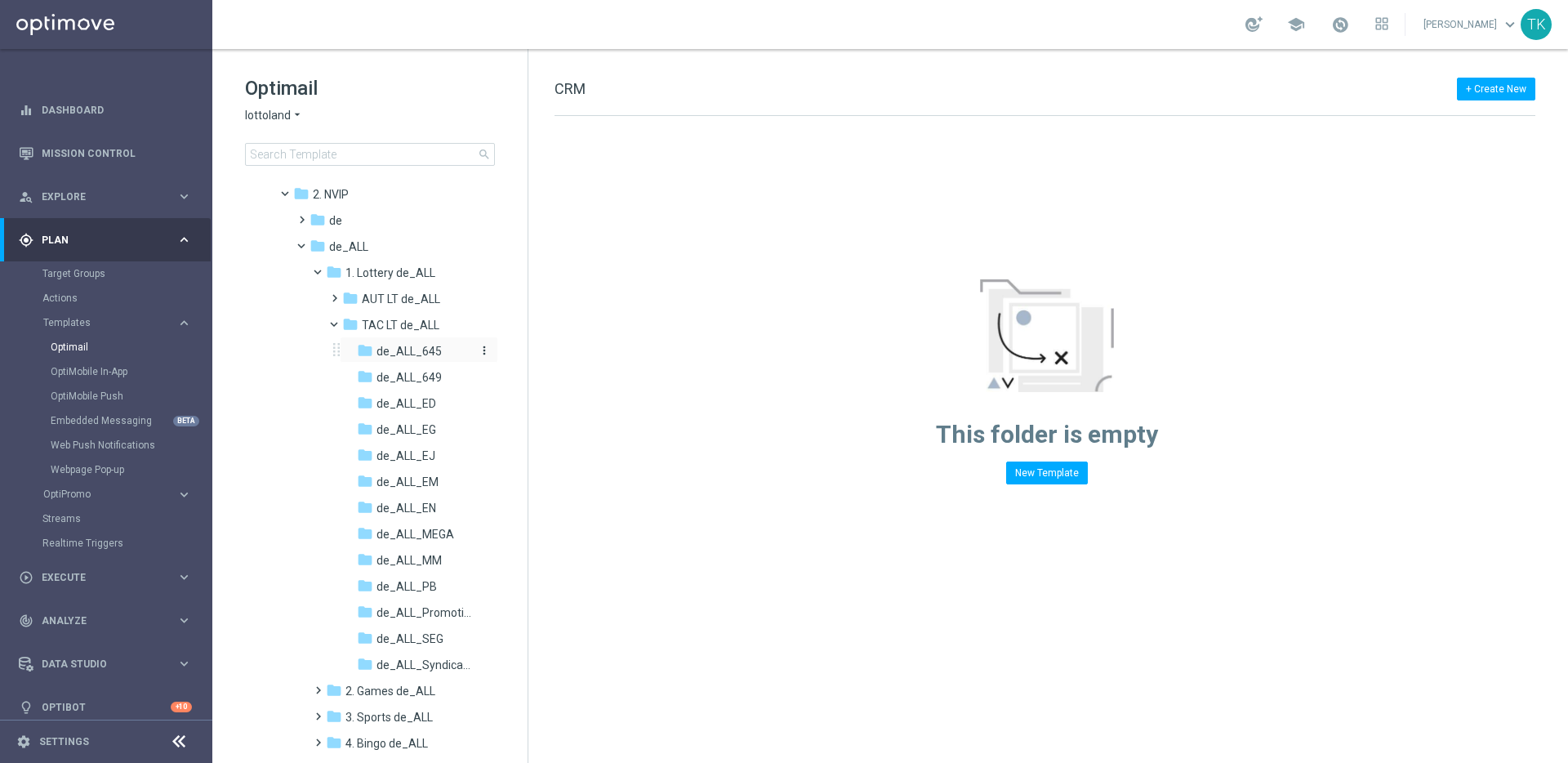
scroll to position [135, 0]
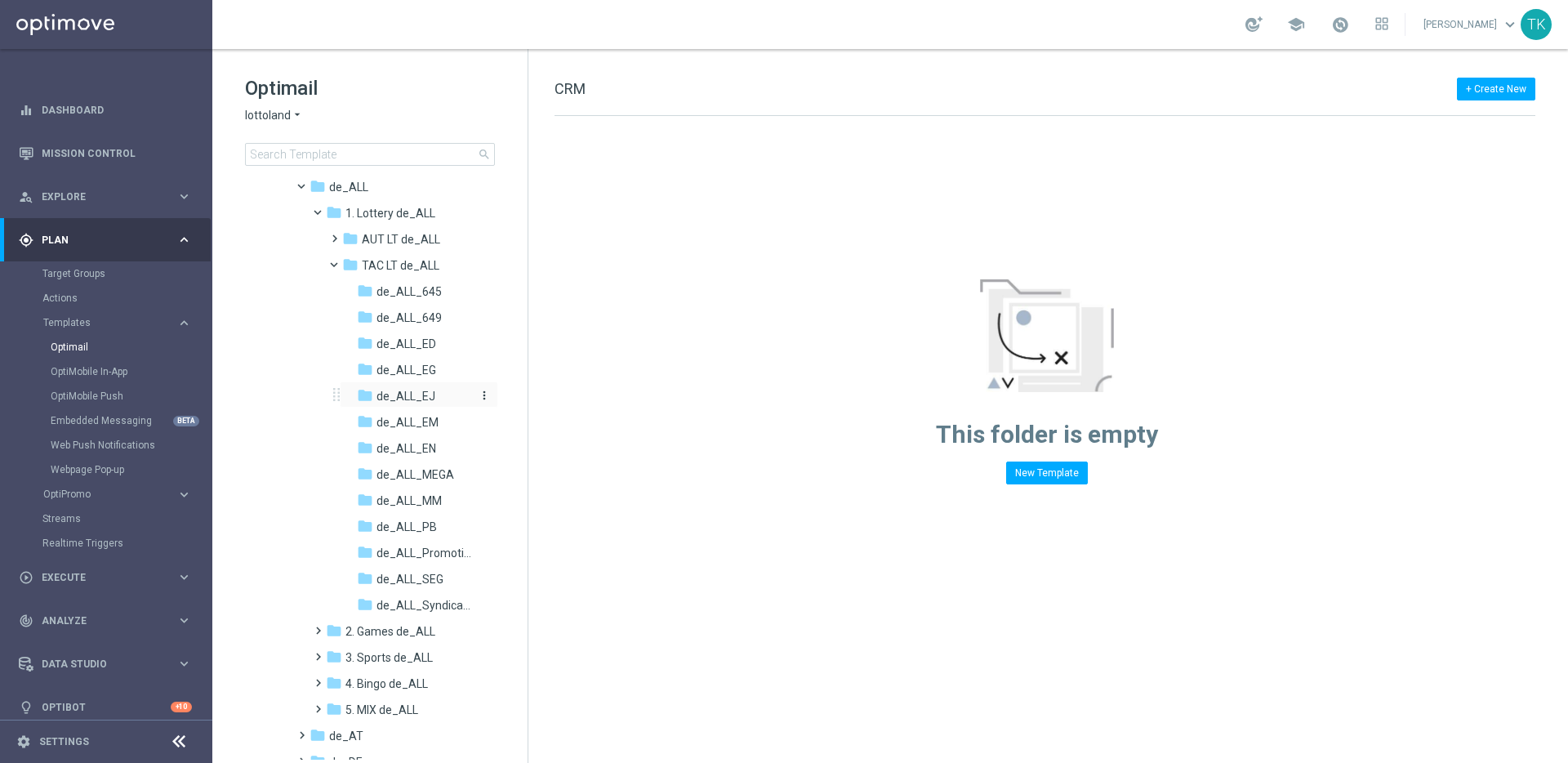
click at [393, 397] on span "de_ALL_EJ" at bounding box center [405, 396] width 58 height 15
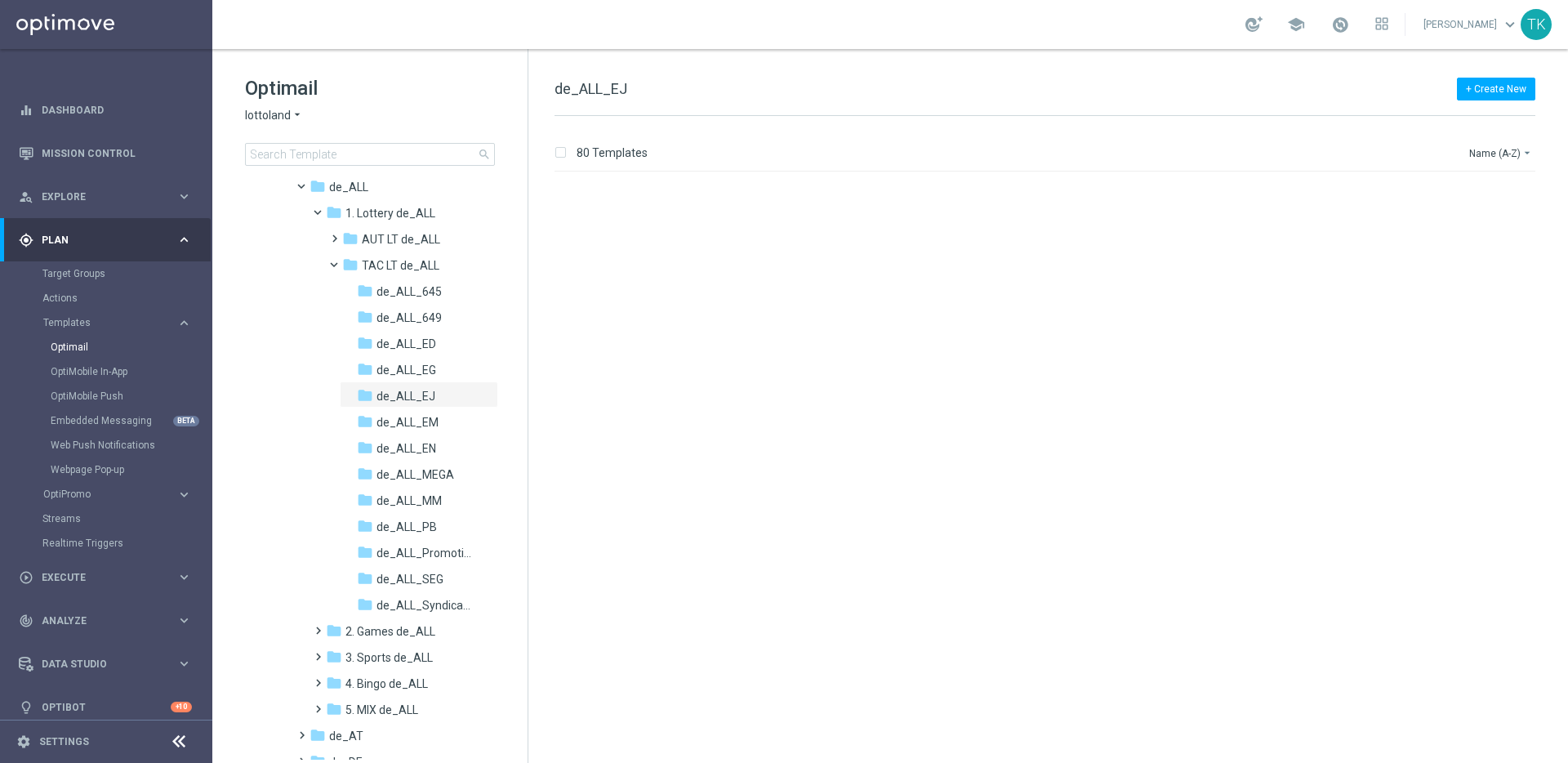
scroll to position [4031, 0]
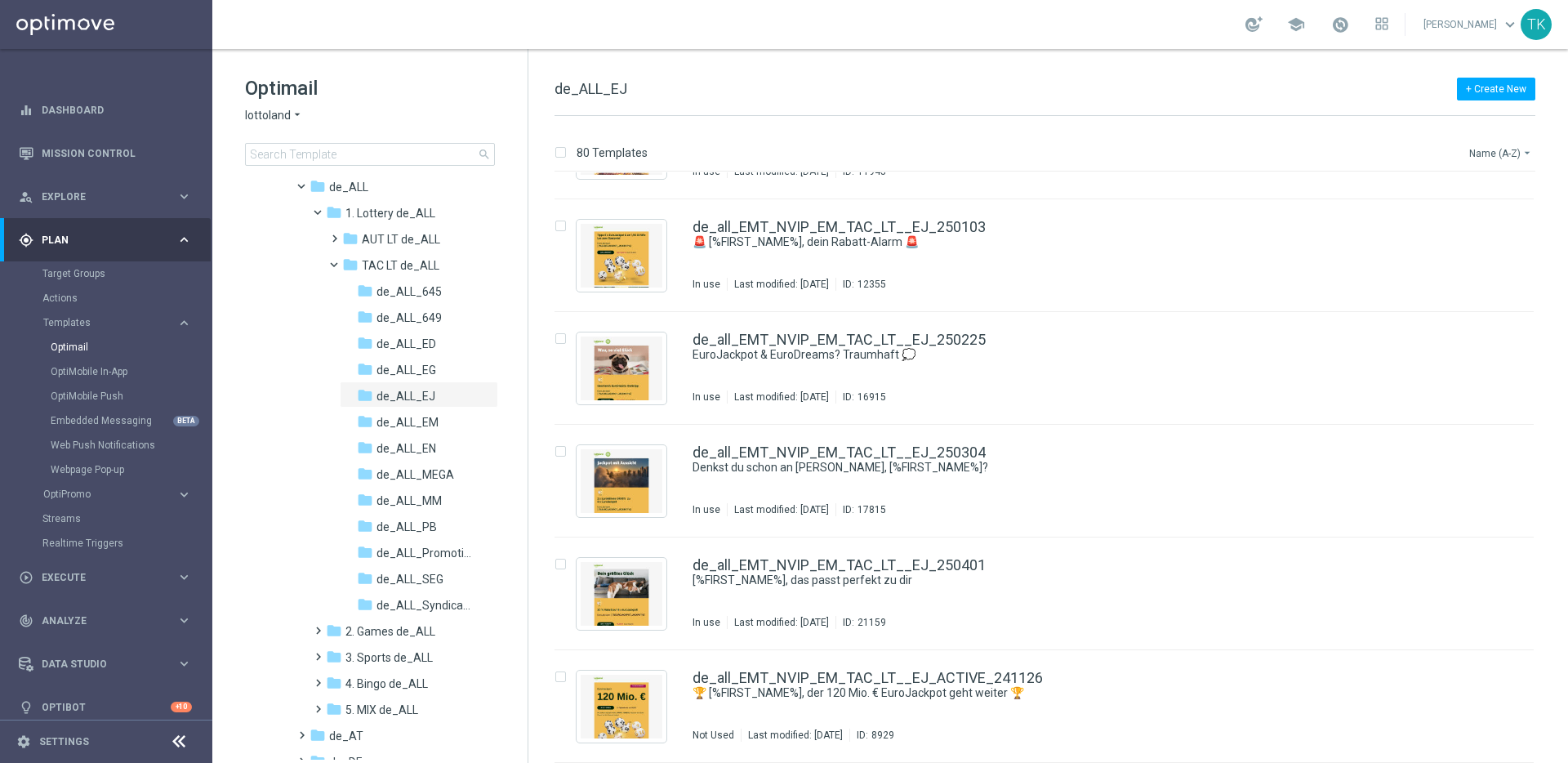
click at [1505, 152] on button "Name (A-Z) arrow_drop_down" at bounding box center [1501, 153] width 67 height 20
drag, startPoint x: 1477, startPoint y: 252, endPoint x: 1479, endPoint y: 221, distance: 31.1
click at [1479, 221] on div "Name (A-Z) Name (Z-A) Date Modified (Newest)" at bounding box center [1470, 214] width 131 height 105
click at [1479, 221] on span "Date Modified (Newest)" at bounding box center [1473, 226] width 109 height 12
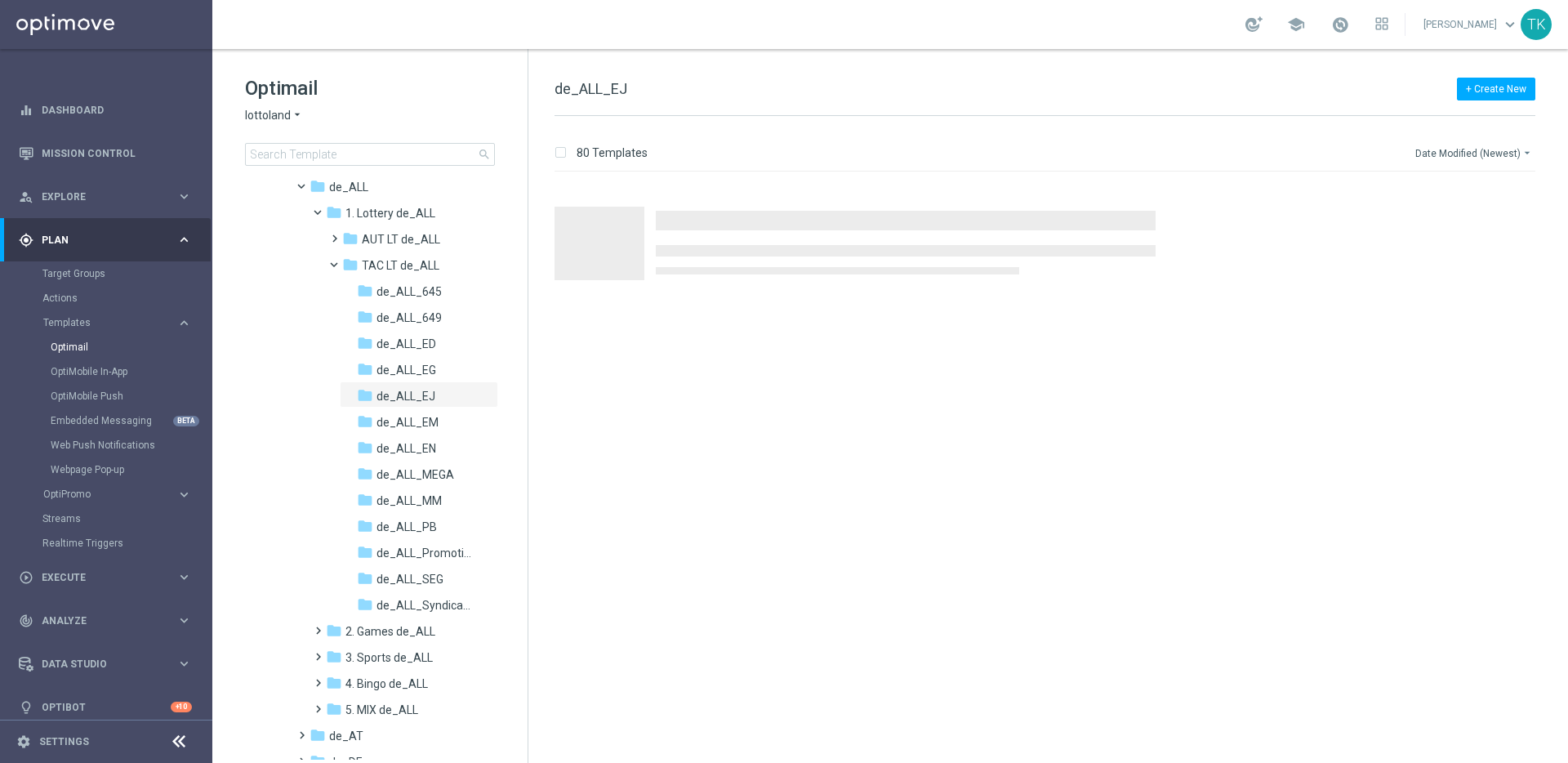
scroll to position [0, 0]
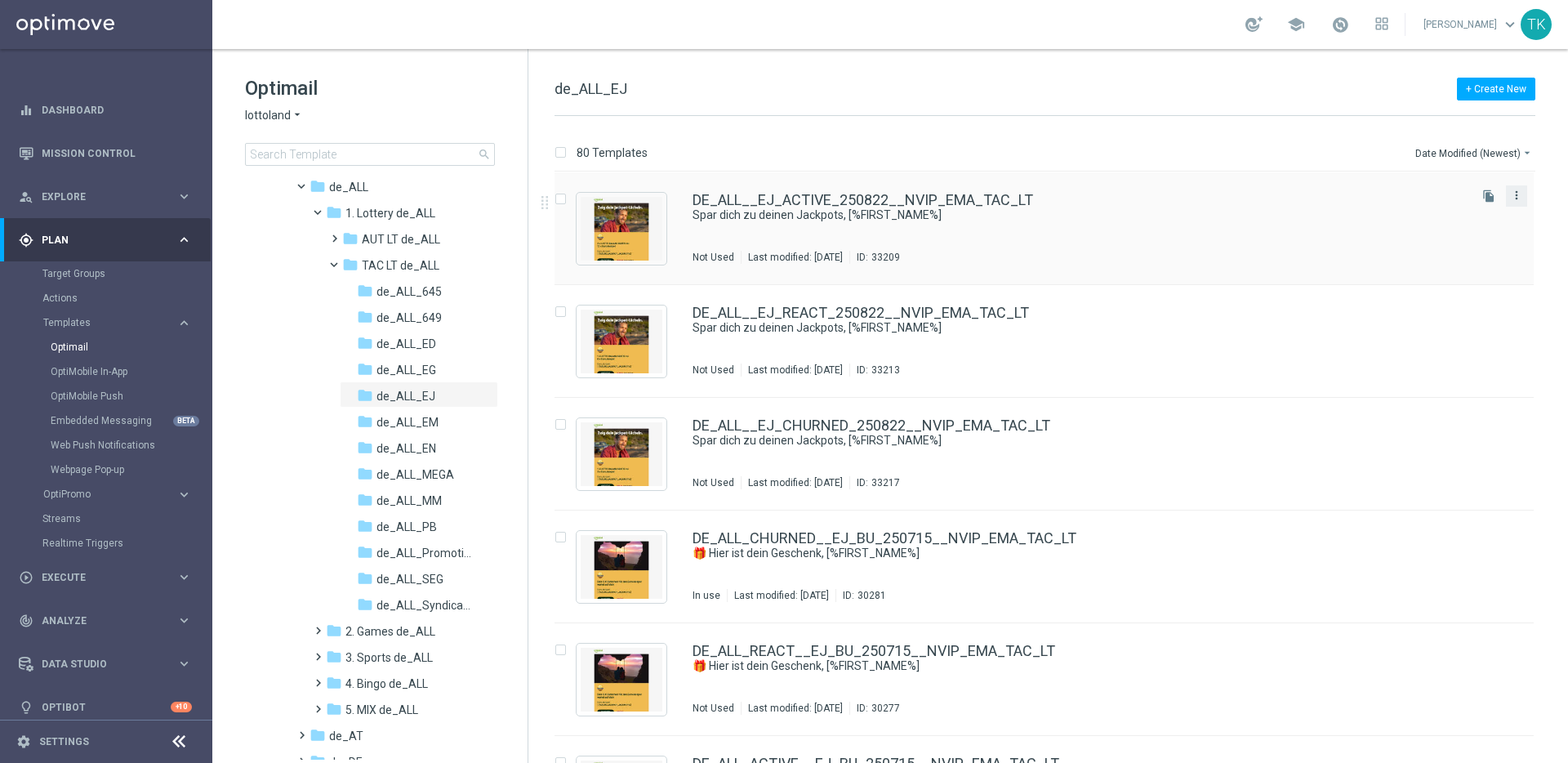
click at [1512, 195] on icon "more_vert" at bounding box center [1517, 195] width 13 height 13
click at [1448, 236] on div "Copy To" at bounding box center [1449, 236] width 99 height 12
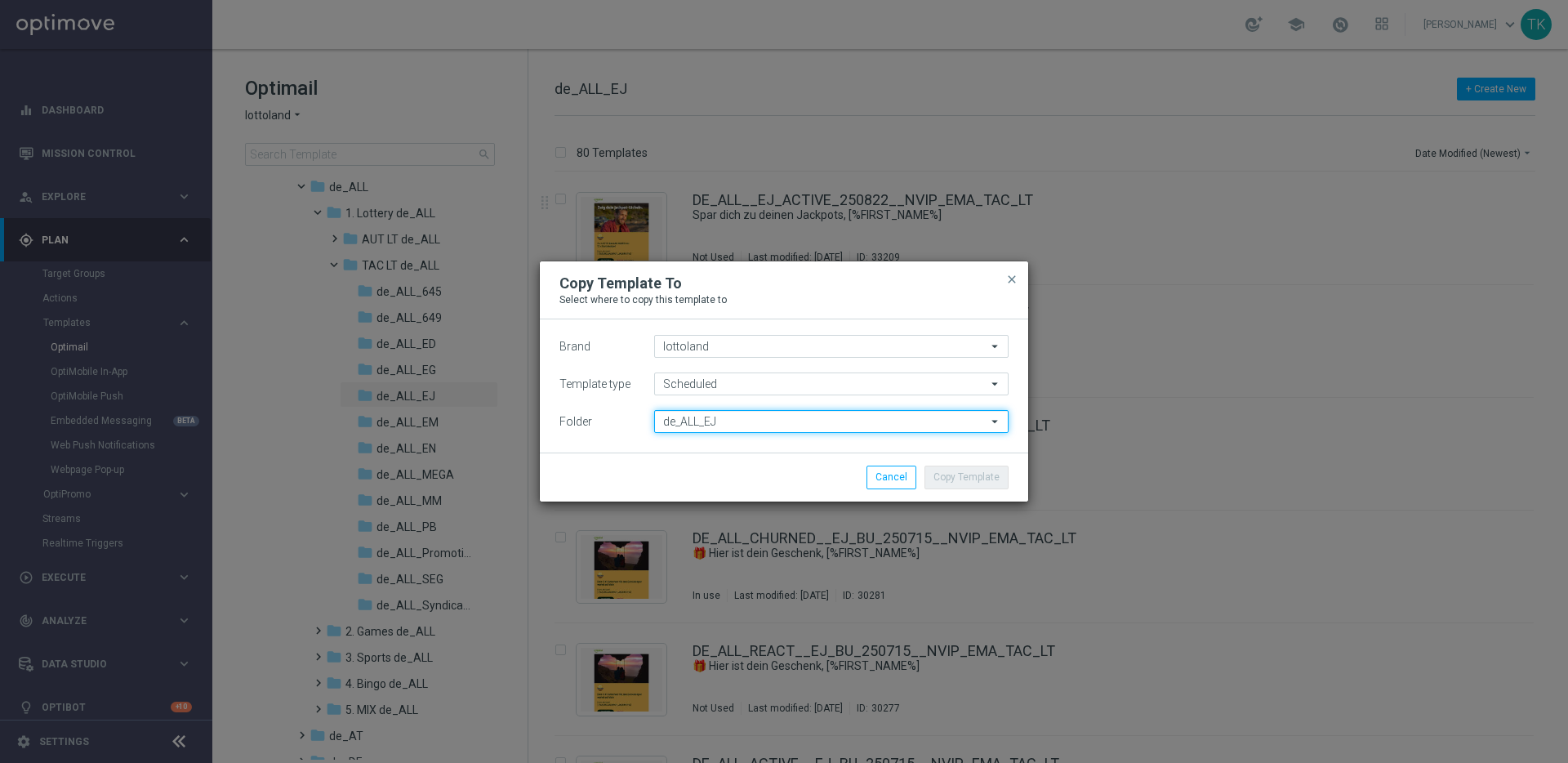
click at [731, 421] on input "de_ALL_EJ" at bounding box center [831, 421] width 355 height 23
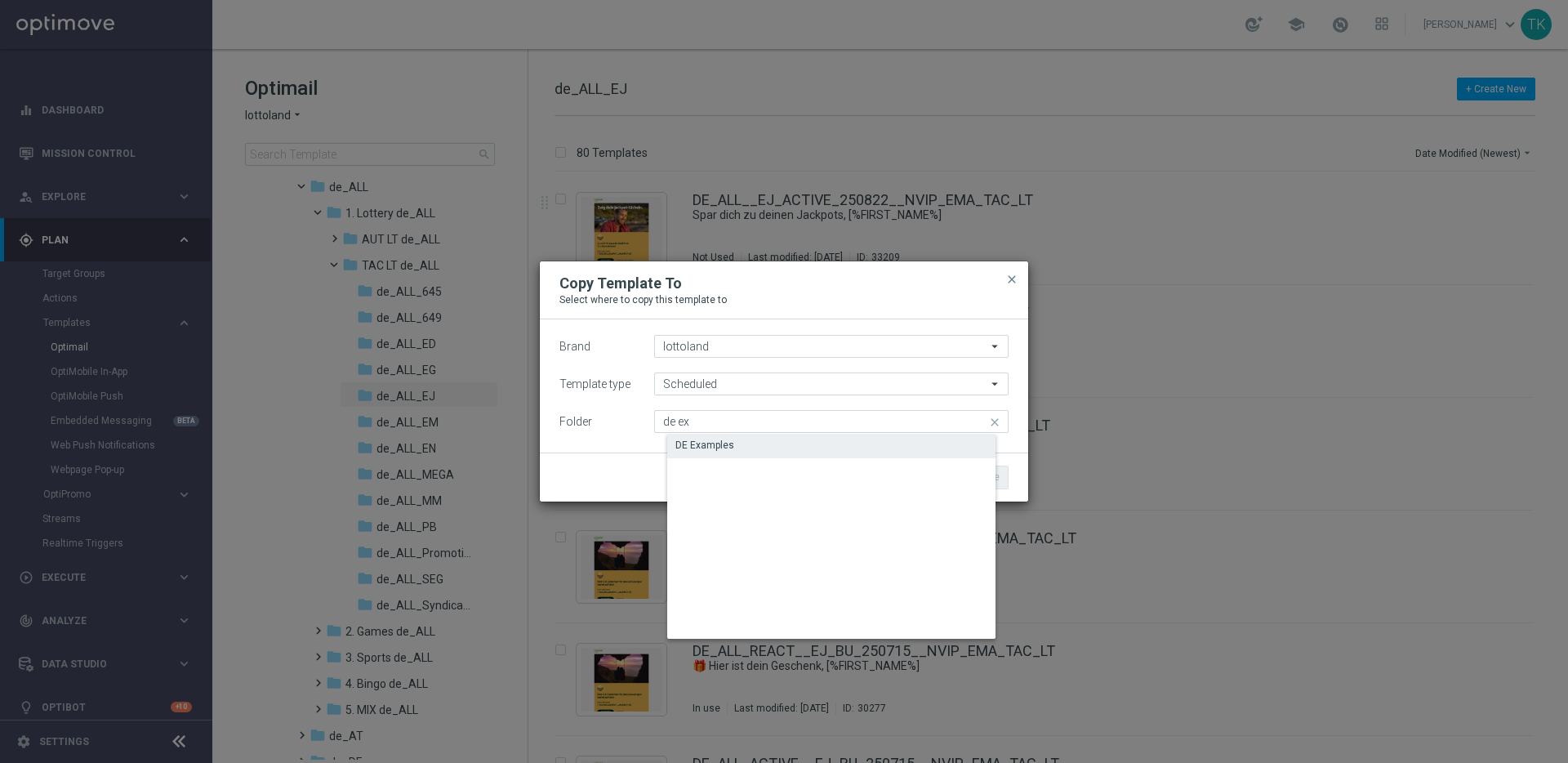
click at [734, 443] on div "DE Examples" at bounding box center [844, 445] width 355 height 23
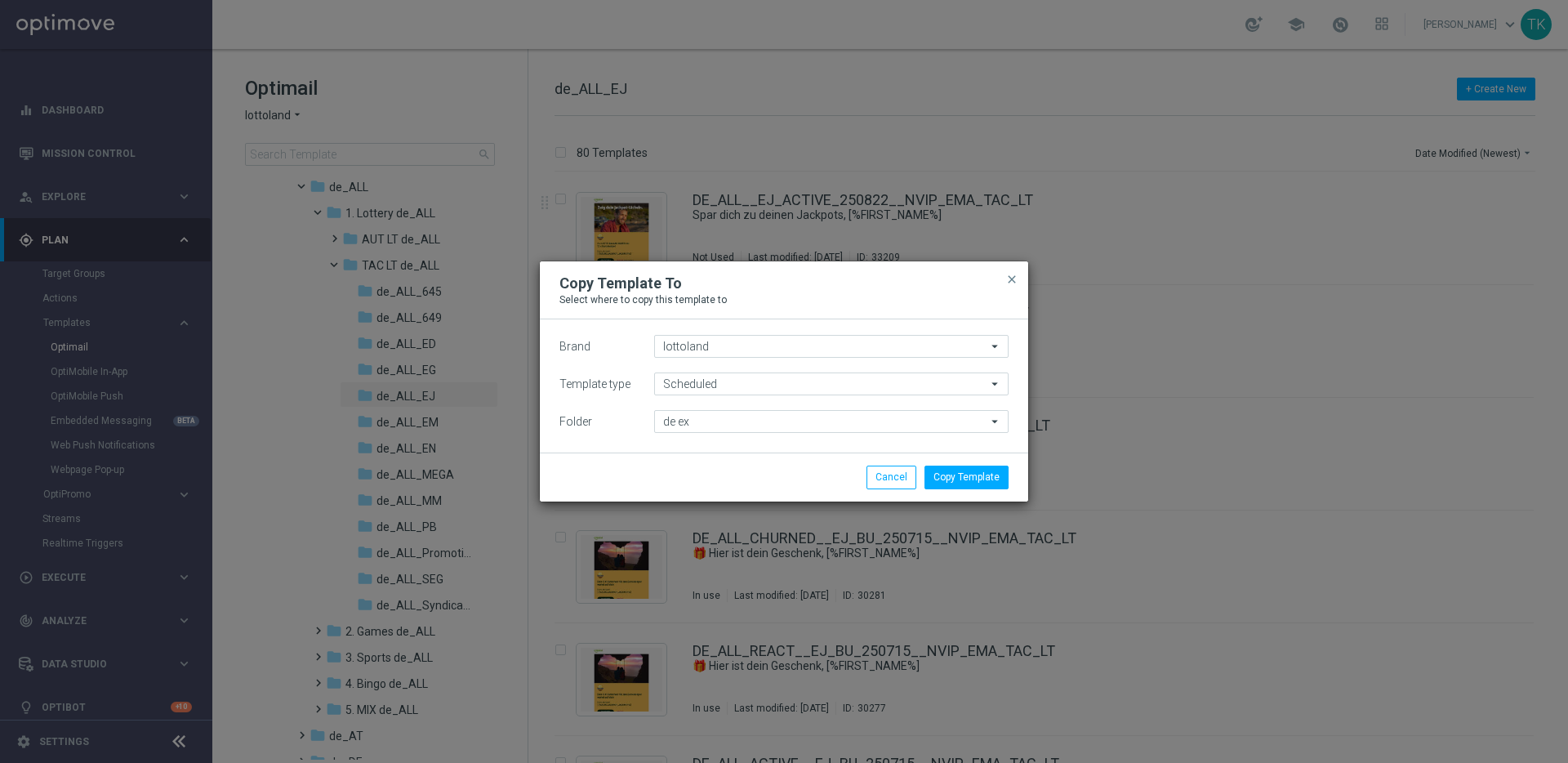
type input "DE Examples"
click at [981, 488] on button "Copy Template" at bounding box center [966, 477] width 84 height 23
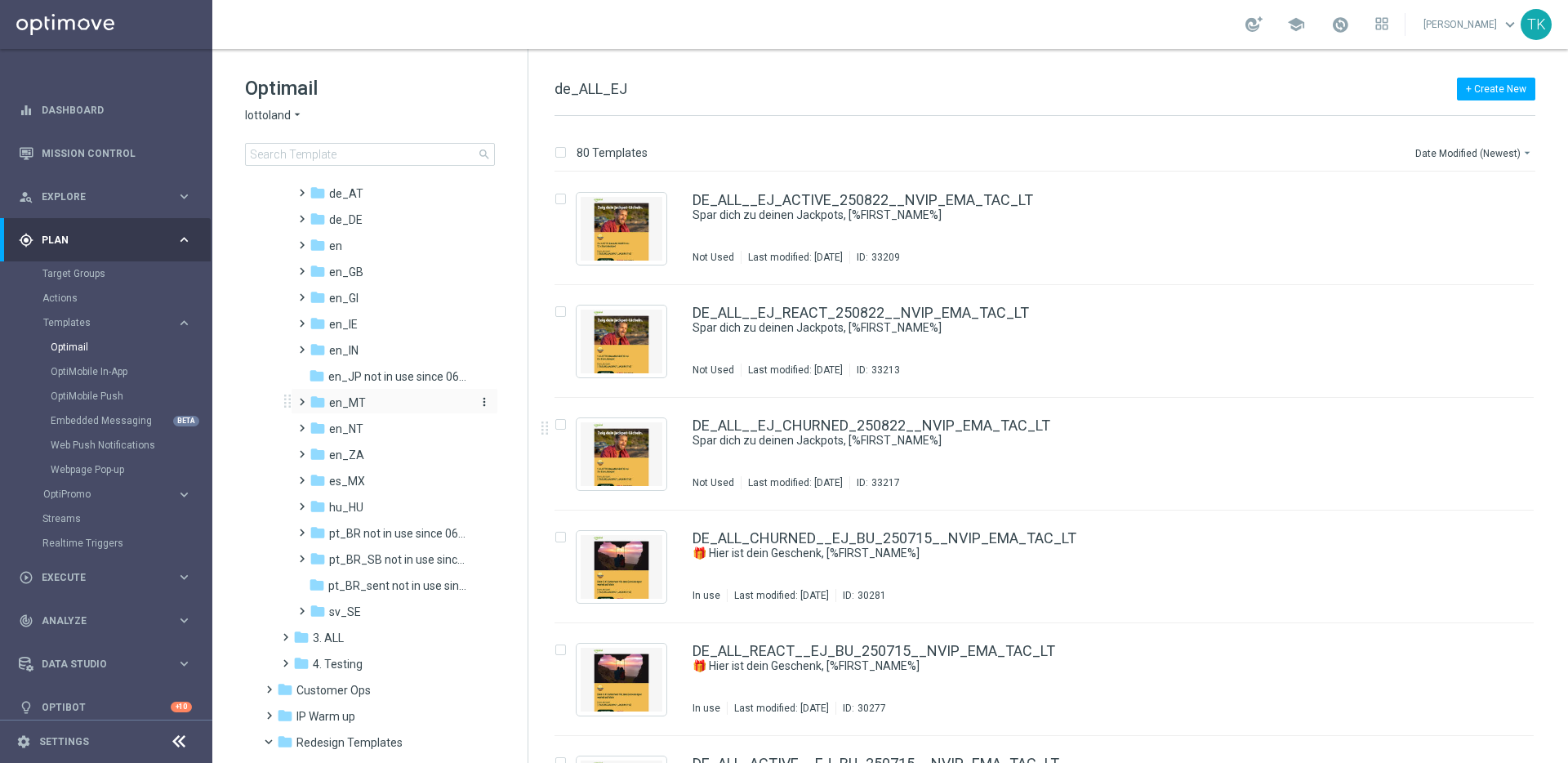
scroll to position [793, 0]
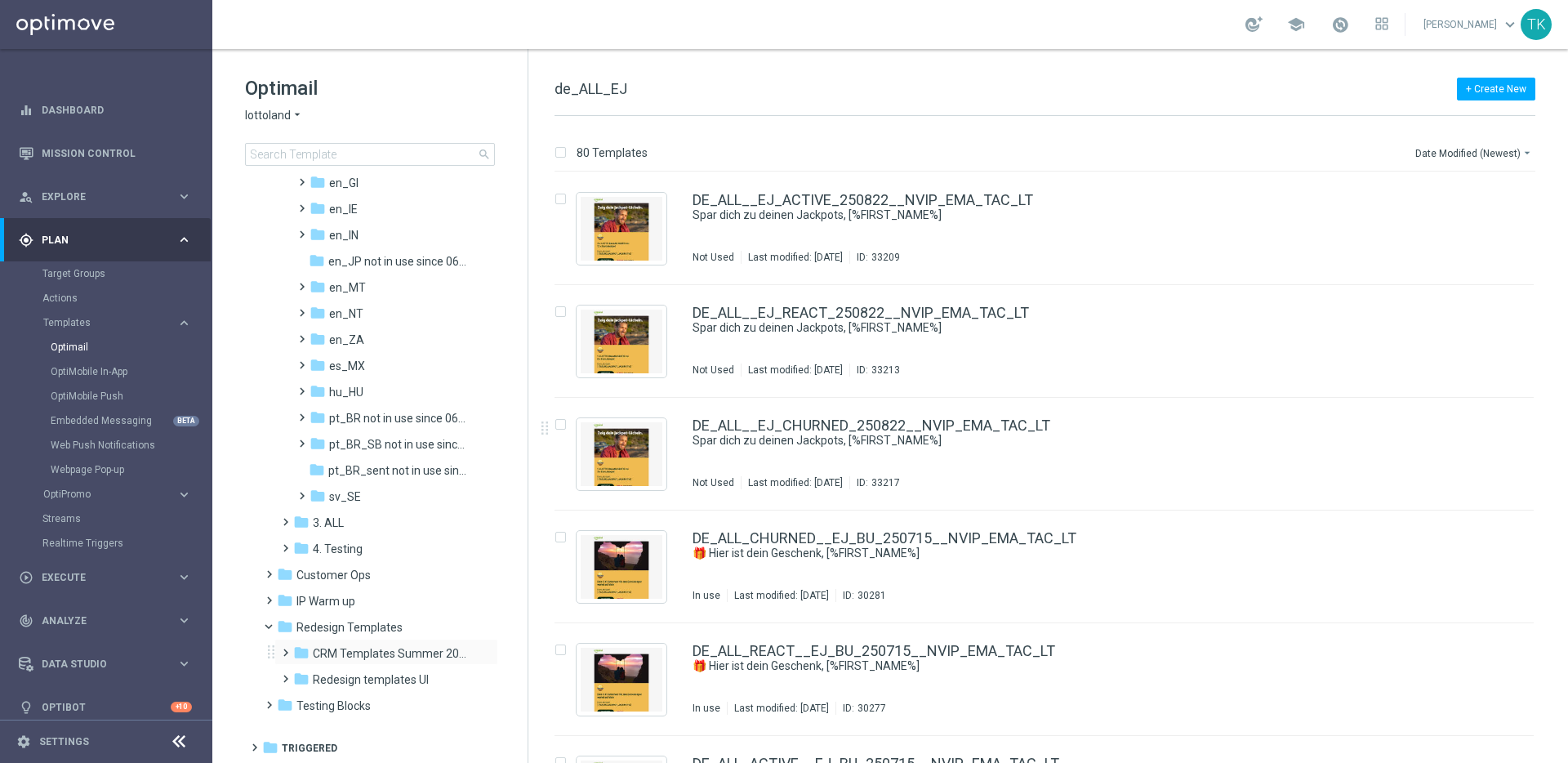
click at [286, 649] on span at bounding box center [281, 645] width 7 height 7
click at [384, 683] on span "DE Examples" at bounding box center [361, 680] width 67 height 15
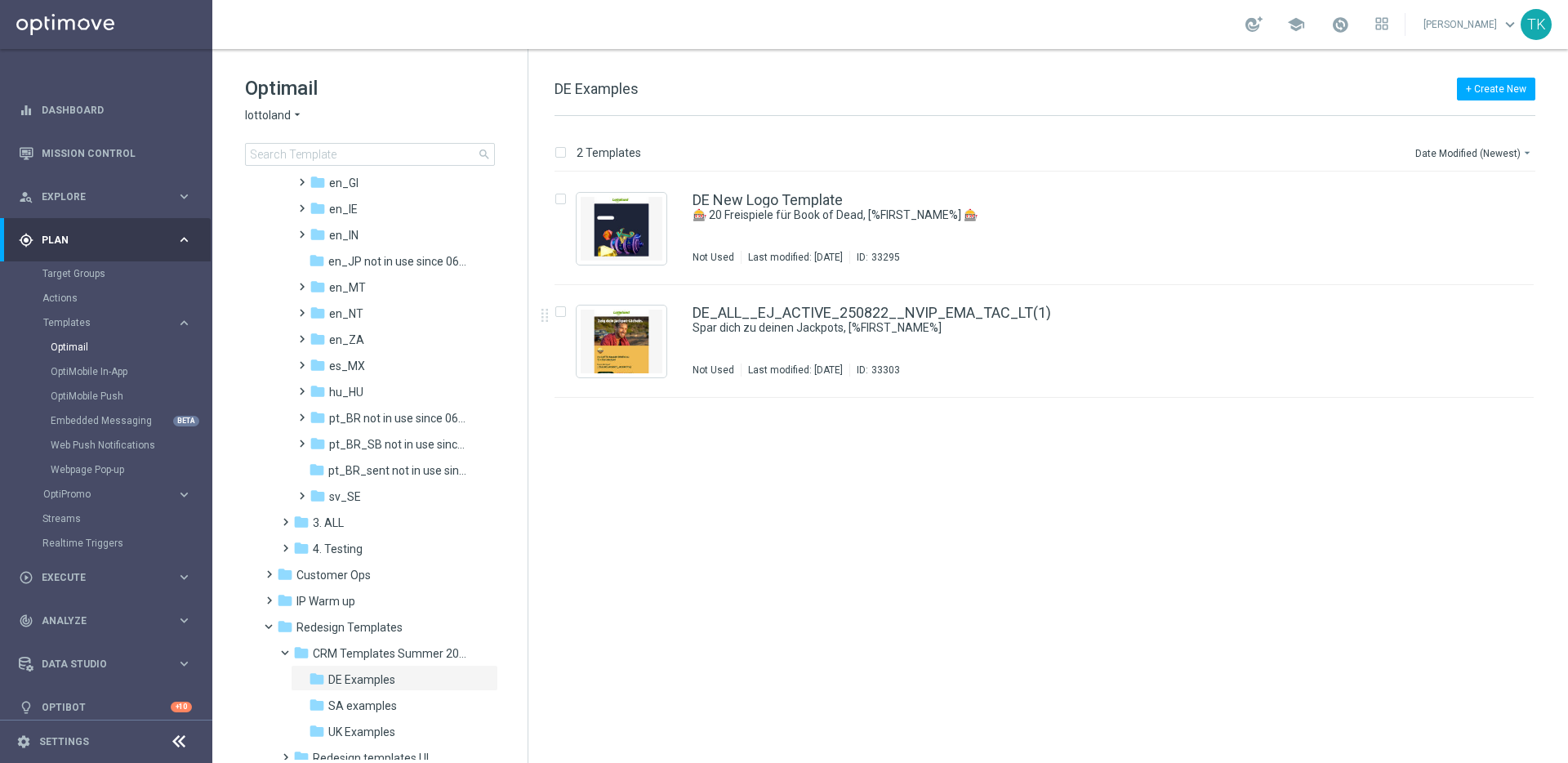
drag, startPoint x: 855, startPoint y: 198, endPoint x: 715, endPoint y: 635, distance: 458.9
click at [717, 637] on div "insert_drive_file DE New Logo Template 🎰 20 Freispiele für Book of Dead, [%FIRS…" at bounding box center [1051, 467] width 1026 height 590
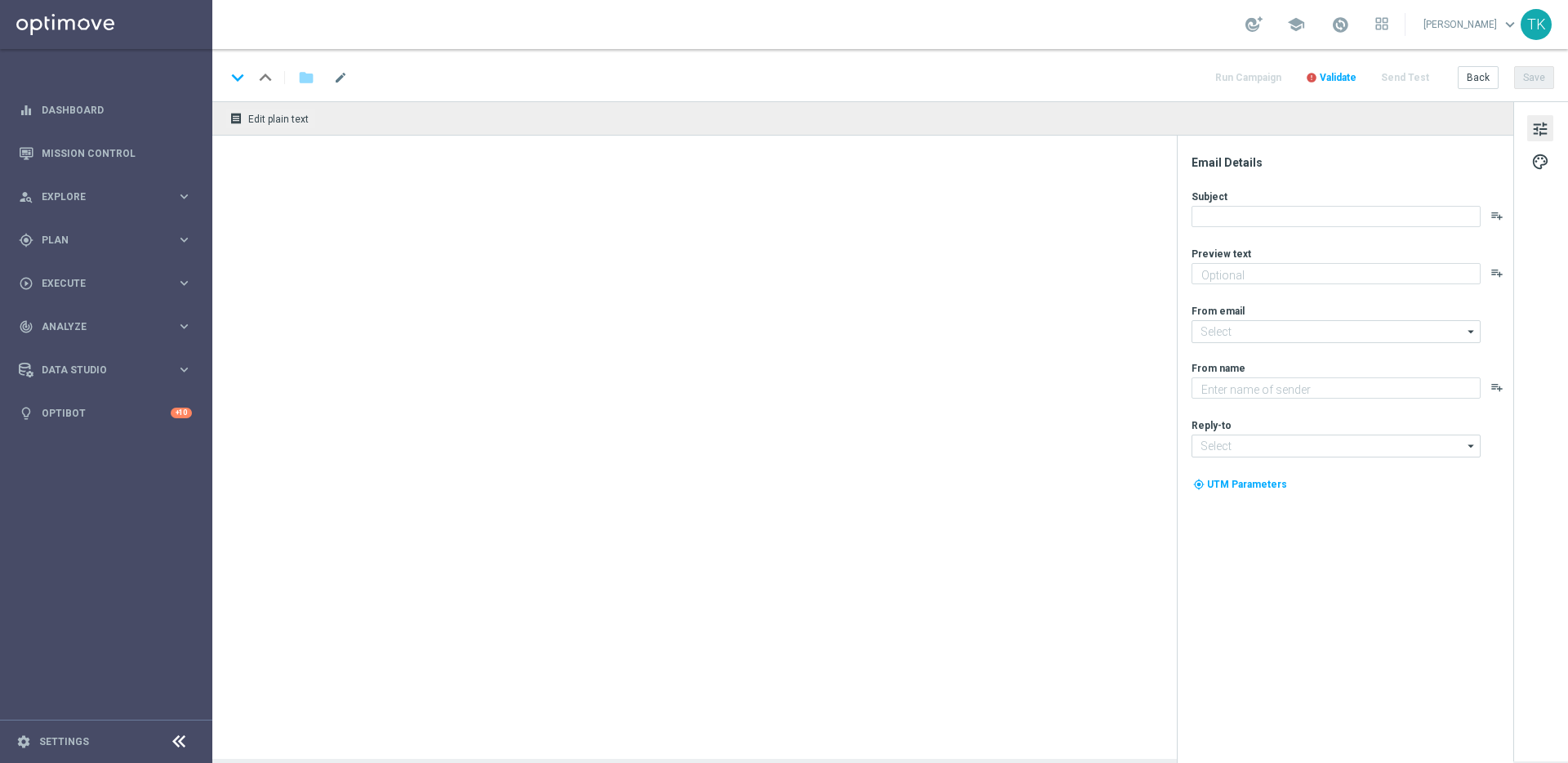
type textarea "GRATIS LOTTO zum EuroJackpot."
type textarea "Lottoland"
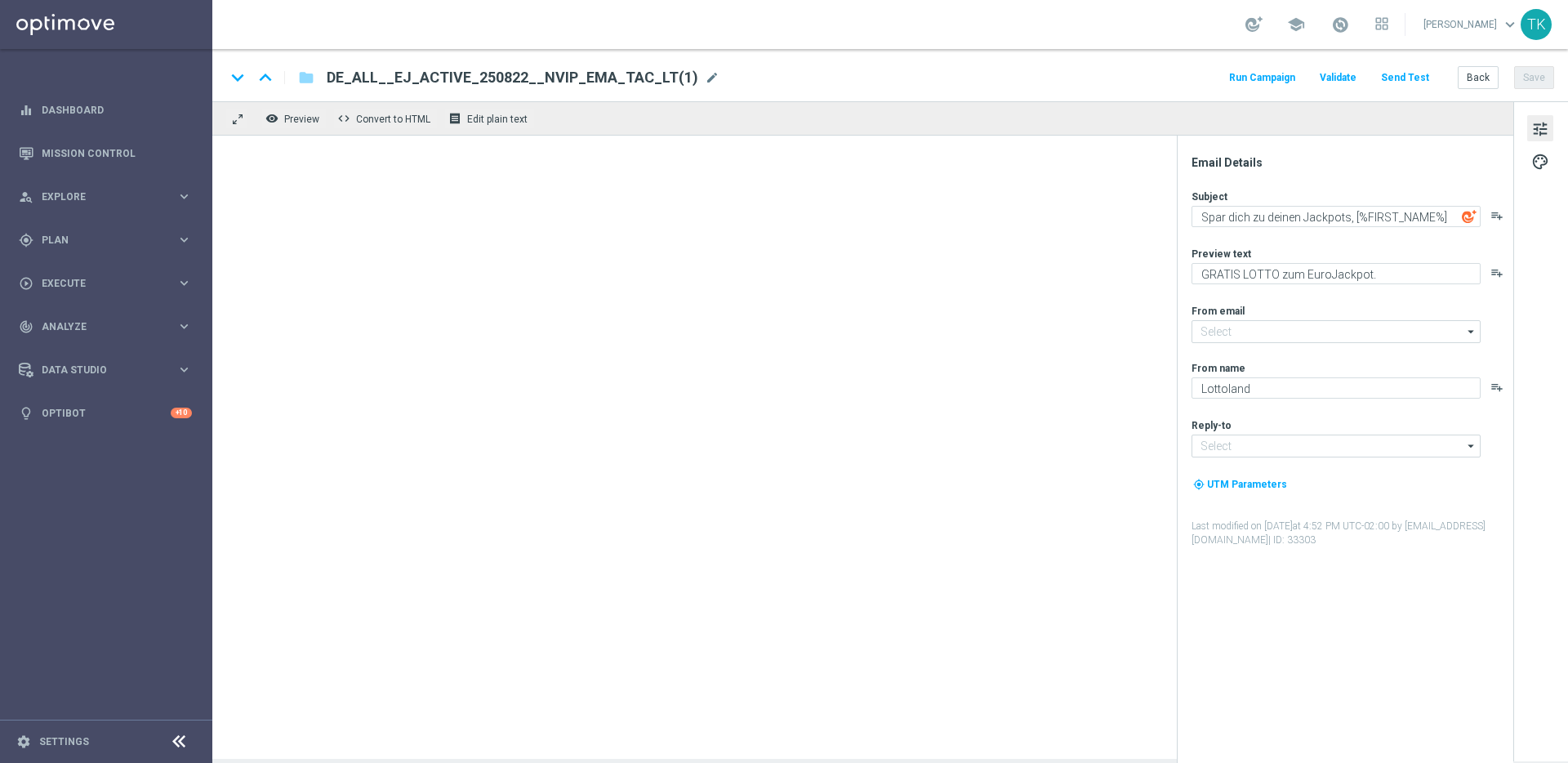
type input "[EMAIL_ADDRESS][DOMAIN_NAME]"
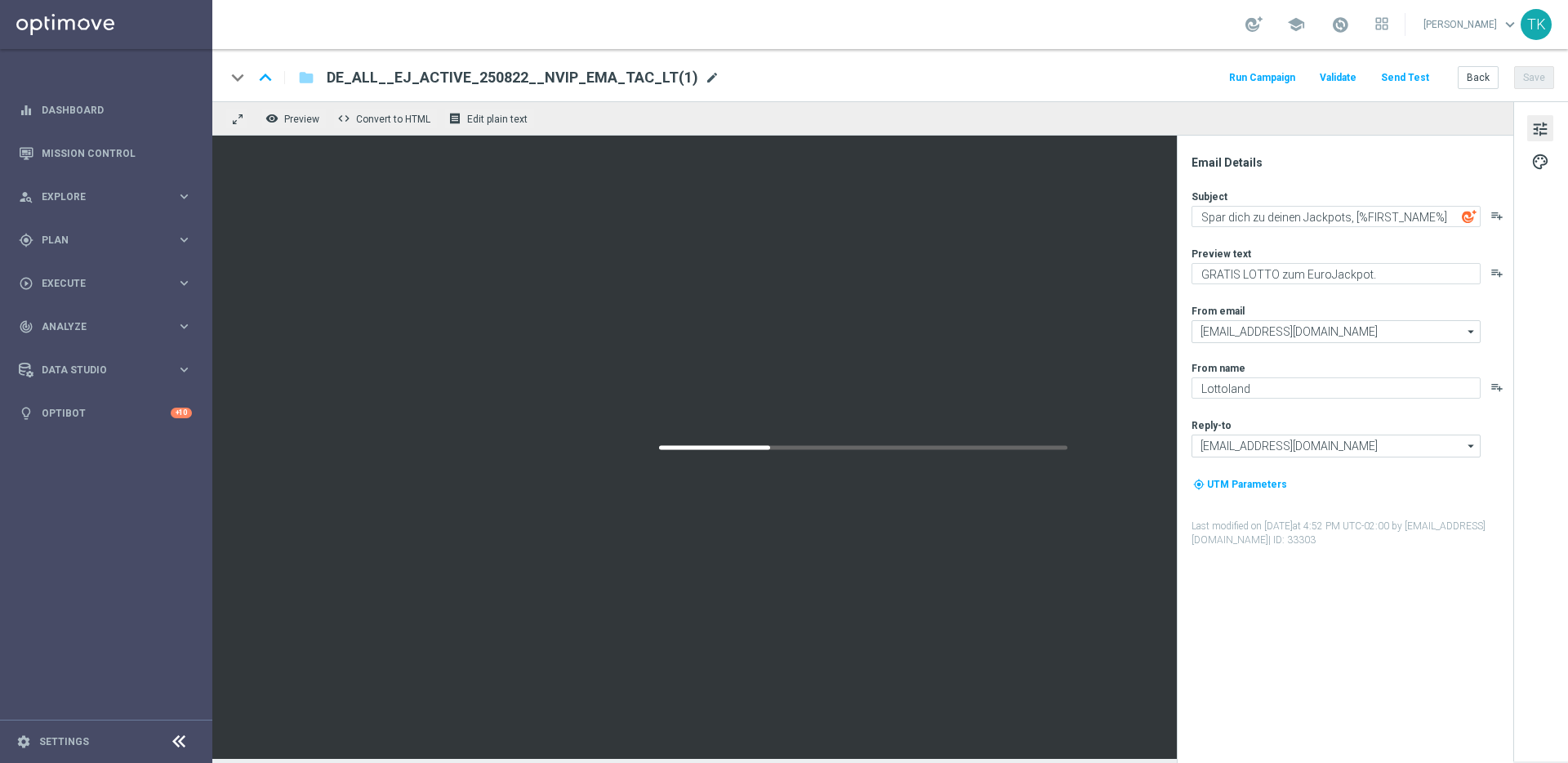
click at [705, 76] on span "mode_edit" at bounding box center [712, 77] width 15 height 15
click at [570, 72] on span "DE_ALL__EJ_ACTIVE_250822__NVIP_EMA_TAC_LT(1)" at bounding box center [512, 77] width 371 height 20
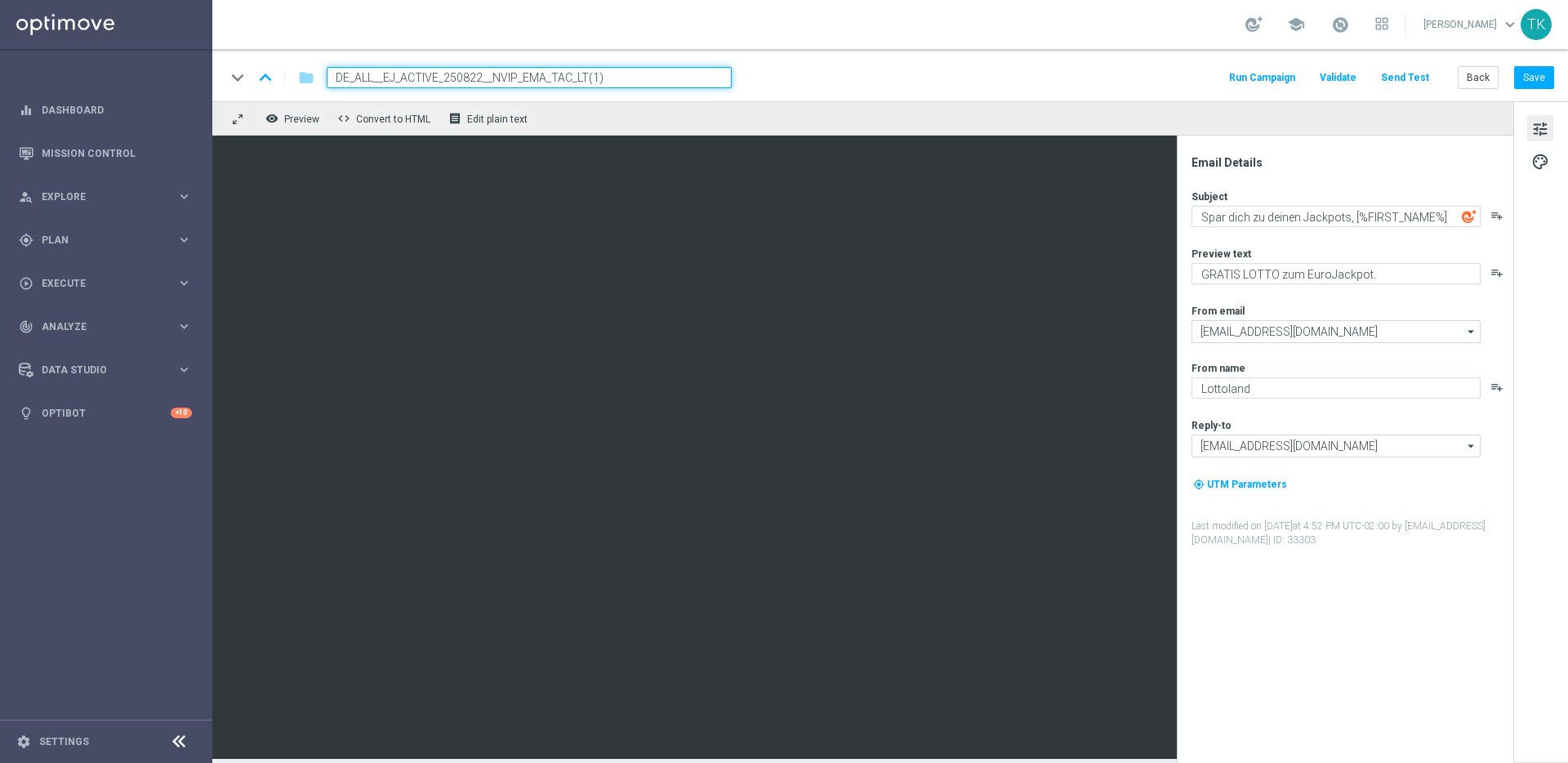
click at [584, 75] on input "DE_ALL__EJ_ACTIVE_250822__NVIP_EMA_TAC_LT(1)" at bounding box center [529, 77] width 405 height 21
paste input "New Logo Template Casino"
click at [476, 76] on input "DE New Logo Template Casino" at bounding box center [529, 77] width 405 height 21
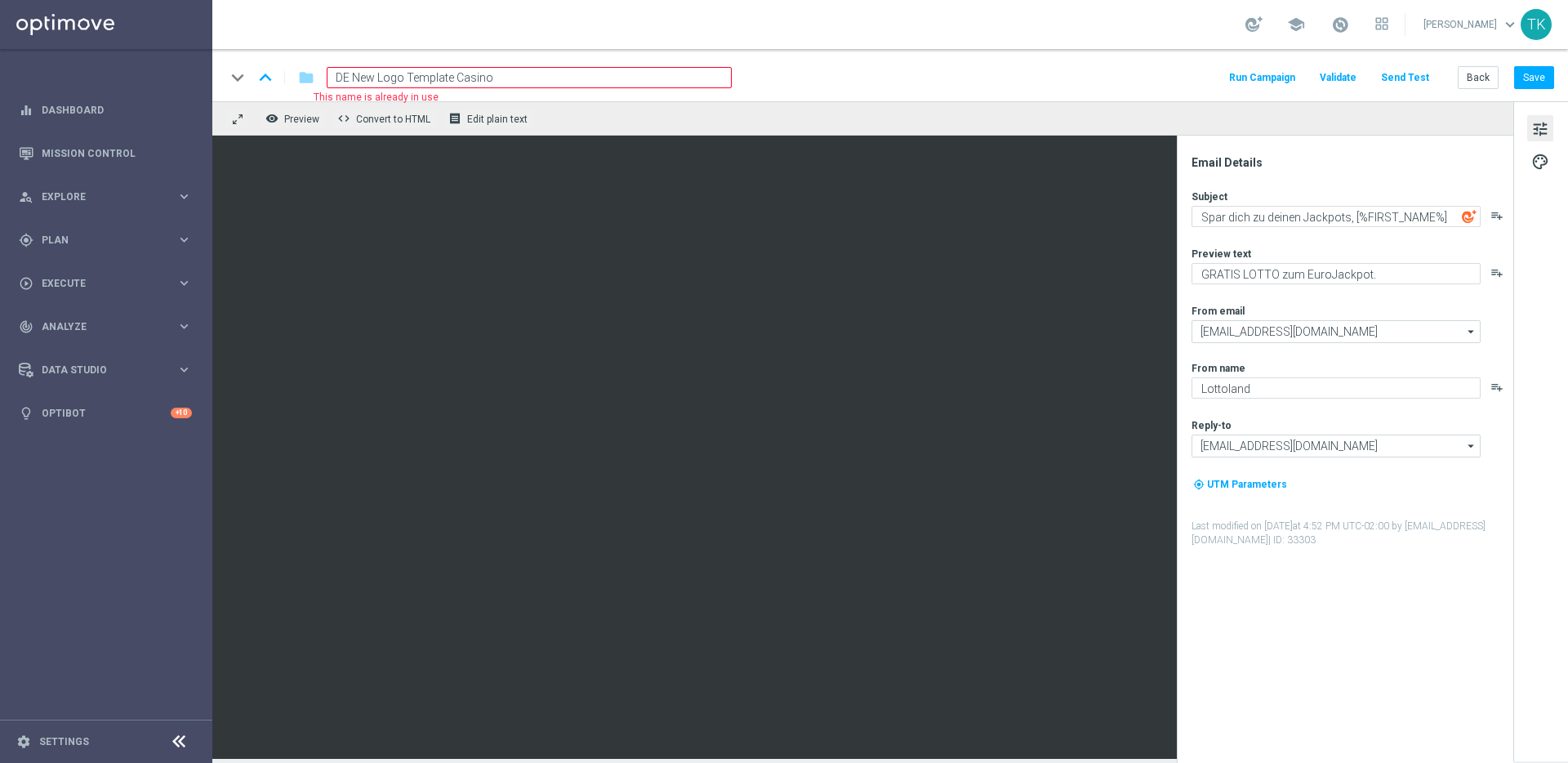
click at [476, 76] on input "DE New Logo Template Casino" at bounding box center [529, 77] width 405 height 21
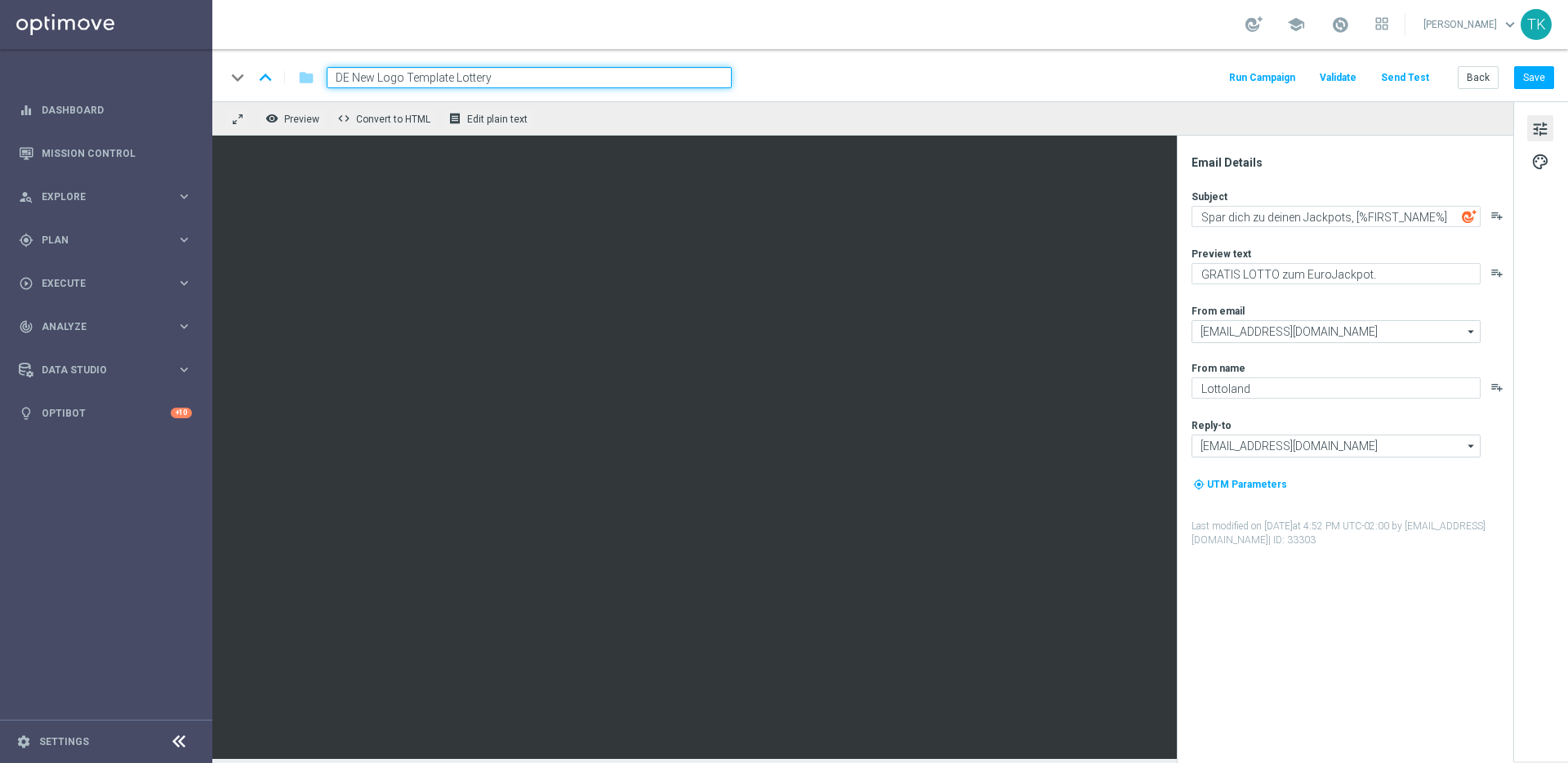
type input "DE New Logo Template Lottery"
click at [536, 113] on div "remove_red_eye Preview code Convert to HTML receipt Edit plain text" at bounding box center [863, 119] width 1301 height 35
click at [540, 80] on input "DE New Logo Template Lottery" at bounding box center [529, 77] width 405 height 21
click at [569, 119] on div "remove_red_eye Preview code Convert to HTML receipt Edit plain text" at bounding box center [863, 119] width 1301 height 35
click at [482, 80] on input "DE New Logo Template Lottery" at bounding box center [529, 77] width 405 height 21
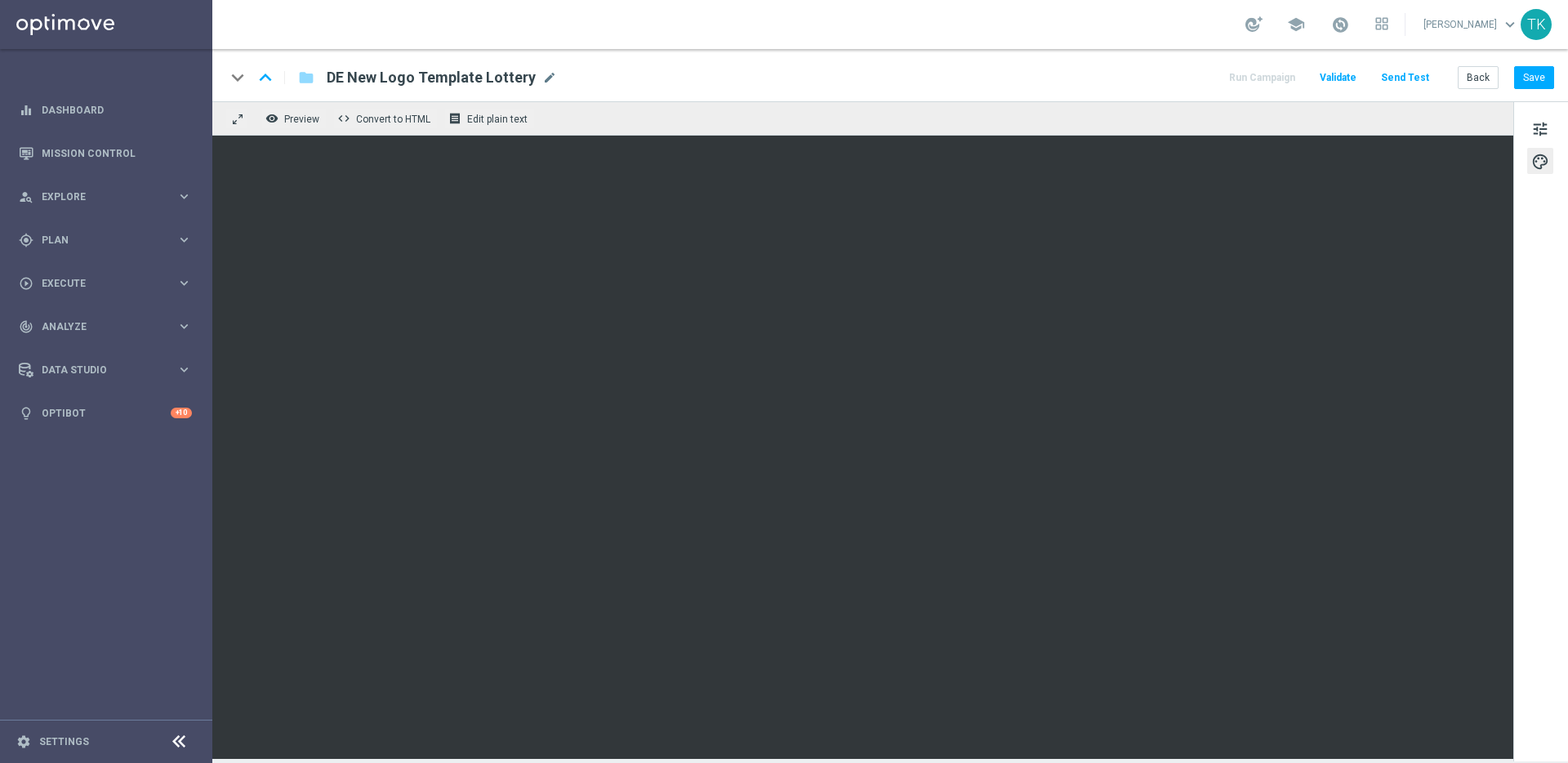
click at [772, 105] on div "remove_red_eye Preview code Convert to HTML receipt Edit plain text" at bounding box center [863, 119] width 1301 height 35
click at [295, 123] on span "Preview" at bounding box center [301, 119] width 35 height 12
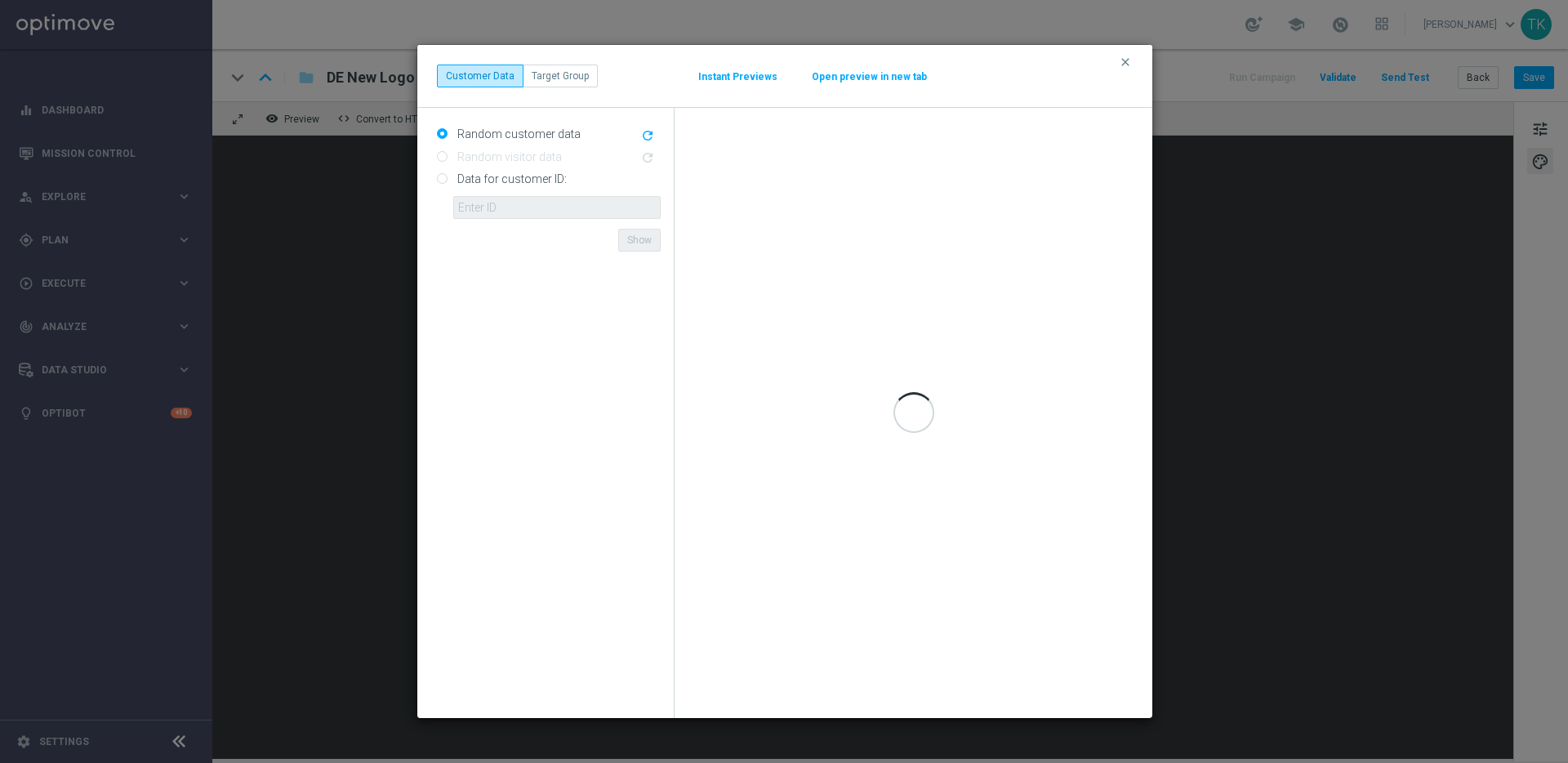
click at [847, 79] on button "Open preview in new tab" at bounding box center [869, 77] width 117 height 13
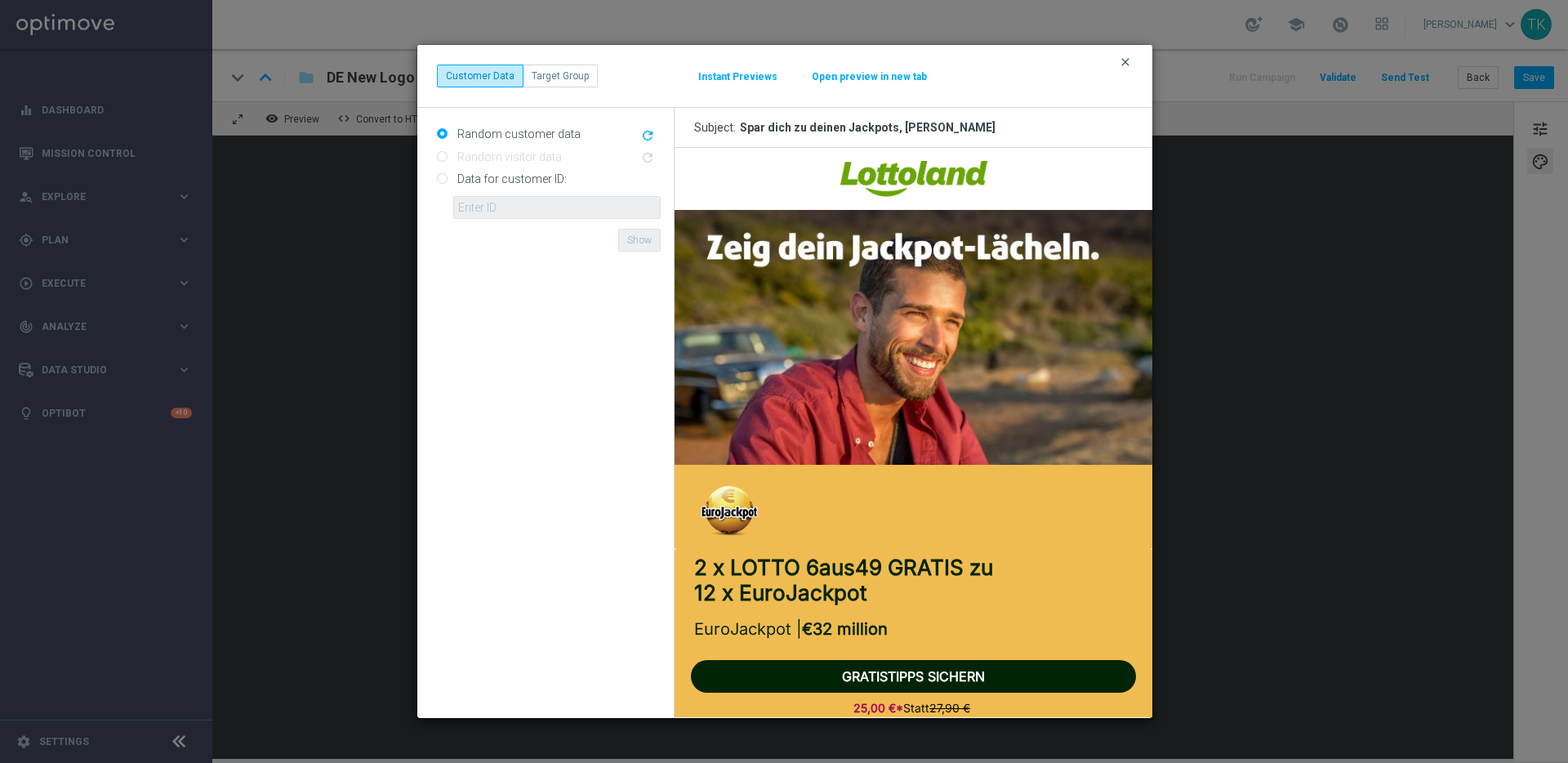
click at [1124, 64] on icon "clear" at bounding box center [1125, 62] width 13 height 13
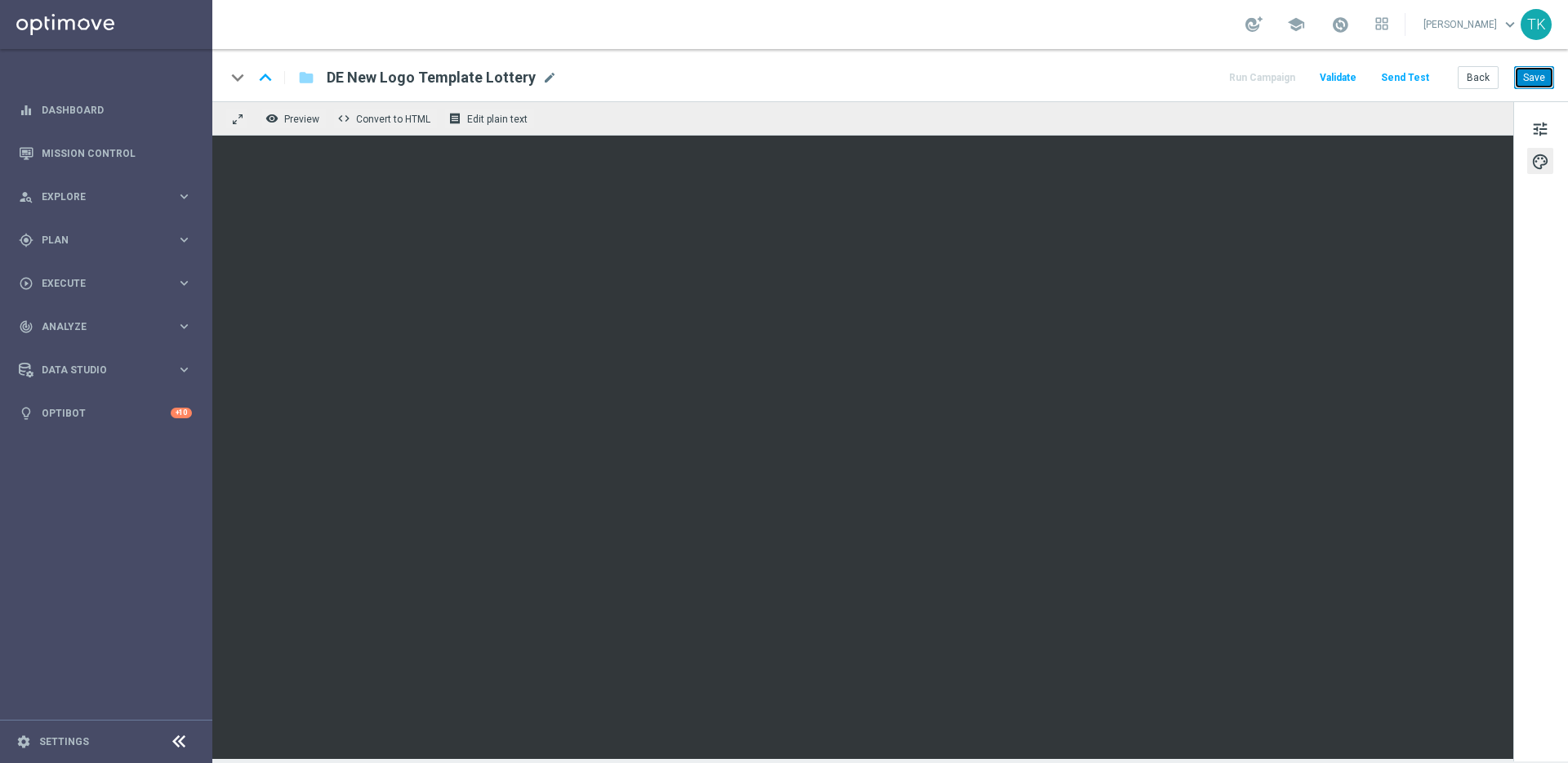
click at [1528, 81] on button "Save" at bounding box center [1534, 77] width 40 height 23
click at [308, 119] on span "Preview" at bounding box center [301, 119] width 35 height 12
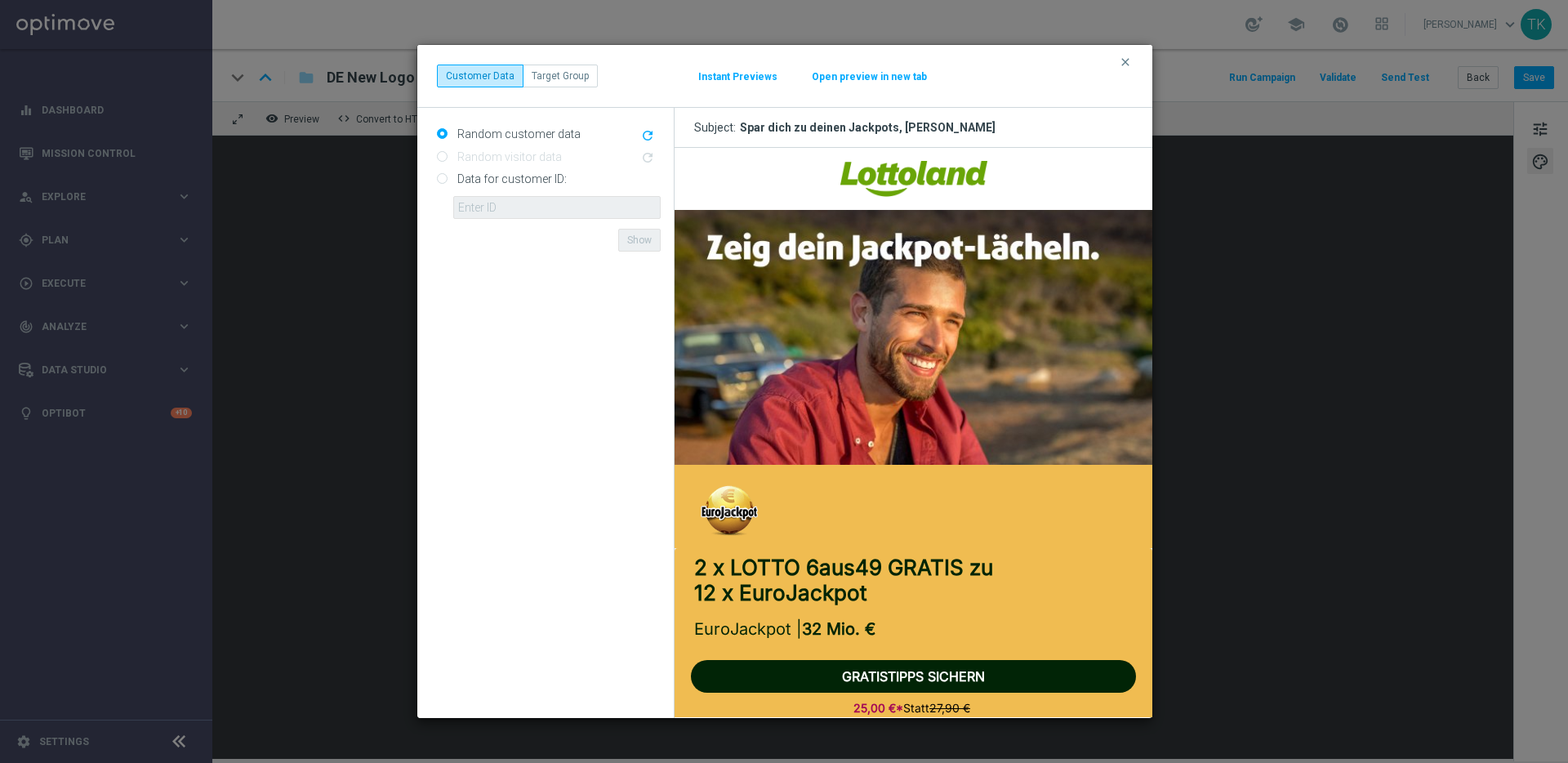
click at [746, 77] on button "Instant Previews" at bounding box center [737, 77] width 81 height 13
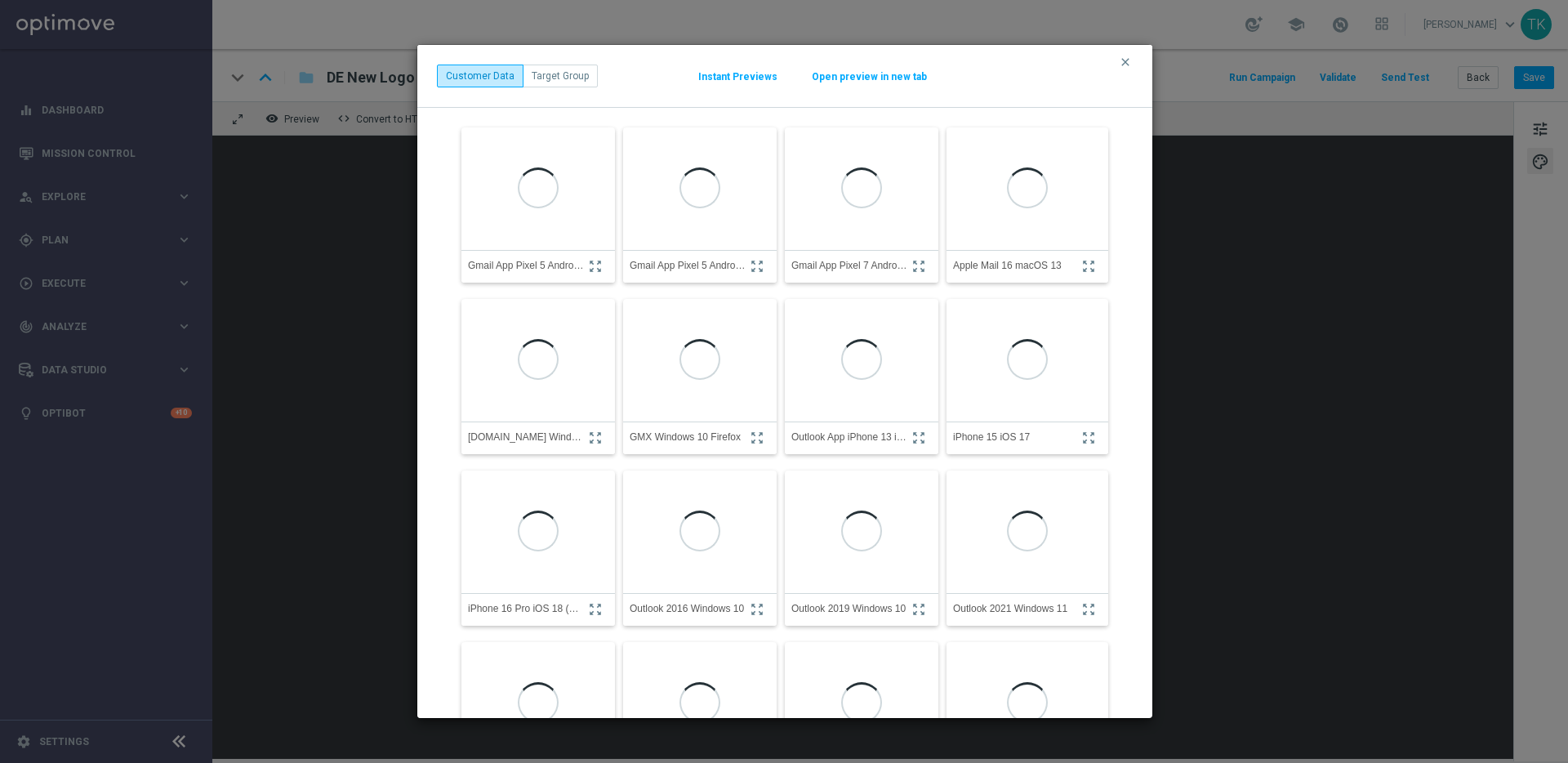
click at [859, 76] on button "Open preview in new tab" at bounding box center [869, 77] width 117 height 13
